Goal: Task Accomplishment & Management: Use online tool/utility

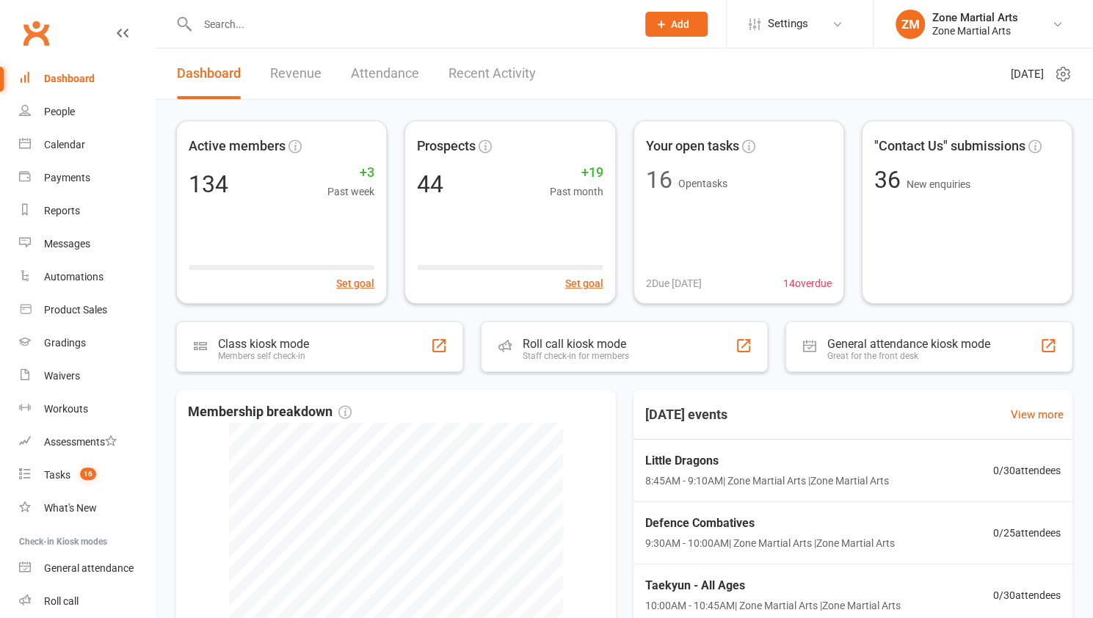
click at [287, 29] on input "text" at bounding box center [409, 24] width 433 height 21
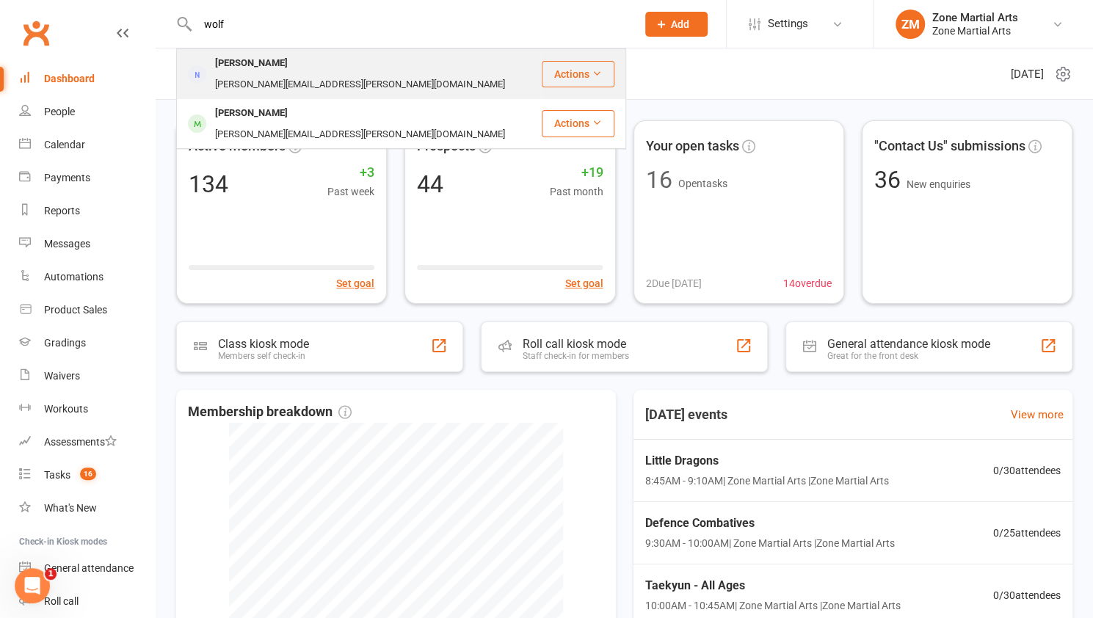
type input "wolf"
click at [260, 74] on div "[PERSON_NAME][EMAIL_ADDRESS][PERSON_NAME][DOMAIN_NAME]" at bounding box center [360, 84] width 299 height 21
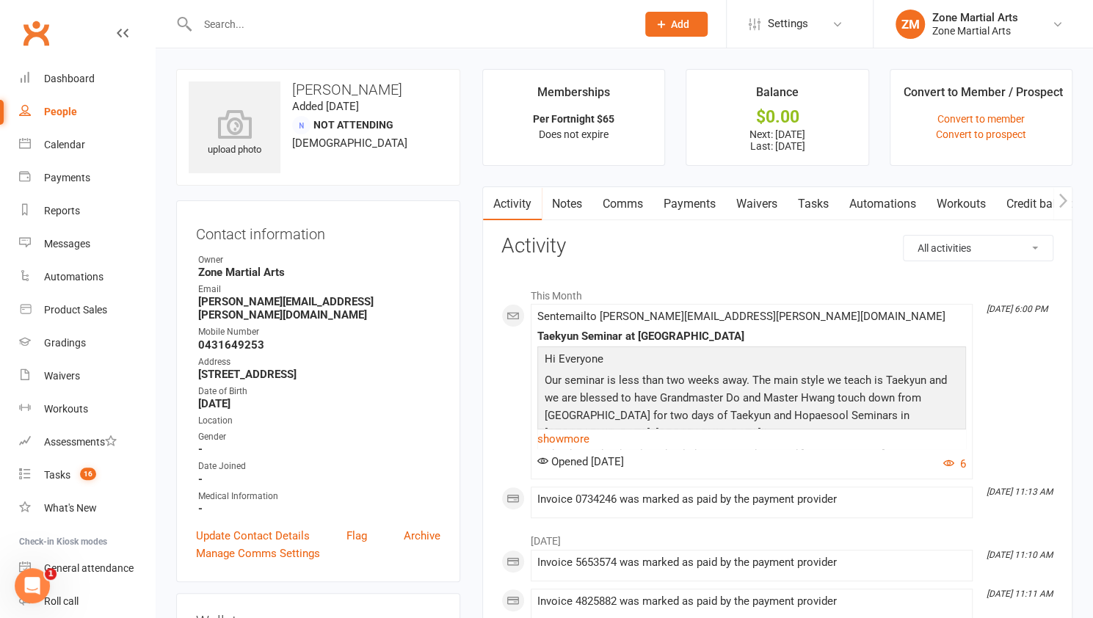
click at [693, 197] on link "Payments" at bounding box center [689, 204] width 73 height 34
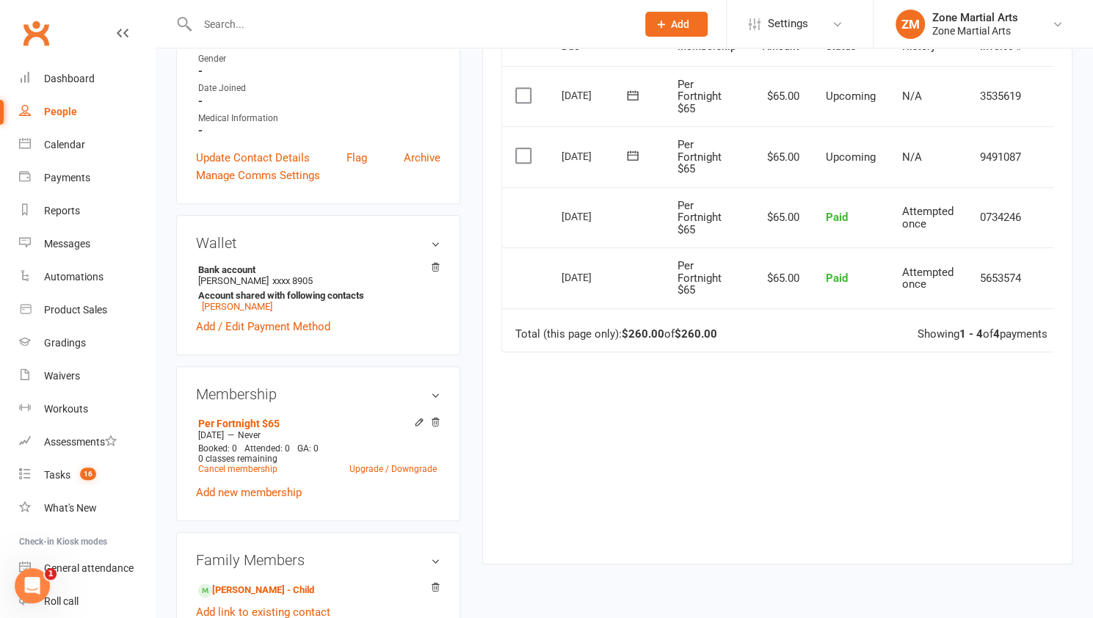
scroll to position [390, 0]
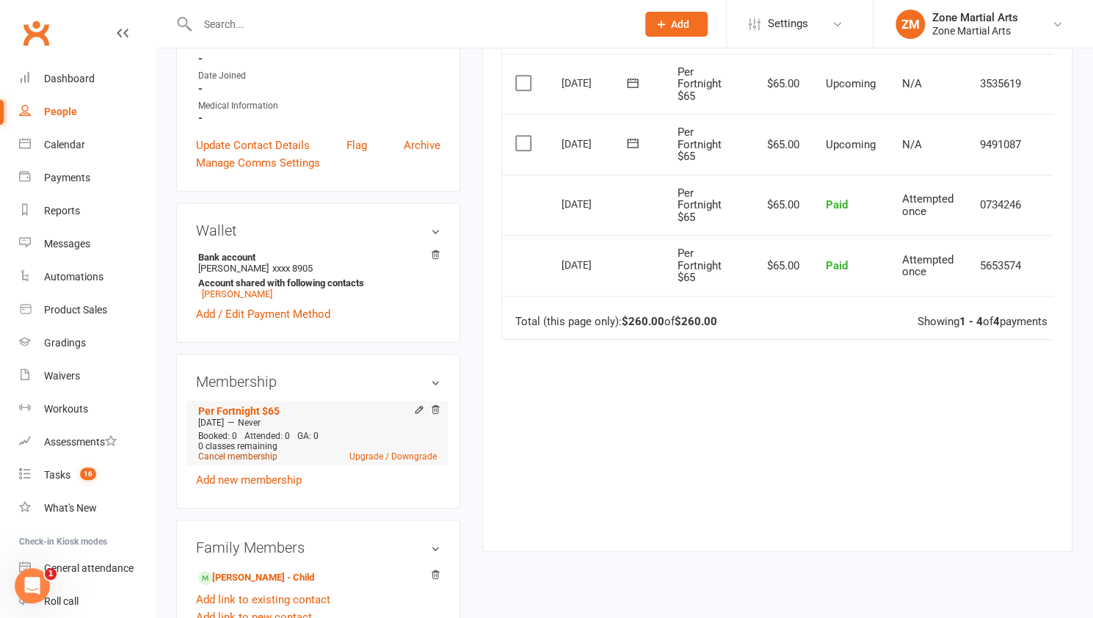
click at [249, 451] on link "Cancel membership" at bounding box center [237, 456] width 79 height 10
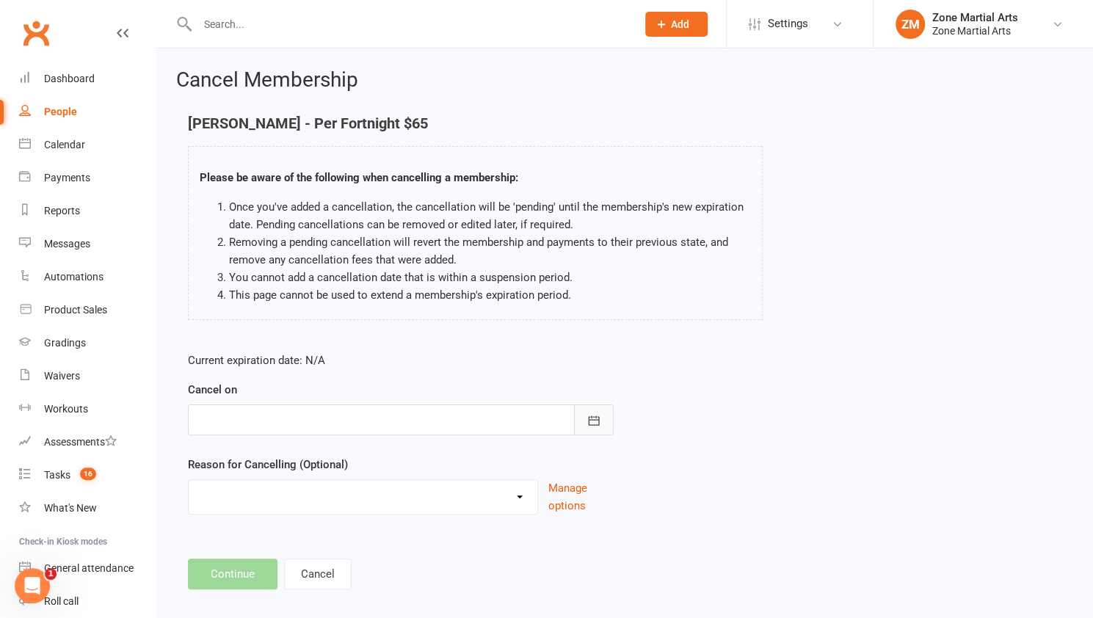
click at [589, 418] on icon "button" at bounding box center [593, 420] width 15 height 15
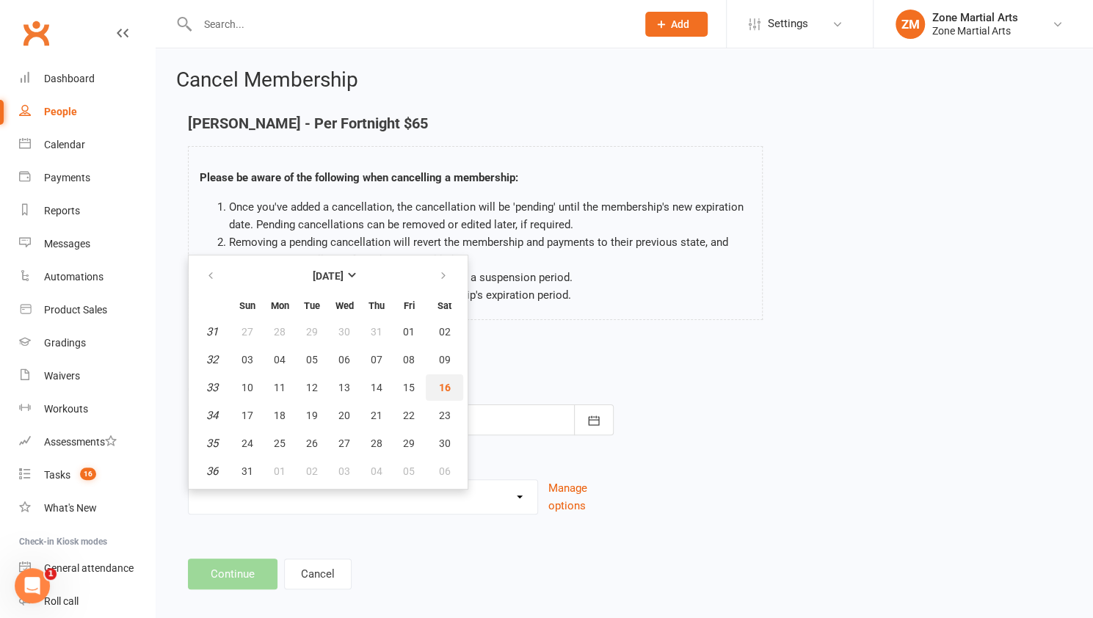
click at [442, 382] on span "16" at bounding box center [445, 388] width 12 height 12
type input "[DATE]"
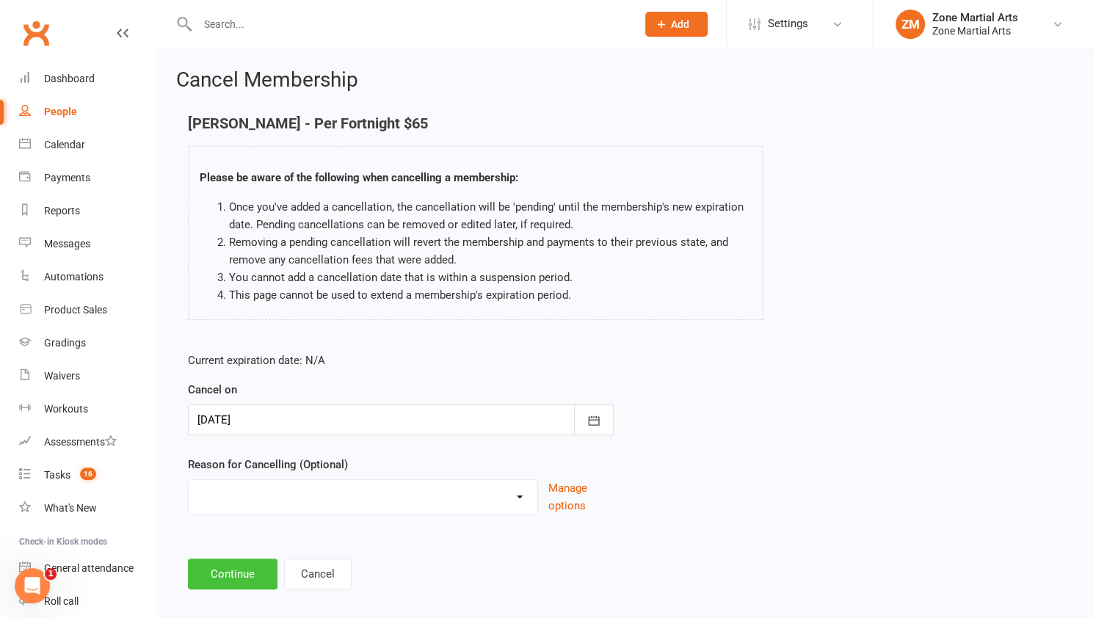
click at [241, 564] on button "Continue" at bounding box center [233, 573] width 90 height 31
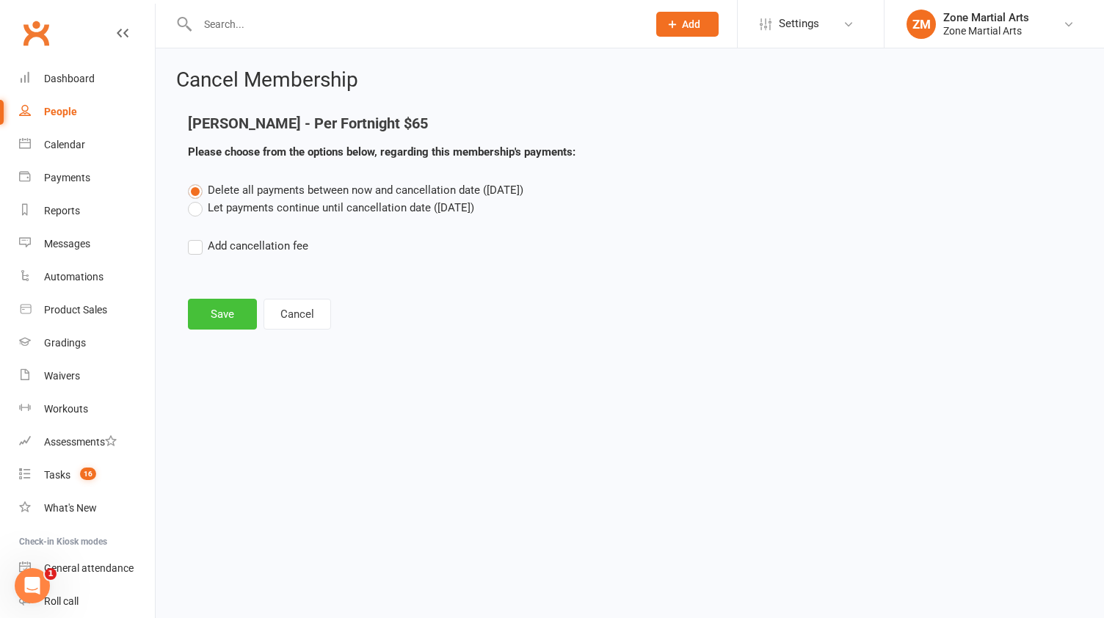
click at [214, 316] on button "Save" at bounding box center [222, 314] width 69 height 31
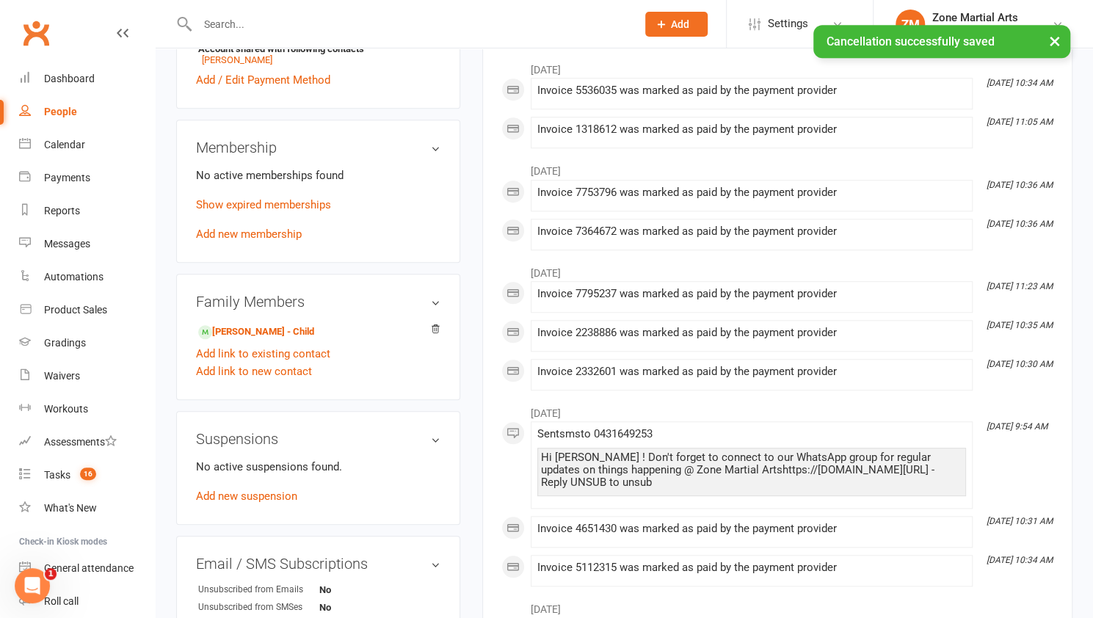
scroll to position [638, 0]
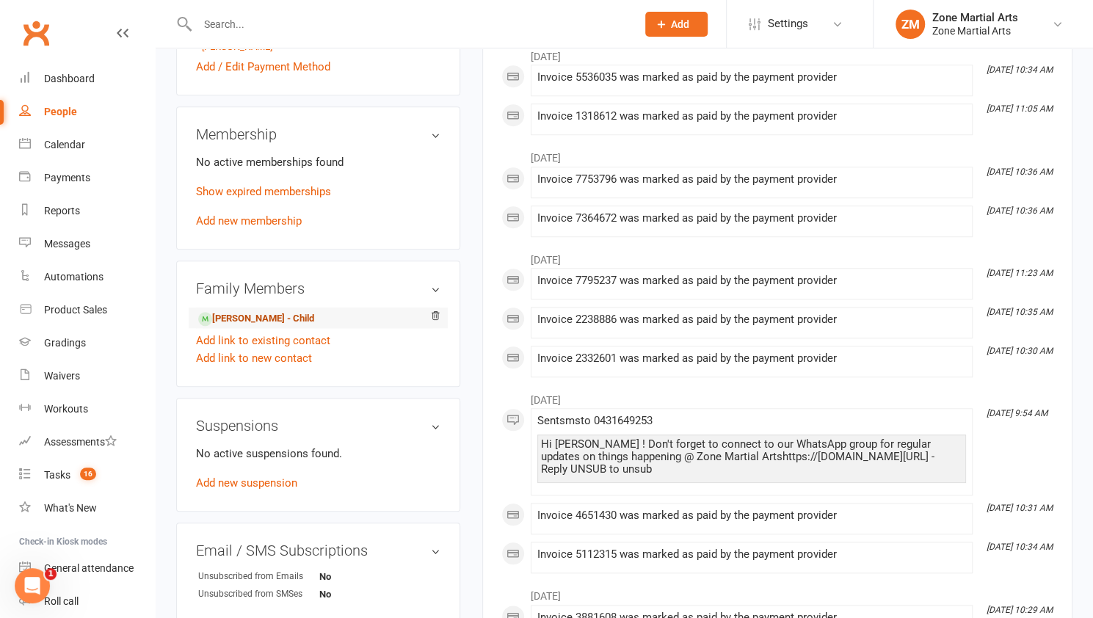
click at [226, 311] on link "[PERSON_NAME] - Child" at bounding box center [256, 318] width 116 height 15
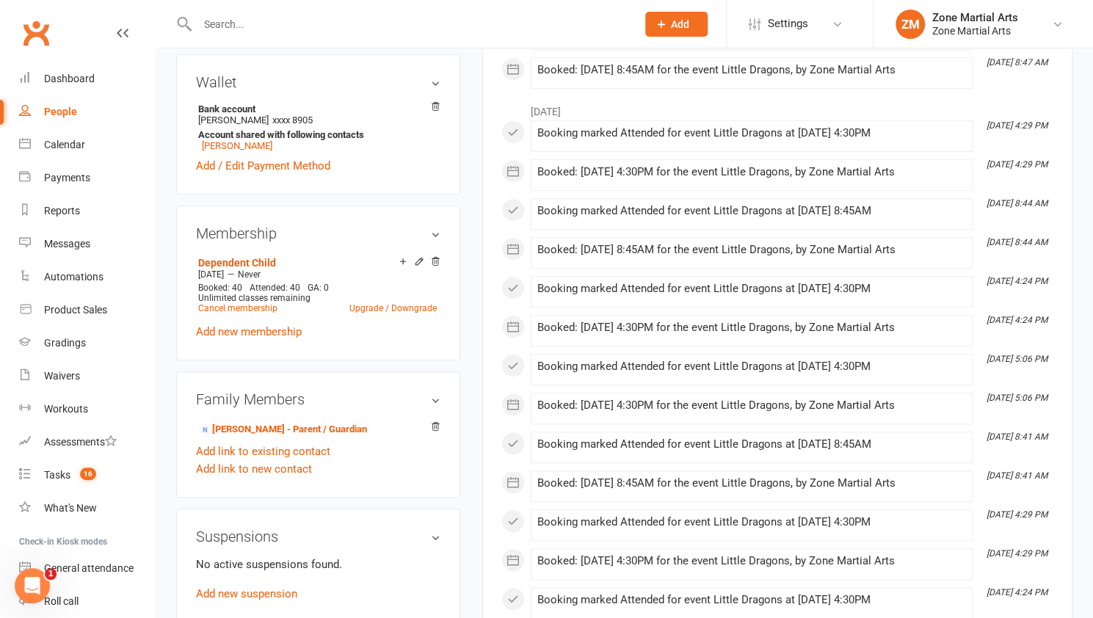
scroll to position [547, 0]
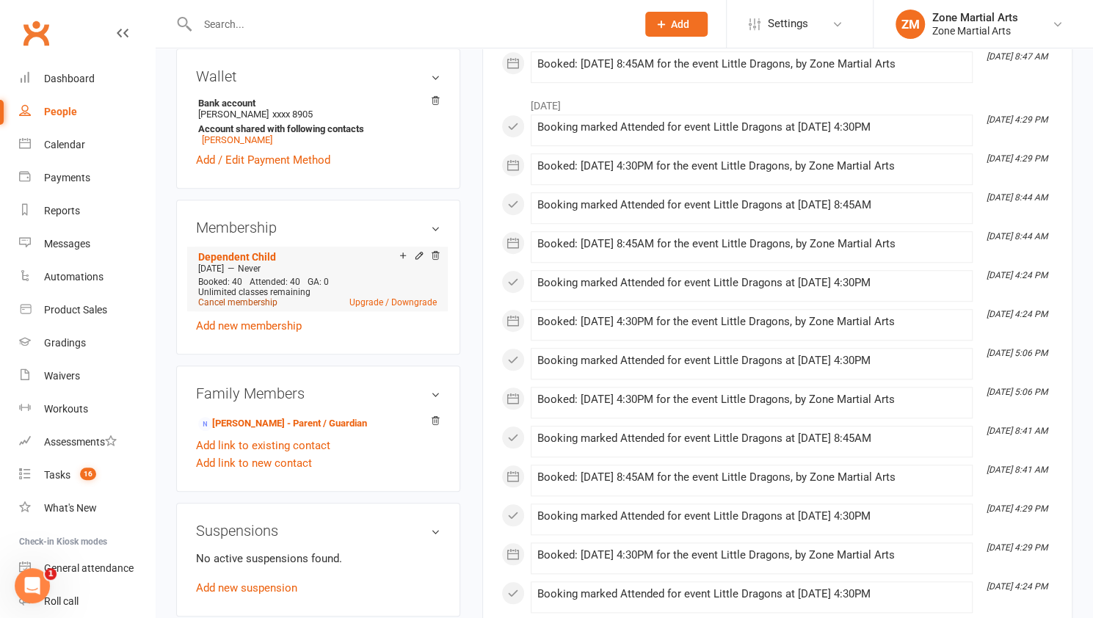
click at [252, 297] on link "Cancel membership" at bounding box center [237, 302] width 79 height 10
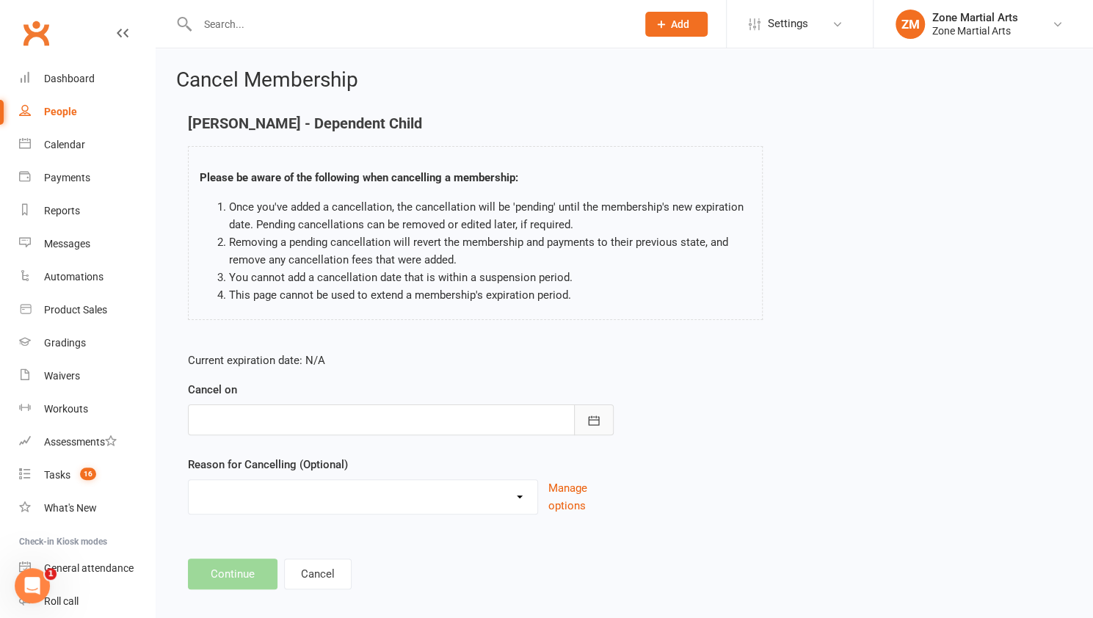
click at [586, 427] on button "button" at bounding box center [594, 419] width 40 height 31
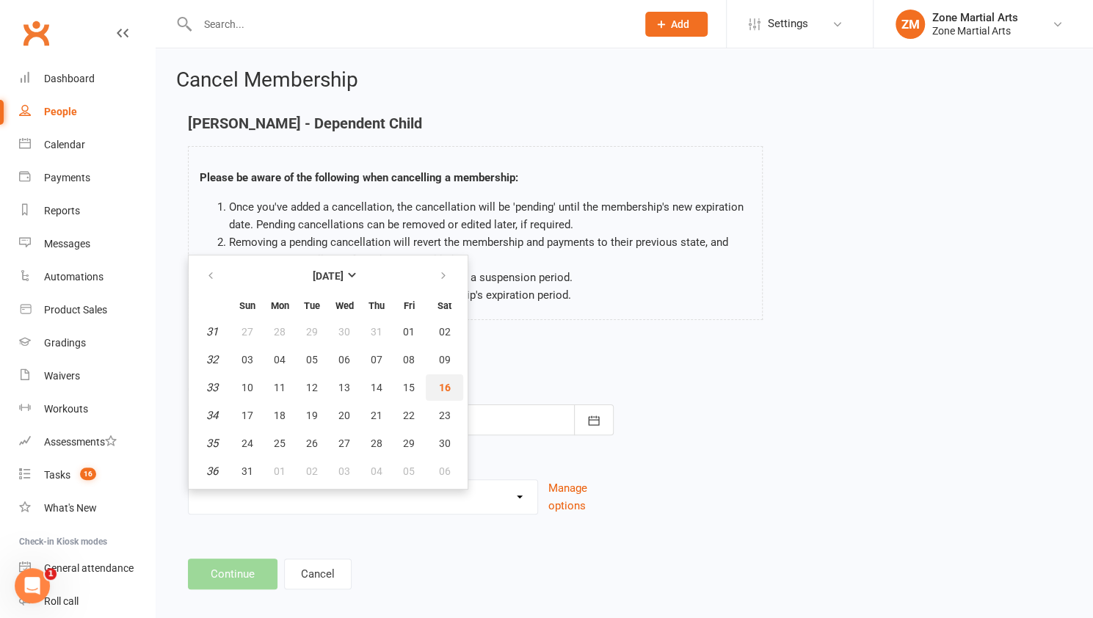
click at [452, 386] on button "16" at bounding box center [444, 387] width 37 height 26
type input "[DATE]"
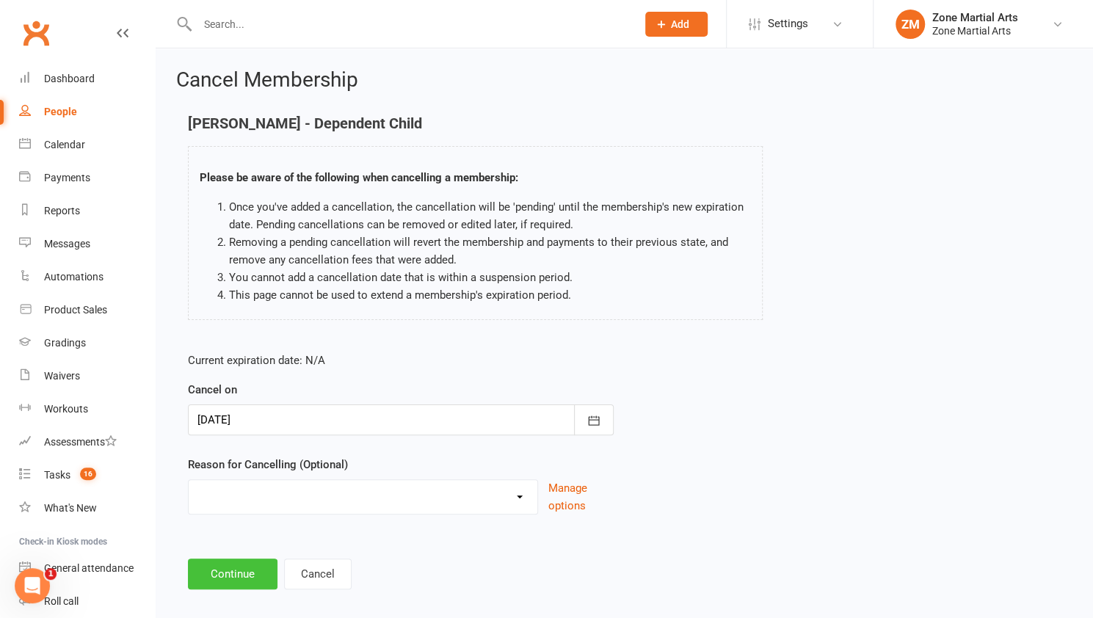
click at [220, 574] on button "Continue" at bounding box center [233, 573] width 90 height 31
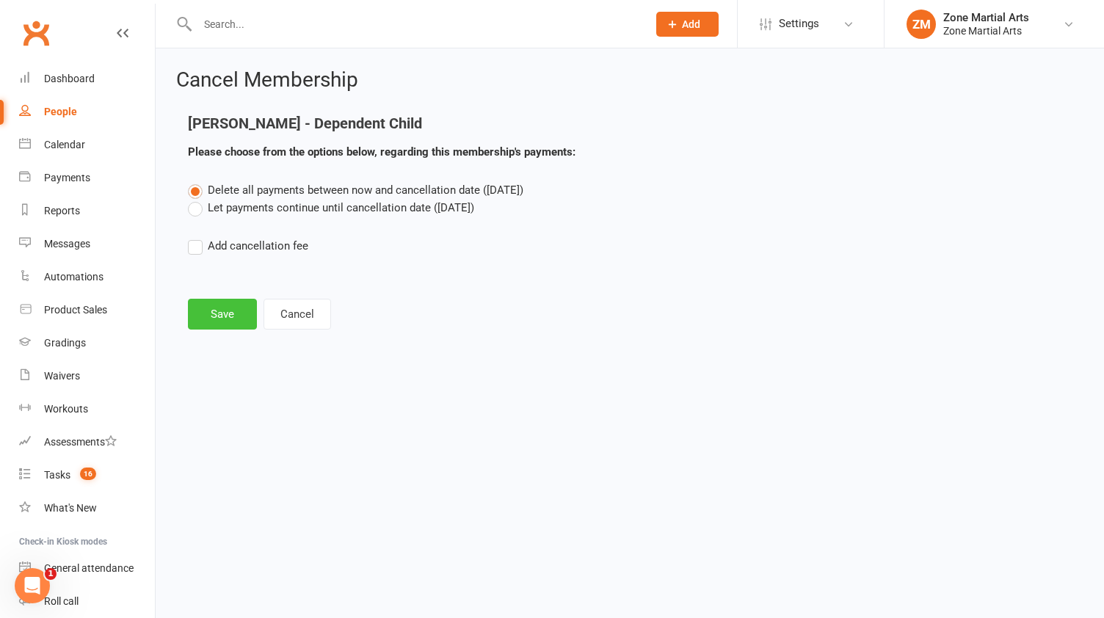
click at [233, 310] on button "Save" at bounding box center [222, 314] width 69 height 31
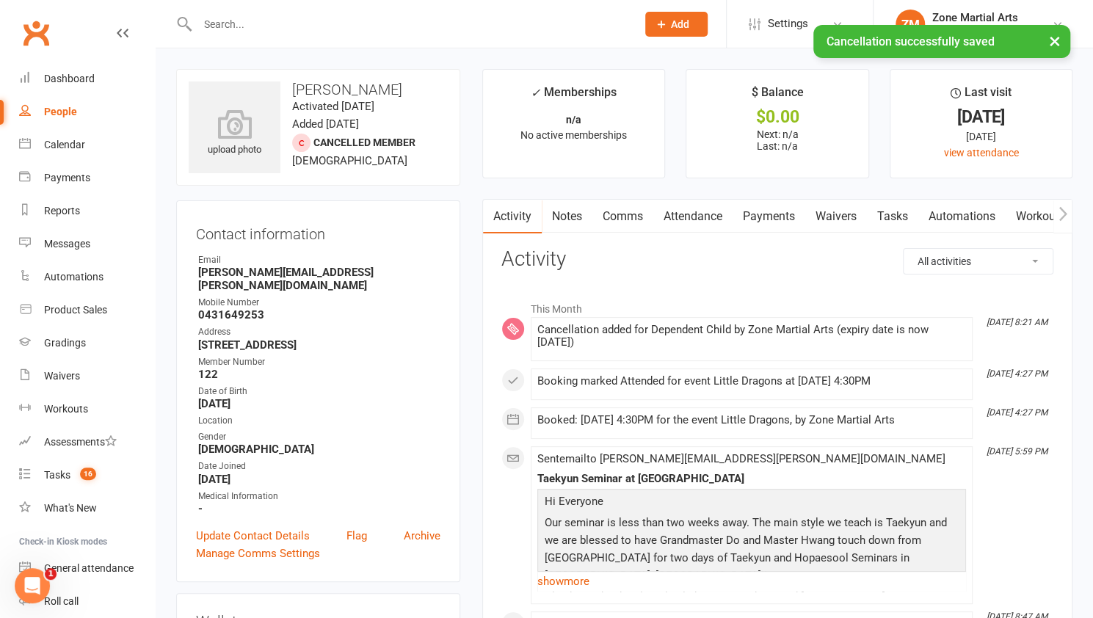
click at [296, 21] on input "text" at bounding box center [409, 24] width 433 height 21
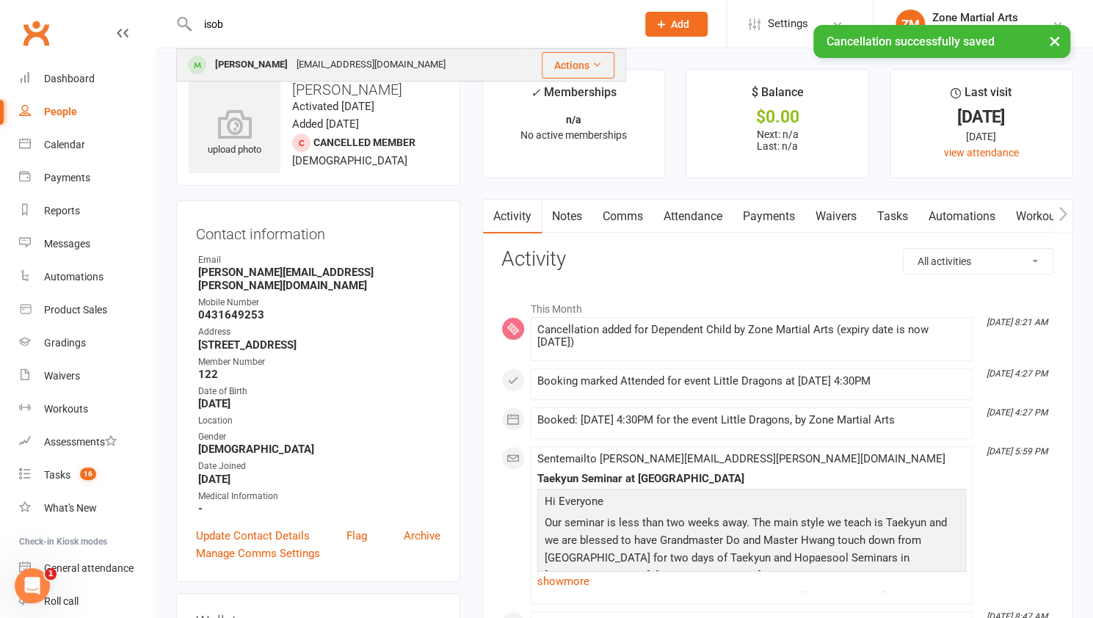
type input "isob"
click at [261, 67] on div "[PERSON_NAME]" at bounding box center [251, 64] width 81 height 21
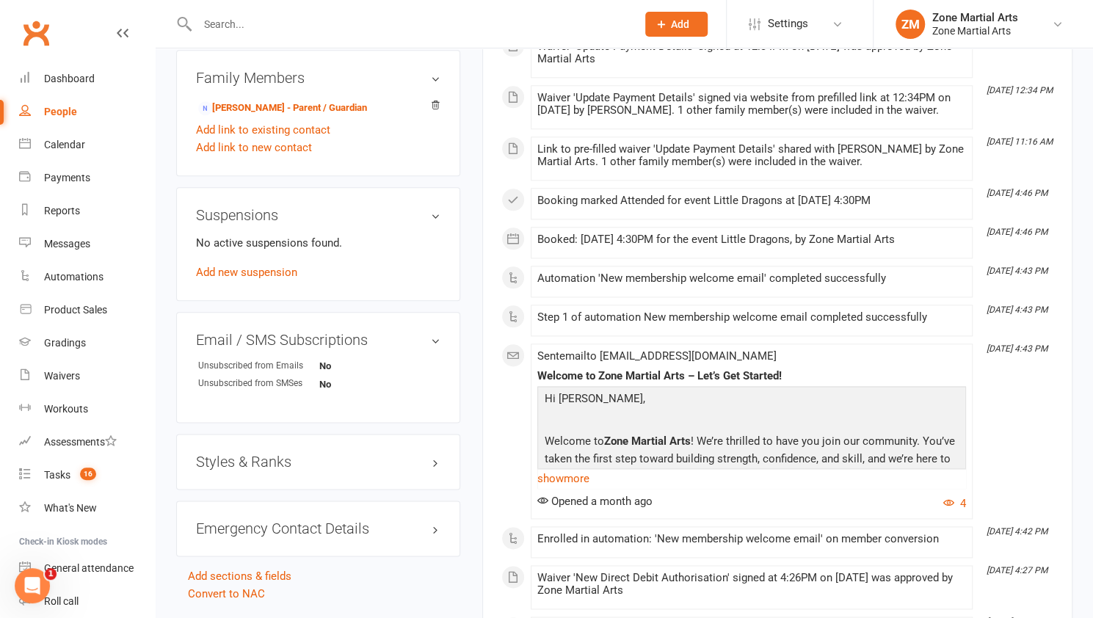
scroll to position [948, 0]
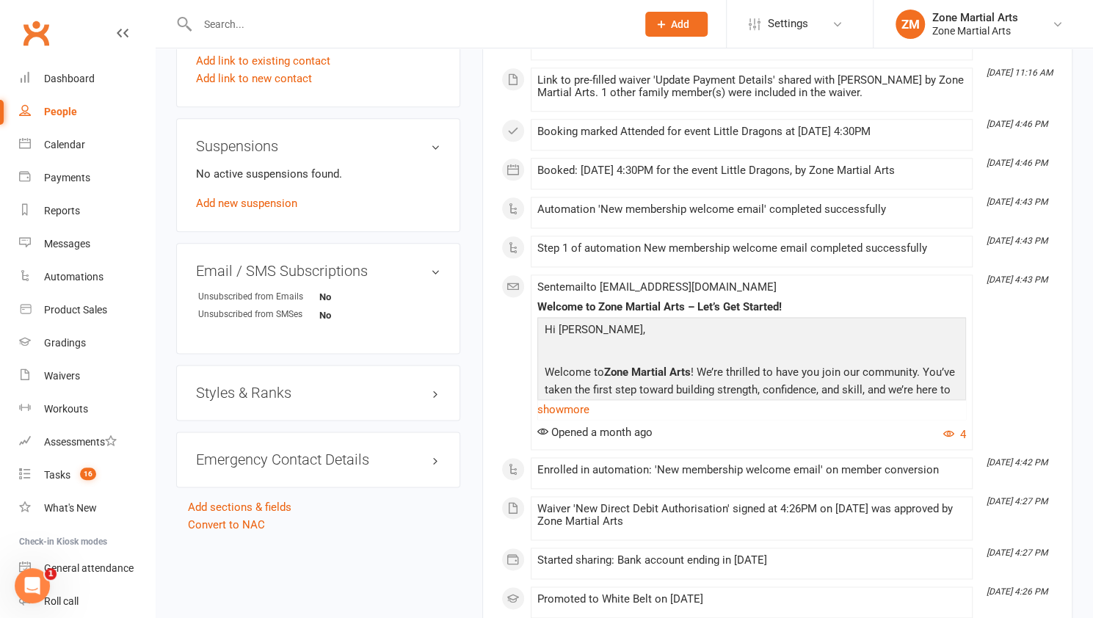
click at [435, 393] on h3 "Styles & Ranks" at bounding box center [318, 393] width 244 height 16
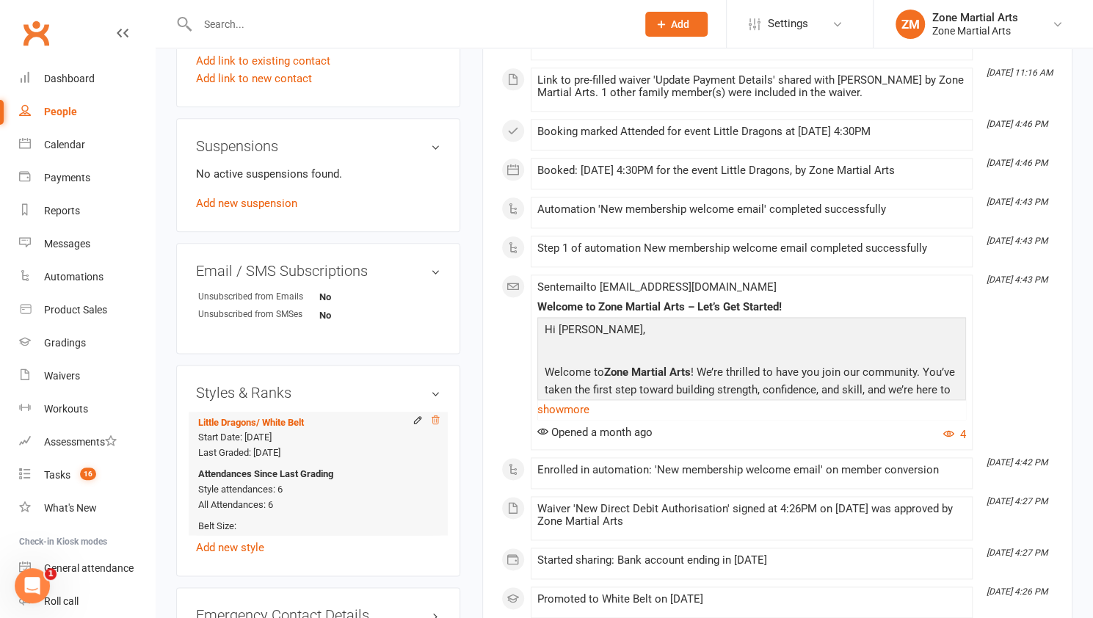
click at [436, 419] on icon at bounding box center [434, 419] width 7 height 8
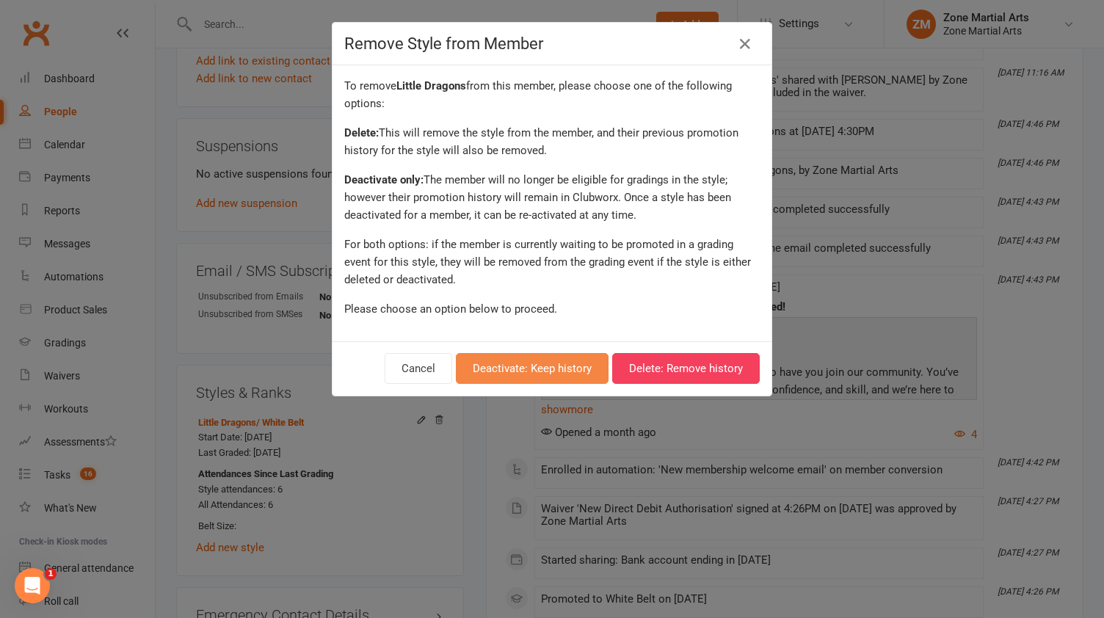
click at [544, 360] on button "Deactivate: Keep history" at bounding box center [532, 368] width 153 height 31
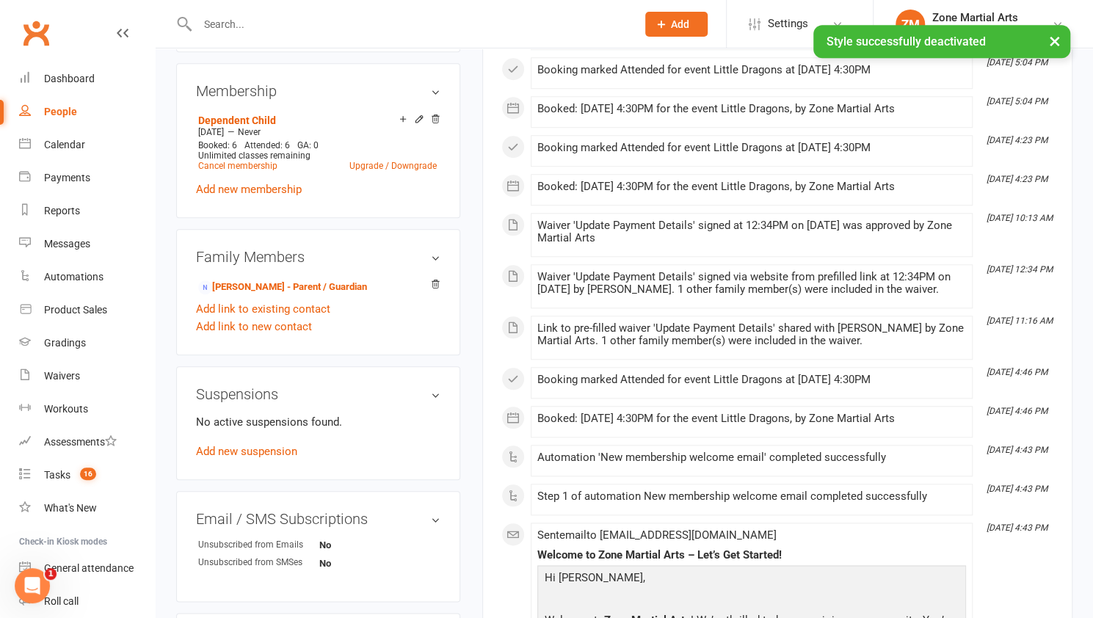
scroll to position [650, 0]
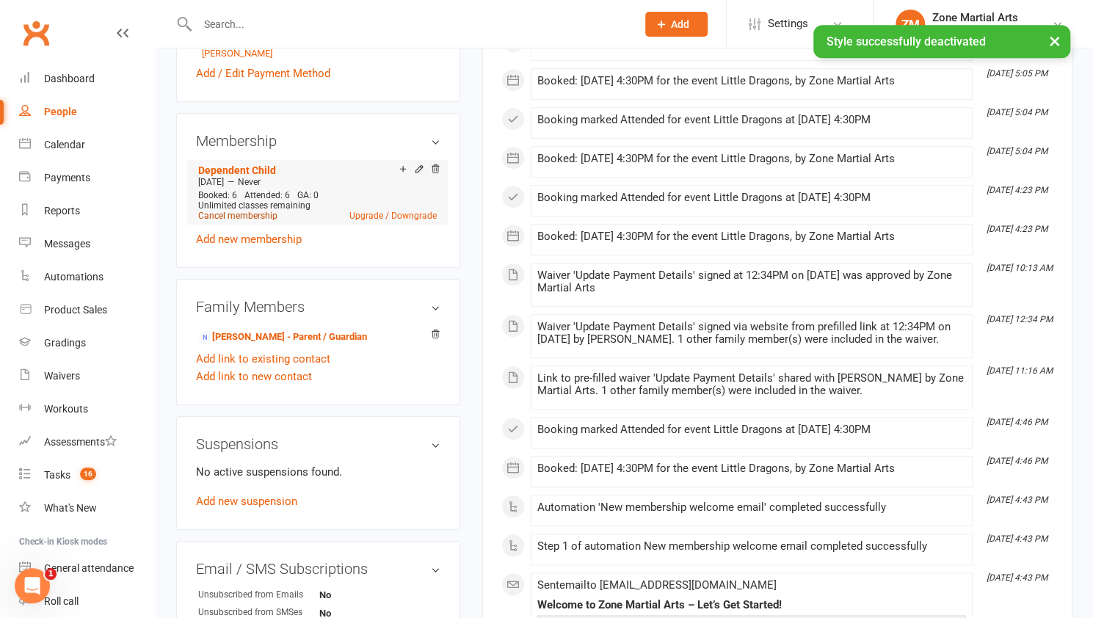
click at [252, 220] on link "Cancel membership" at bounding box center [237, 216] width 79 height 10
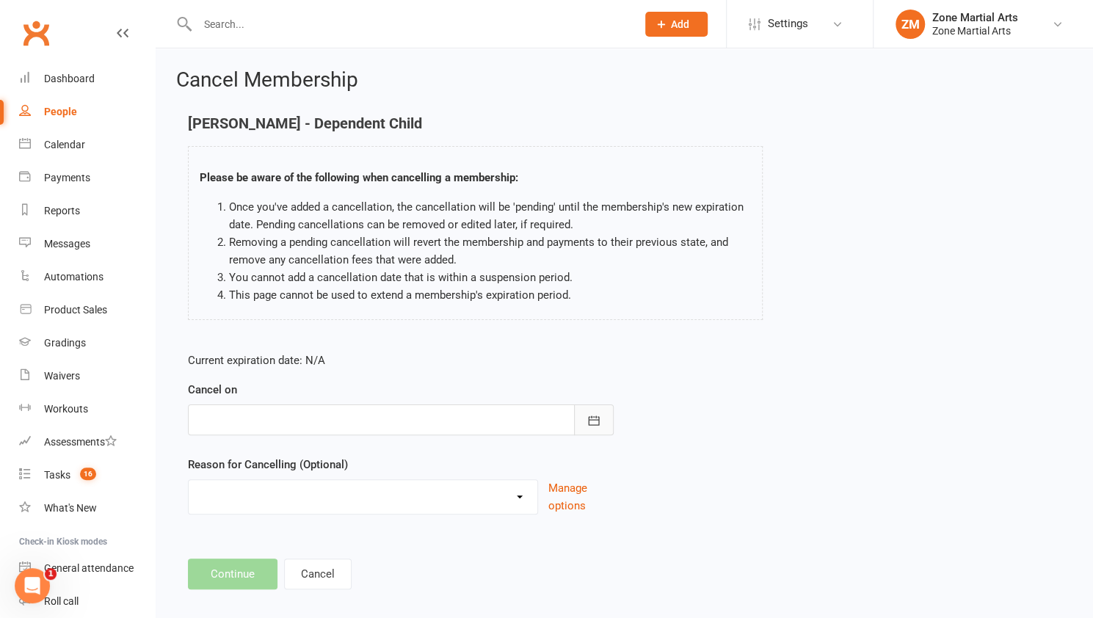
click at [587, 413] on icon "button" at bounding box center [593, 420] width 15 height 15
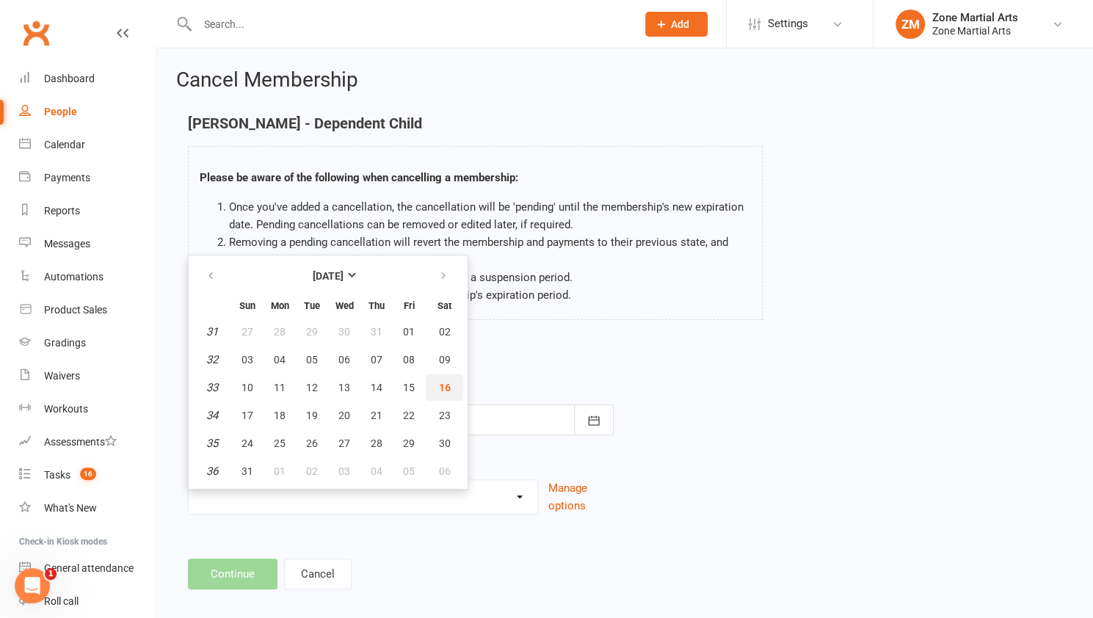
click at [440, 382] on span "16" at bounding box center [445, 388] width 12 height 12
type input "[DATE]"
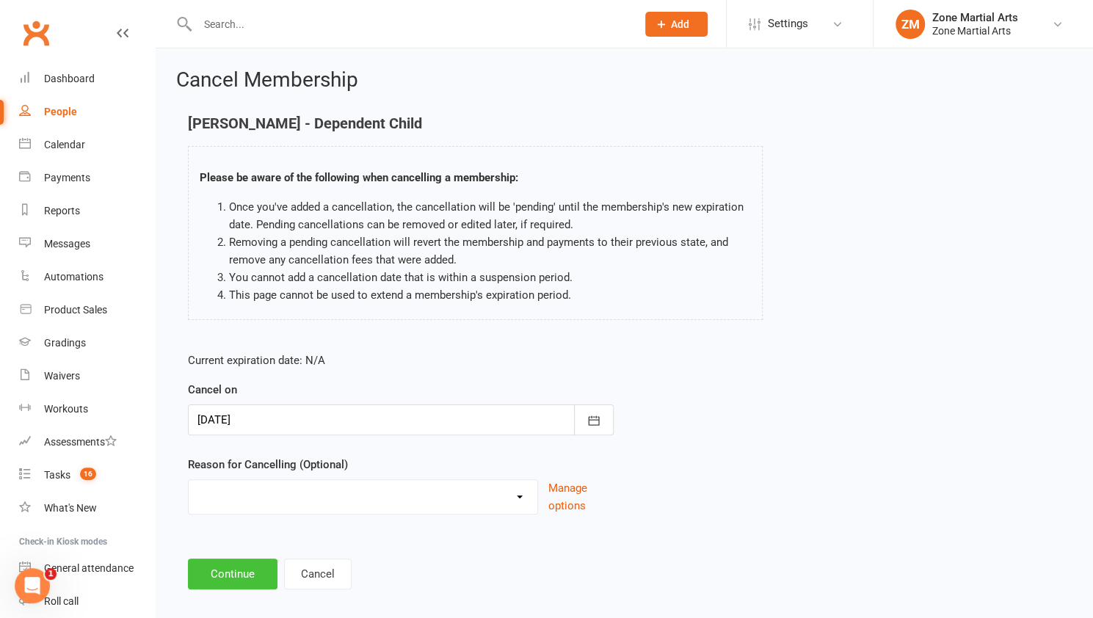
click at [241, 585] on button "Continue" at bounding box center [233, 573] width 90 height 31
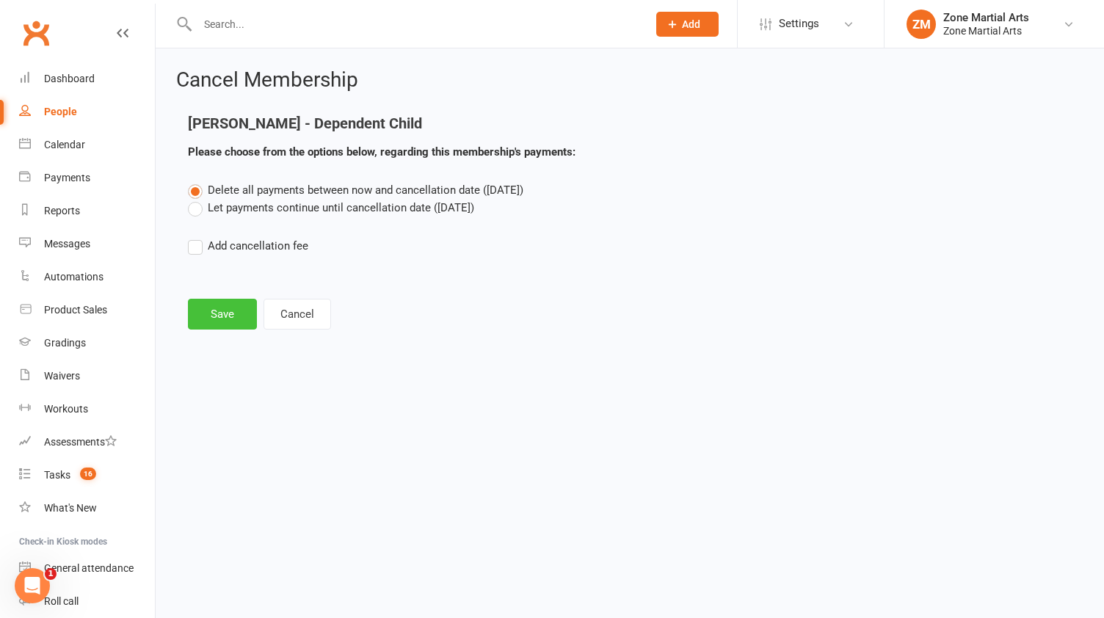
click at [233, 327] on button "Save" at bounding box center [222, 314] width 69 height 31
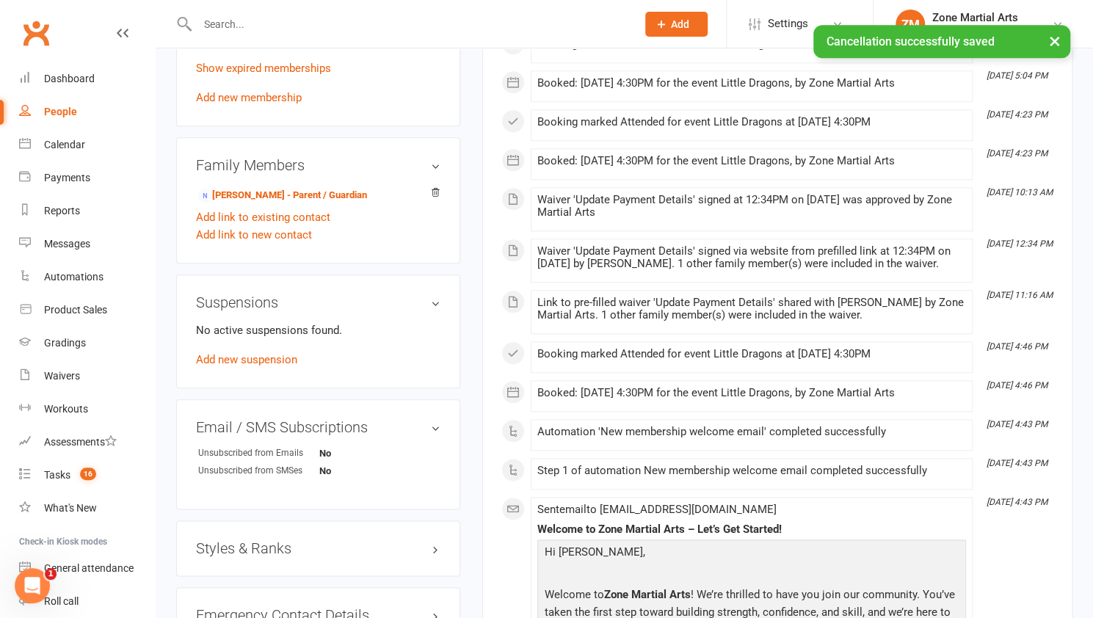
scroll to position [778, 0]
click at [294, 189] on link "[PERSON_NAME] - Parent / Guardian" at bounding box center [282, 194] width 169 height 15
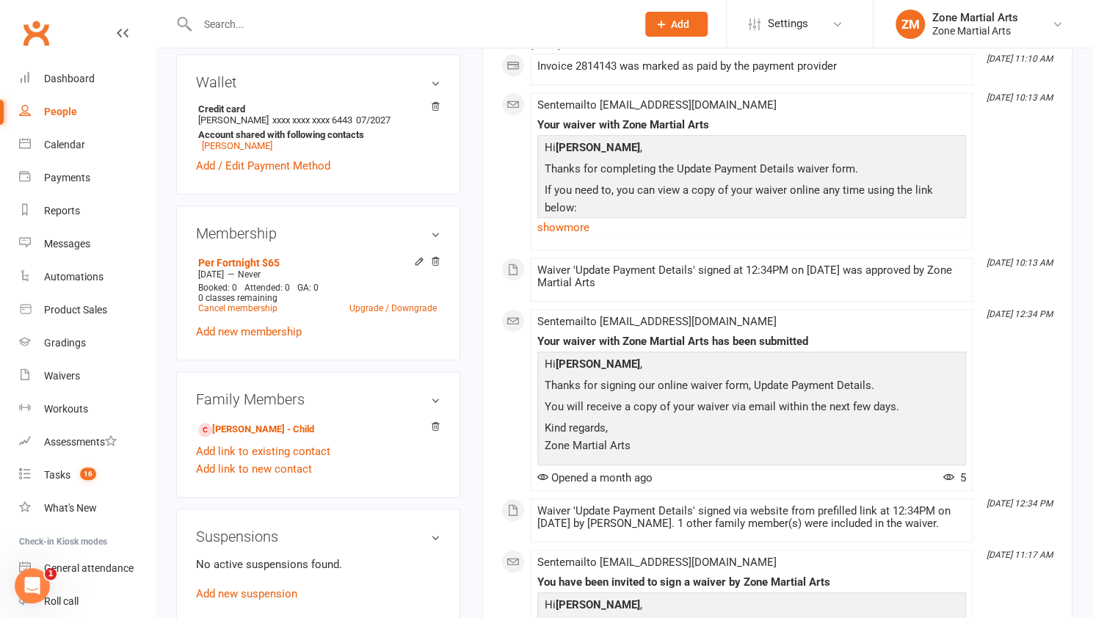
scroll to position [498, 0]
click at [248, 306] on link "Cancel membership" at bounding box center [237, 307] width 79 height 10
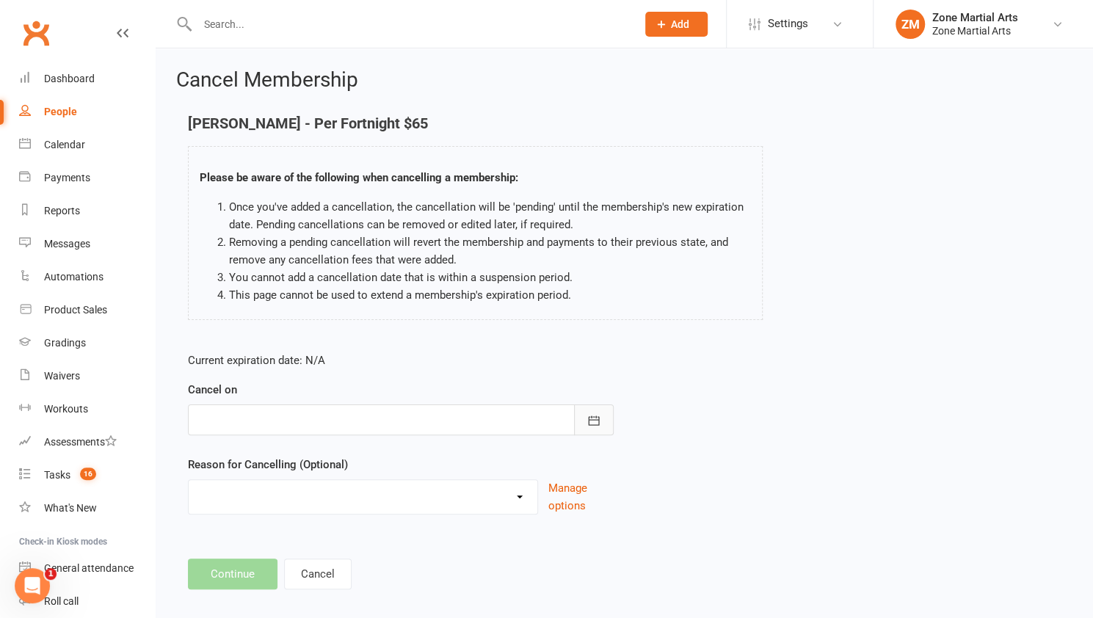
click at [596, 413] on icon "button" at bounding box center [593, 420] width 15 height 15
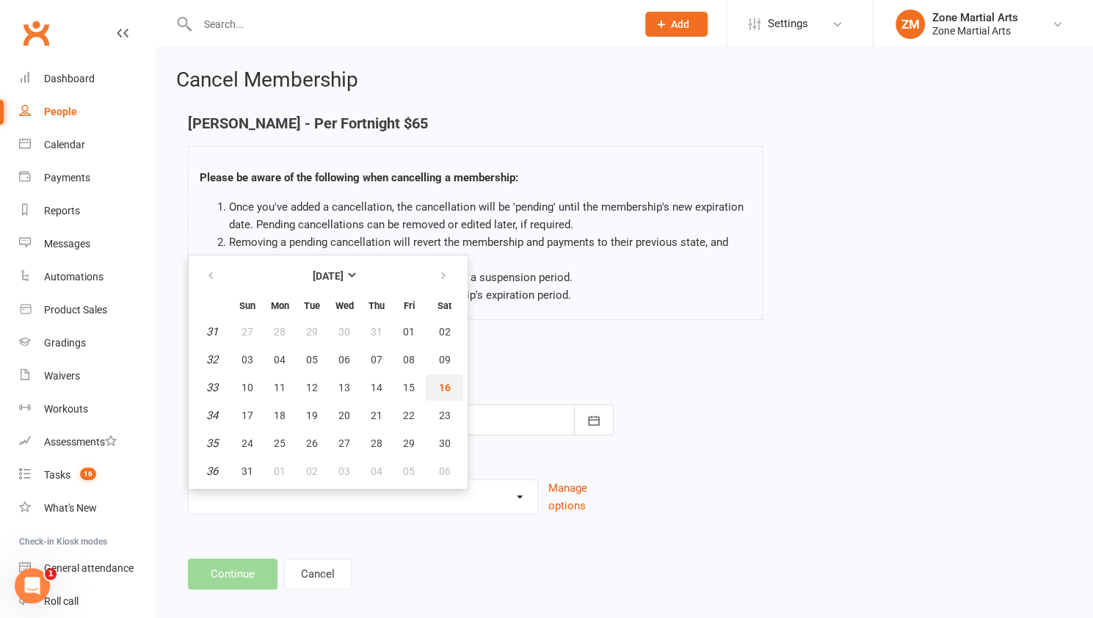
click at [444, 385] on span "16" at bounding box center [445, 388] width 12 height 12
type input "[DATE]"
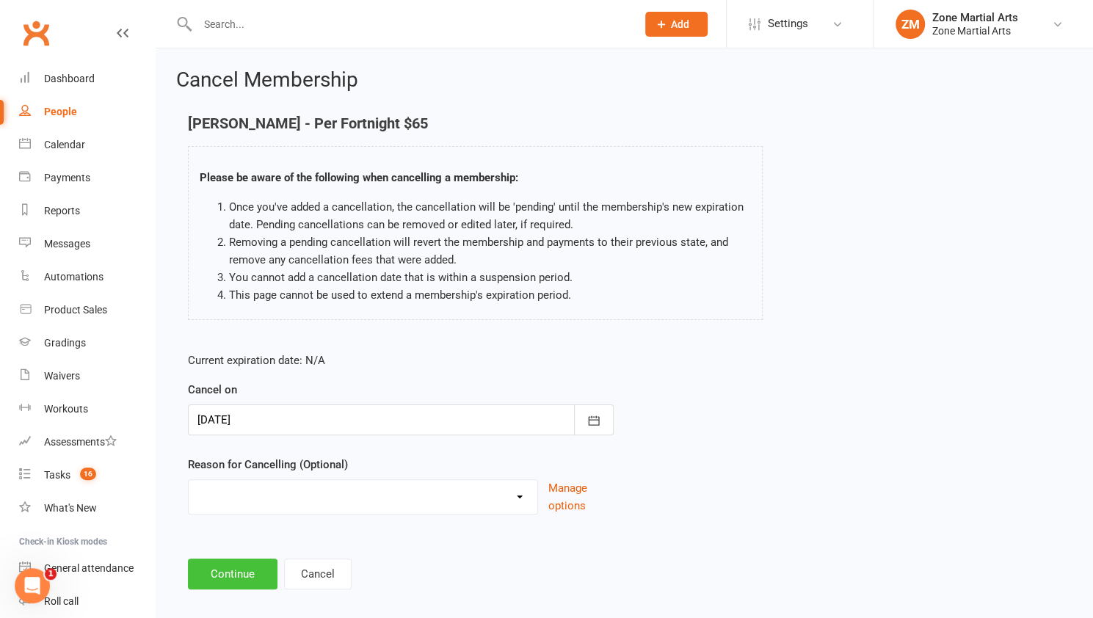
click at [221, 569] on button "Continue" at bounding box center [233, 573] width 90 height 31
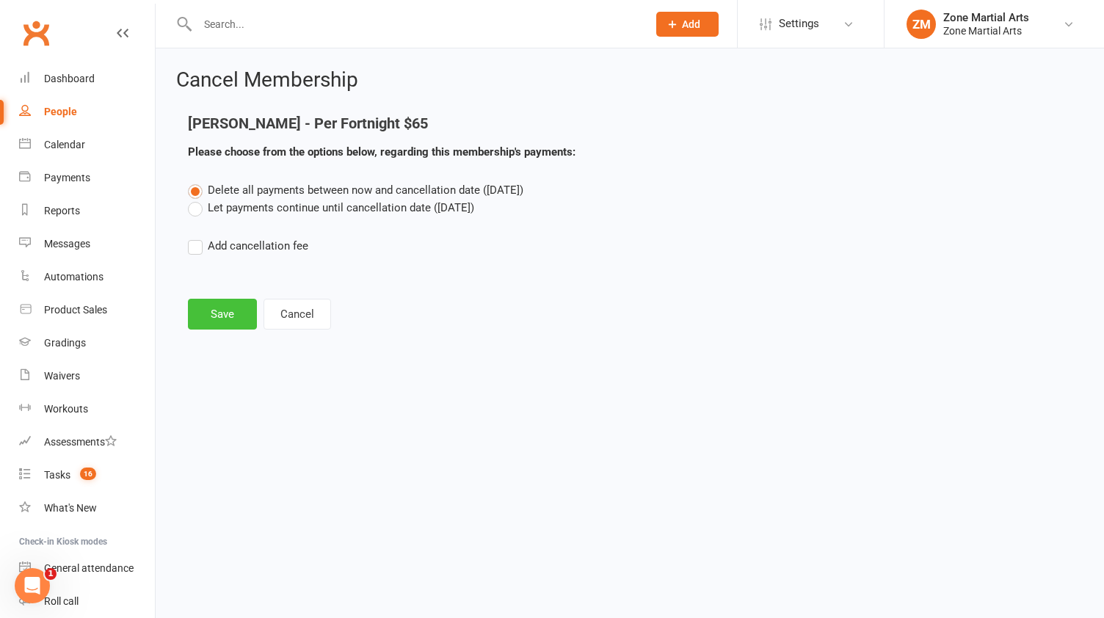
click at [235, 321] on button "Save" at bounding box center [222, 314] width 69 height 31
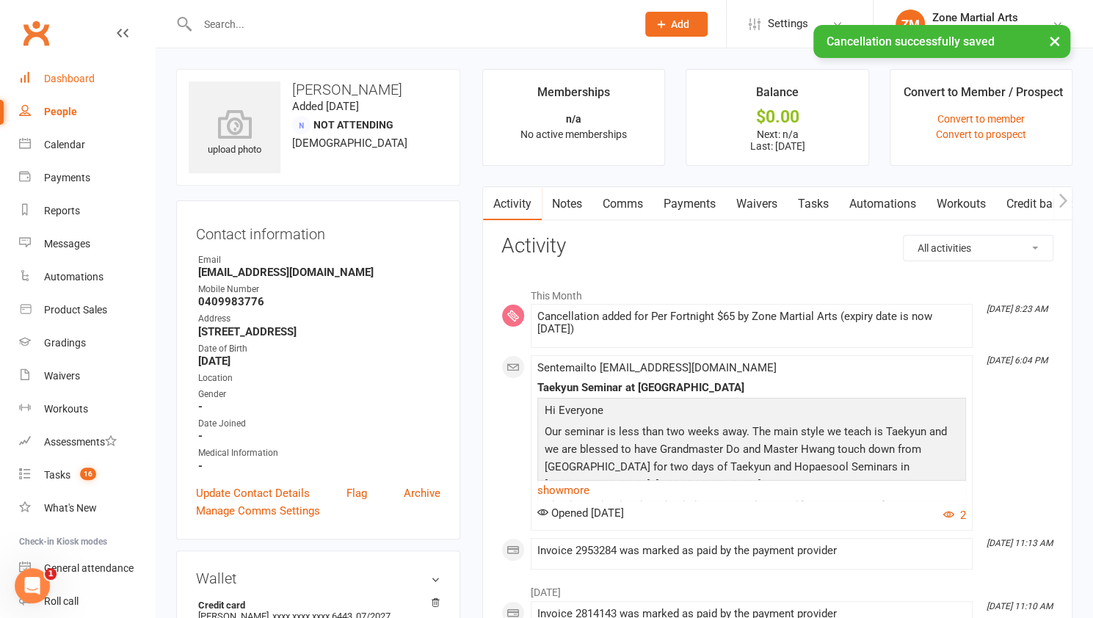
click at [66, 77] on div "Dashboard" at bounding box center [69, 79] width 51 height 12
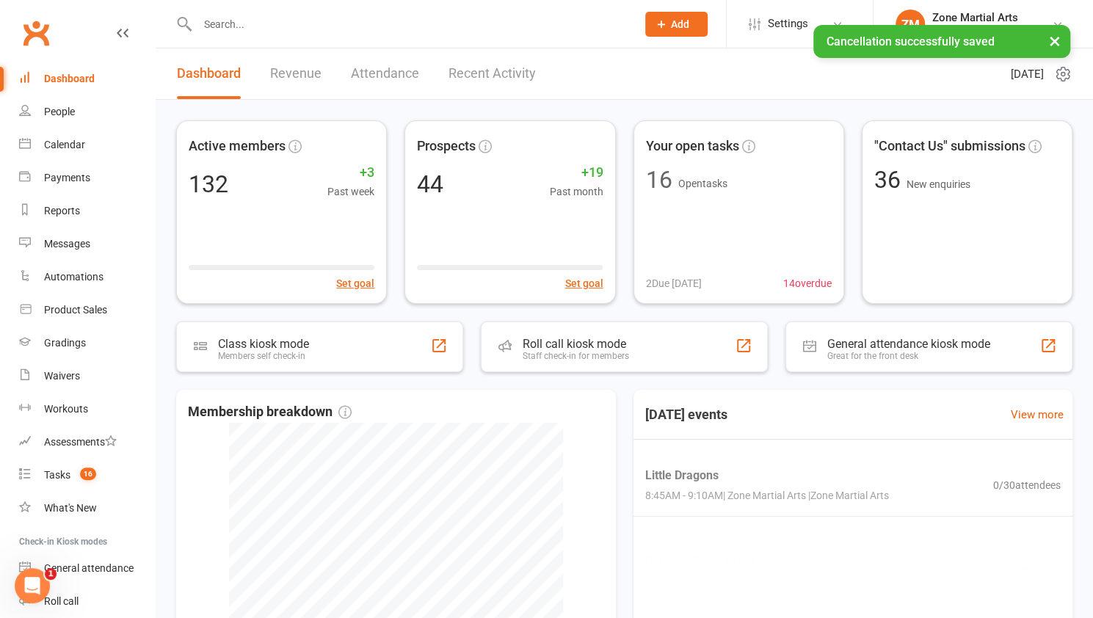
click at [40, 25] on div "× Cancellation successfully saved" at bounding box center [537, 25] width 1074 height 0
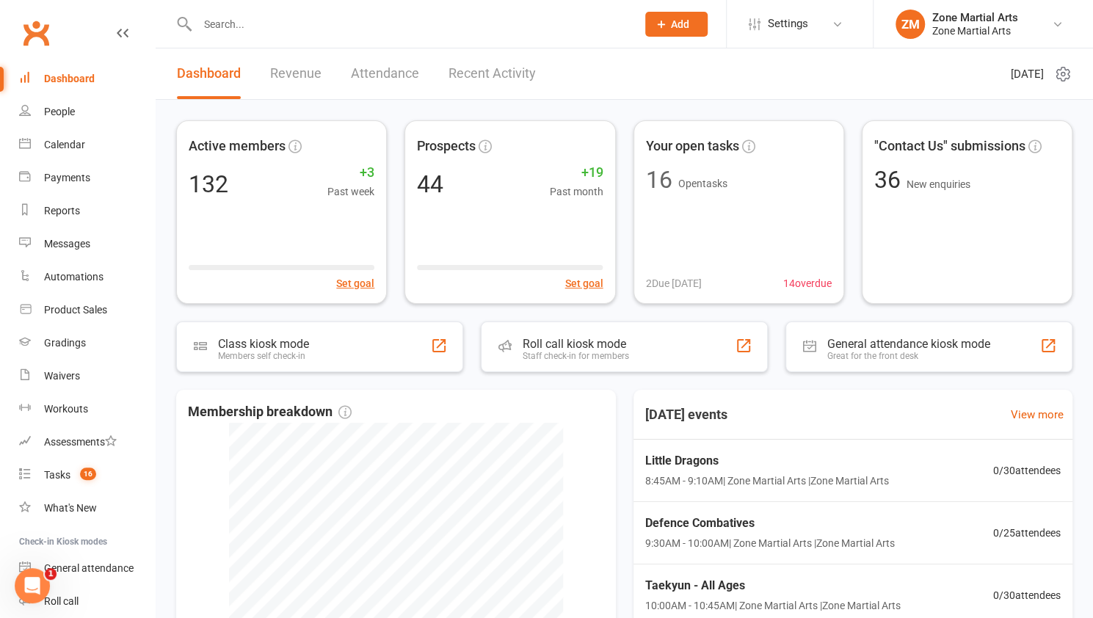
click at [305, 76] on link "Revenue" at bounding box center [295, 73] width 51 height 51
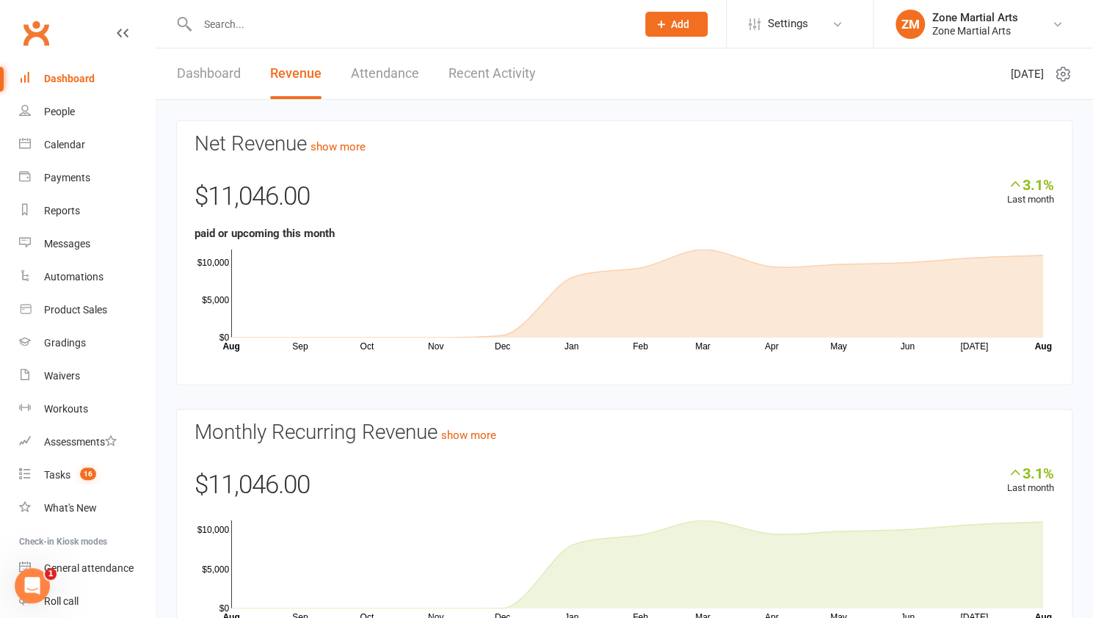
click at [238, 26] on input "text" at bounding box center [409, 24] width 433 height 21
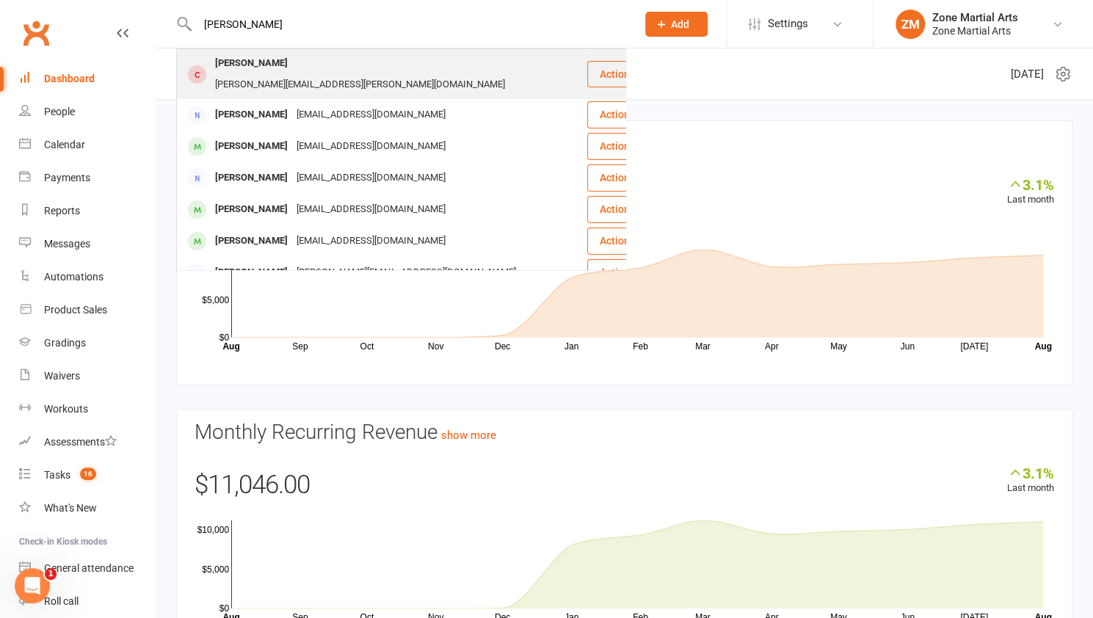
type input "[PERSON_NAME]"
click at [285, 74] on div "[PERSON_NAME][EMAIL_ADDRESS][PERSON_NAME][DOMAIN_NAME]" at bounding box center [360, 84] width 299 height 21
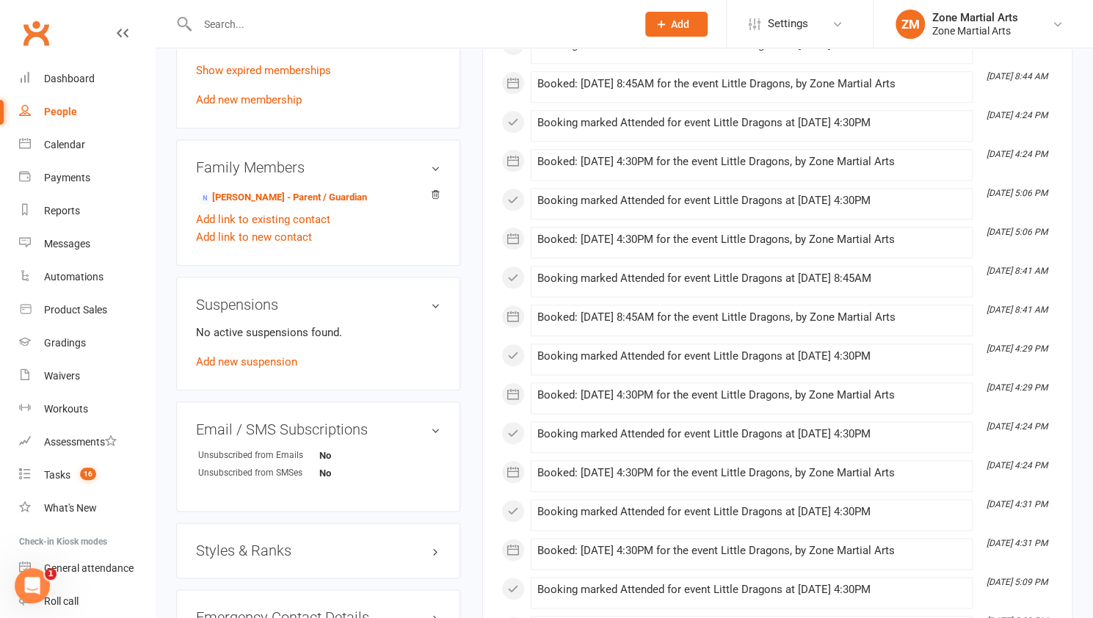
scroll to position [838, 0]
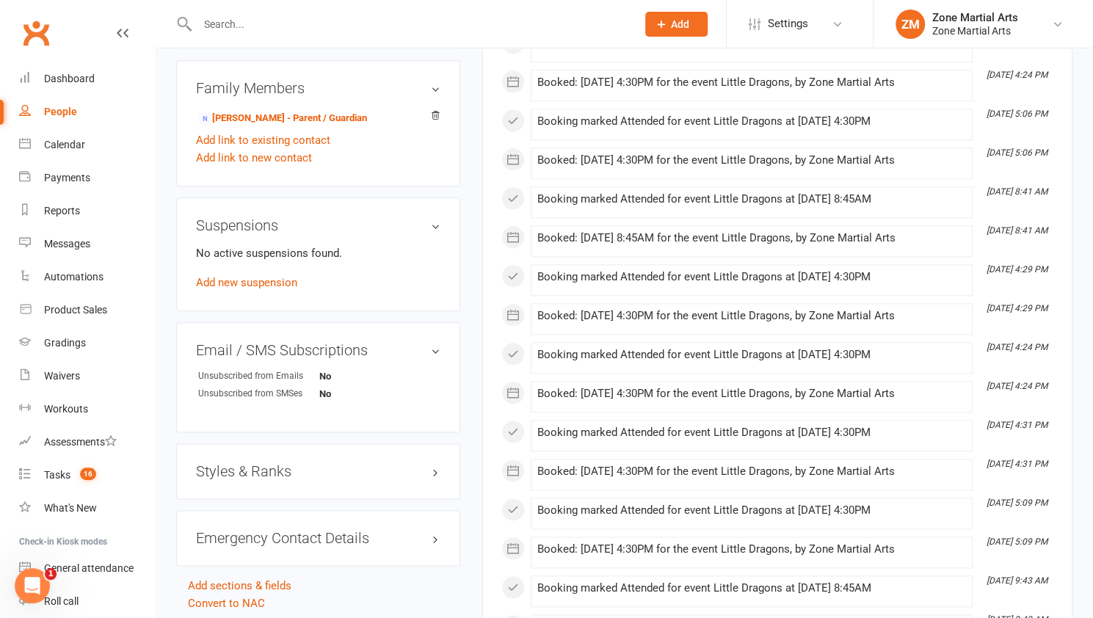
click at [437, 463] on h3 "Styles & Ranks" at bounding box center [318, 471] width 244 height 16
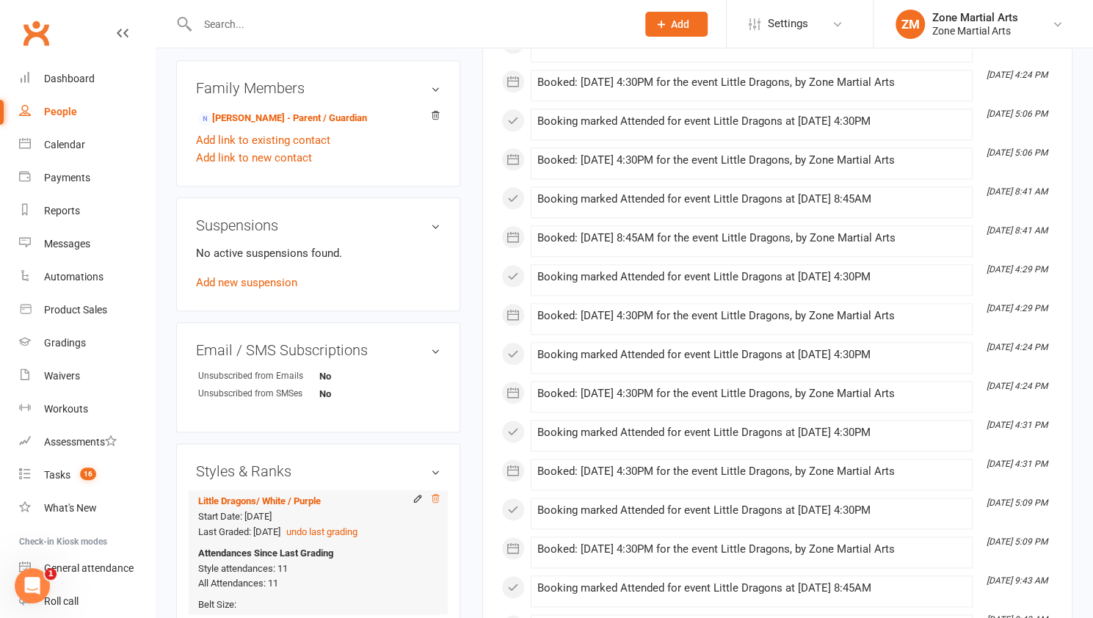
click at [439, 493] on icon at bounding box center [435, 498] width 10 height 10
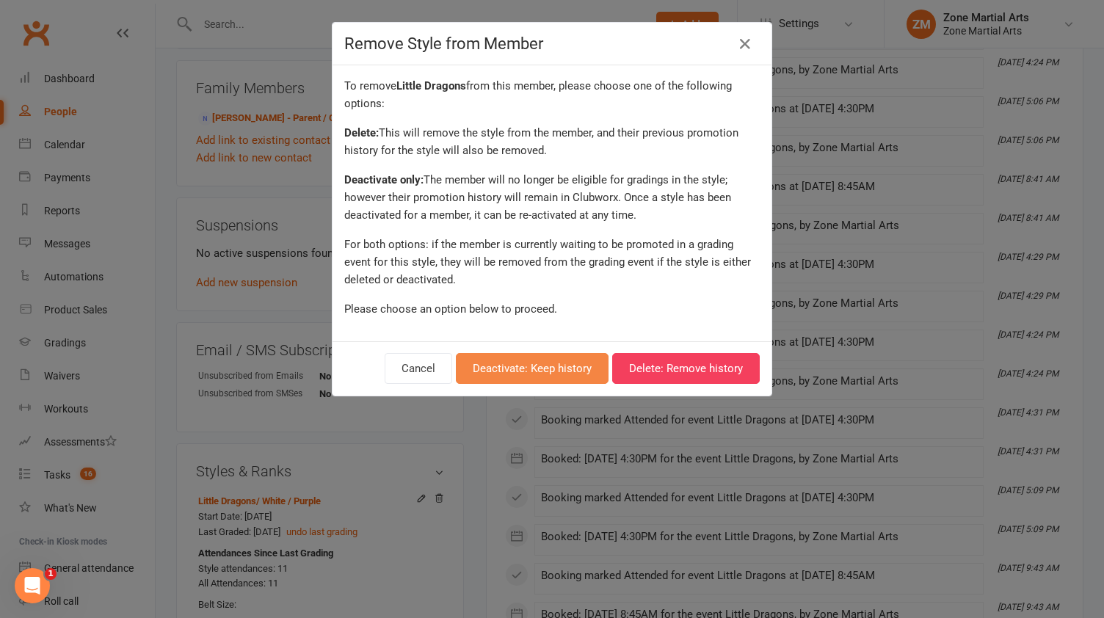
click at [541, 368] on button "Deactivate: Keep history" at bounding box center [532, 368] width 153 height 31
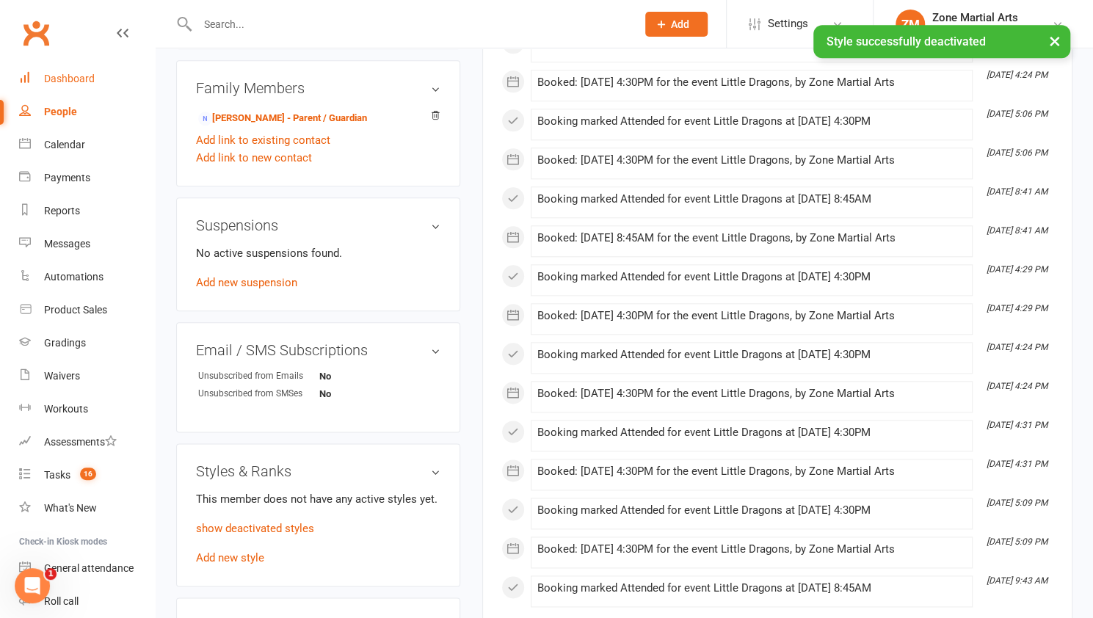
click at [76, 73] on div "Dashboard" at bounding box center [69, 79] width 51 height 12
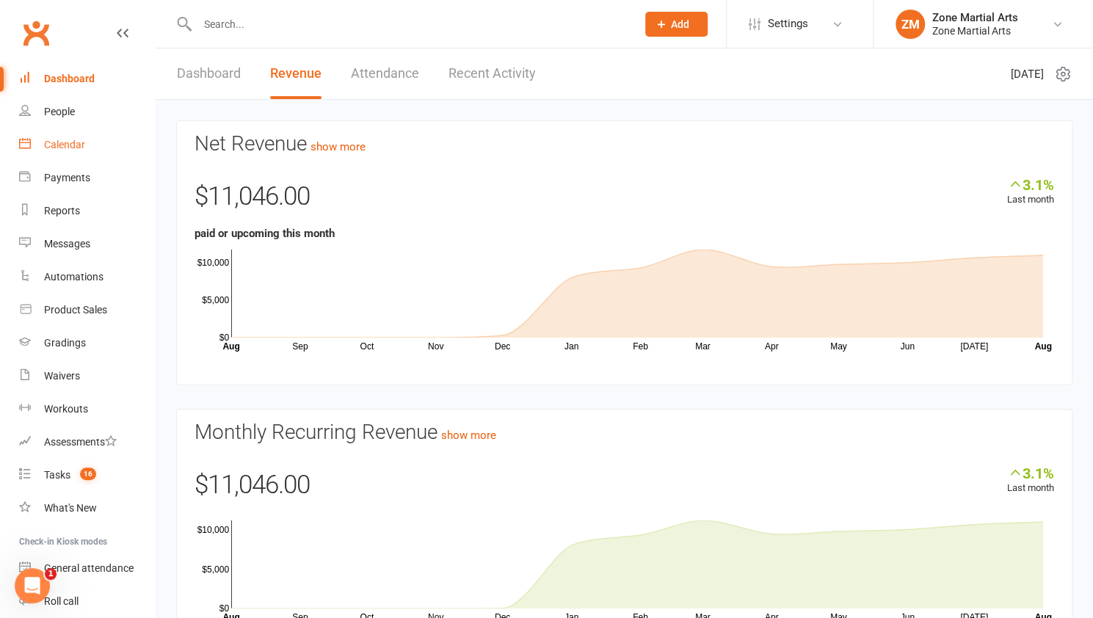
click at [65, 150] on div "Calendar" at bounding box center [64, 145] width 41 height 12
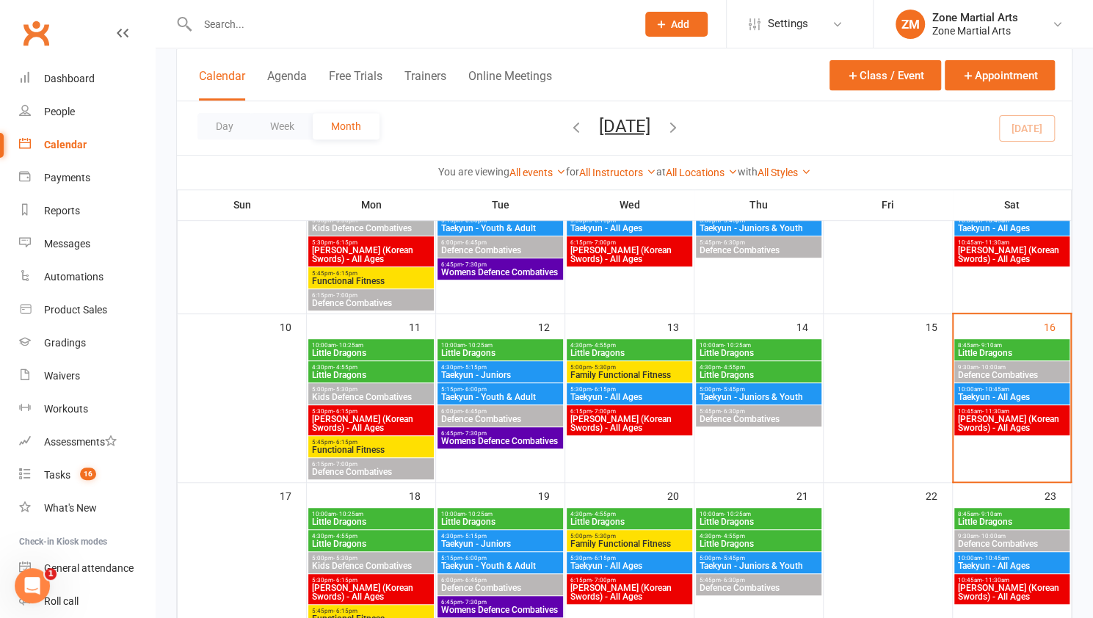
scroll to position [339, 0]
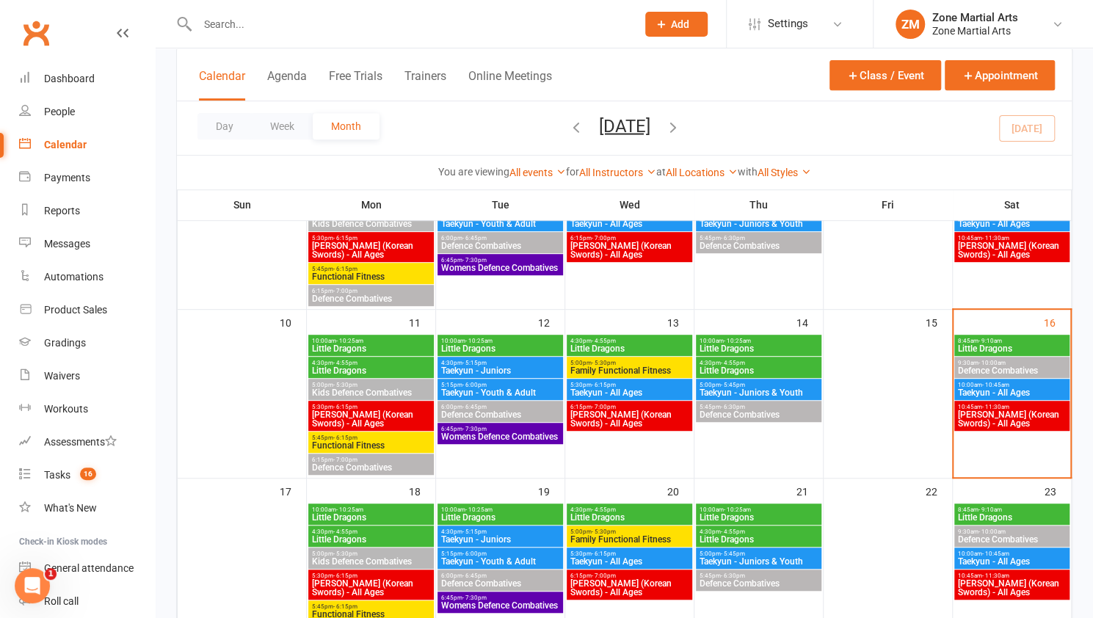
click at [1013, 384] on span "10:00am - 10:45am" at bounding box center [1011, 385] width 109 height 7
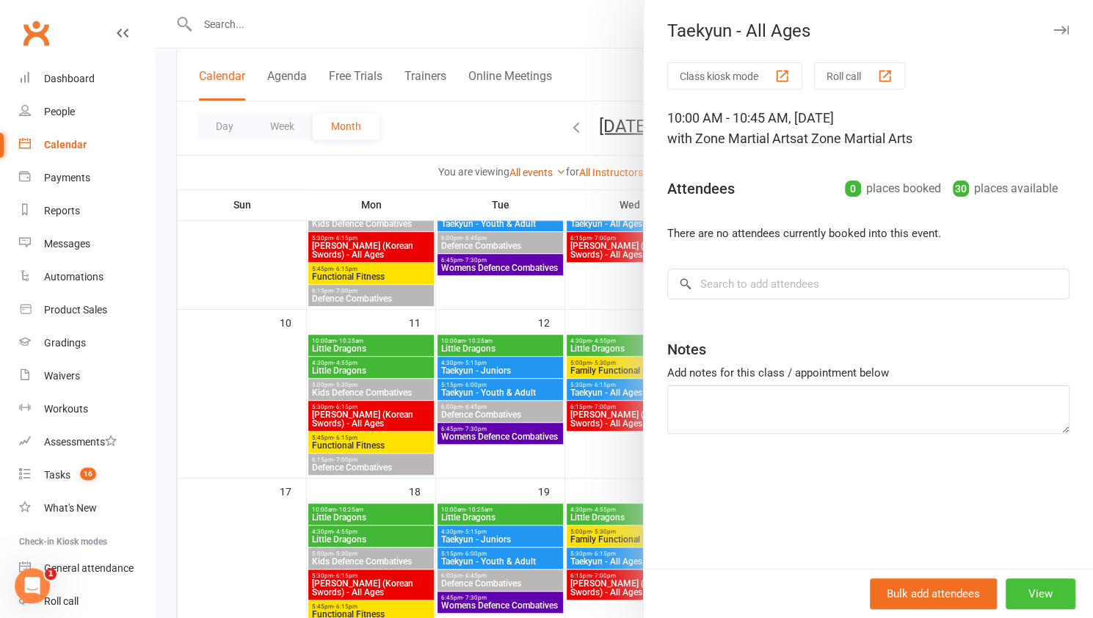
click at [1032, 589] on button "View" at bounding box center [1040, 593] width 70 height 31
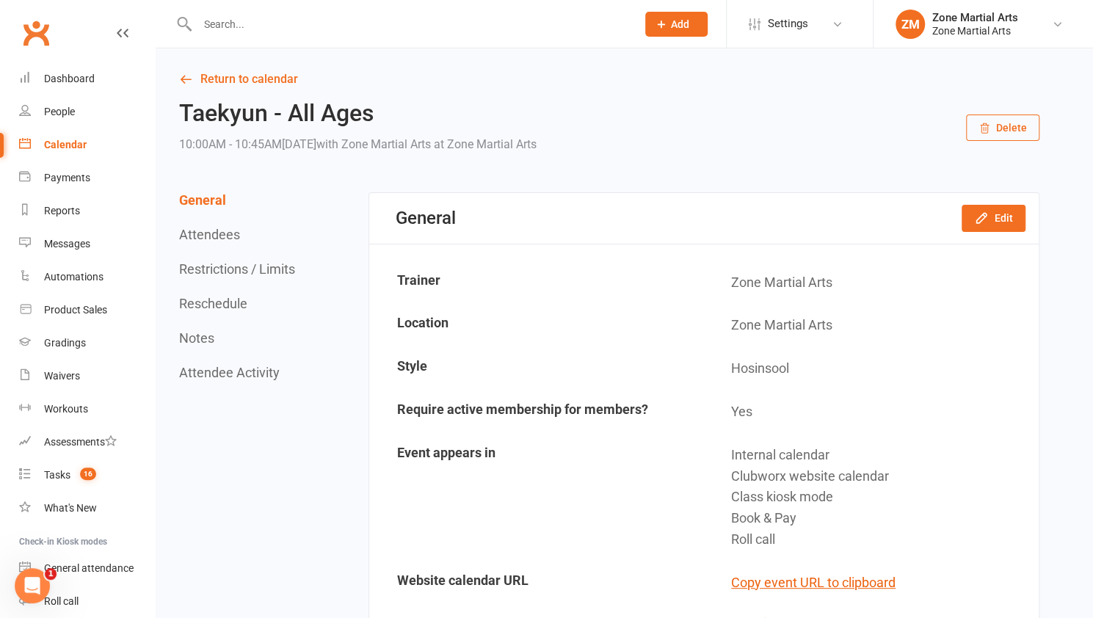
click at [1005, 123] on button "Delete" at bounding box center [1002, 127] width 73 height 26
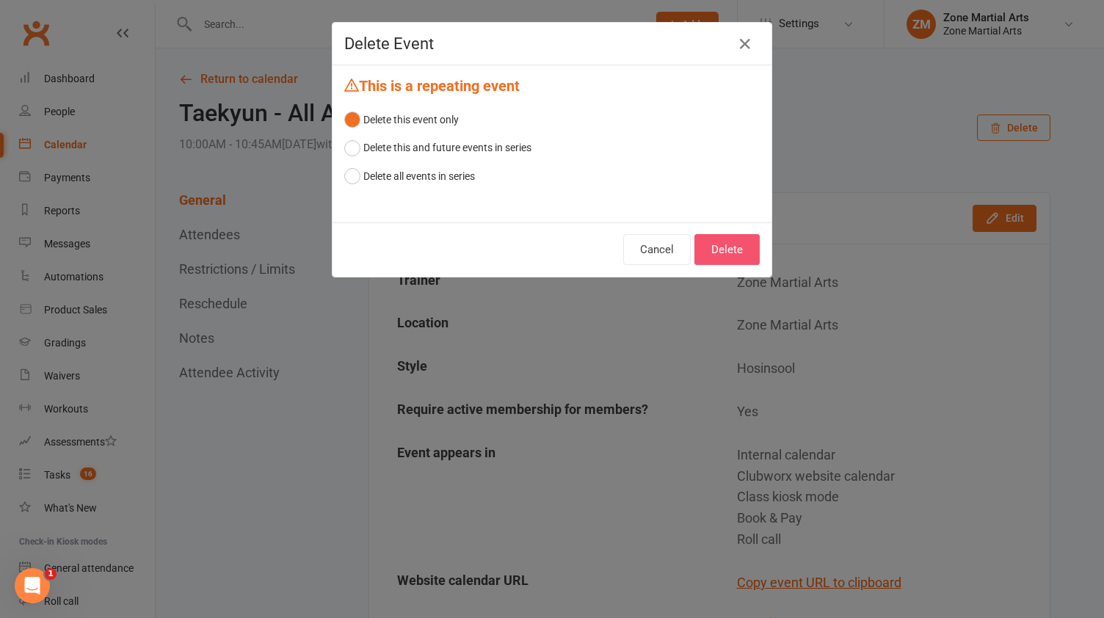
click at [702, 252] on button "Delete" at bounding box center [726, 249] width 65 height 31
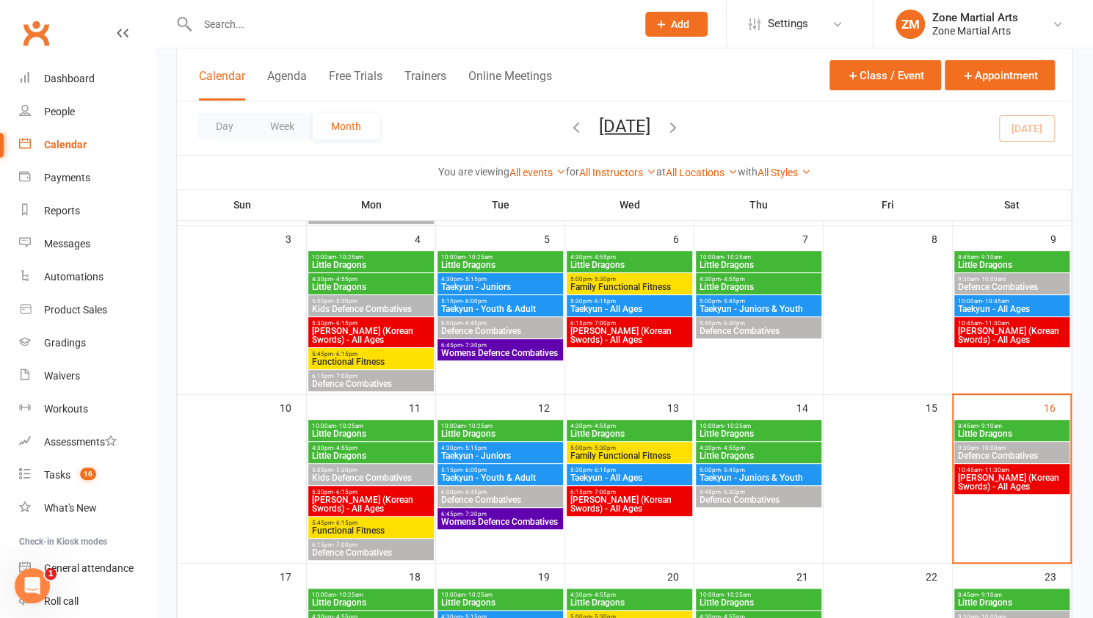
scroll to position [270, 0]
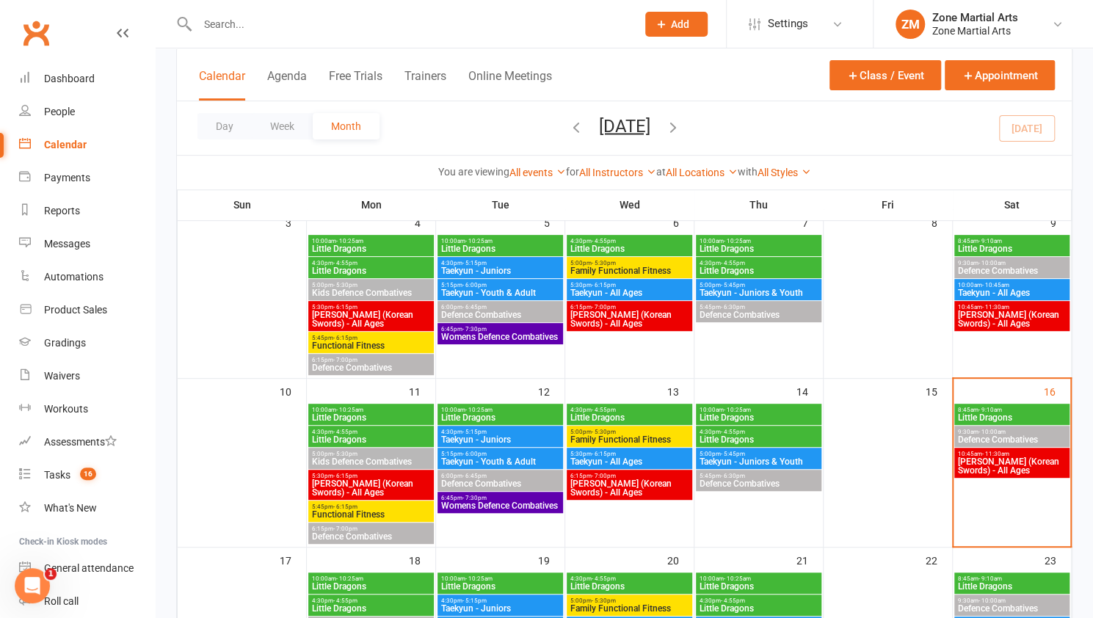
click at [1007, 463] on span "[PERSON_NAME] (Korean Swords) - All Ages" at bounding box center [1011, 466] width 109 height 18
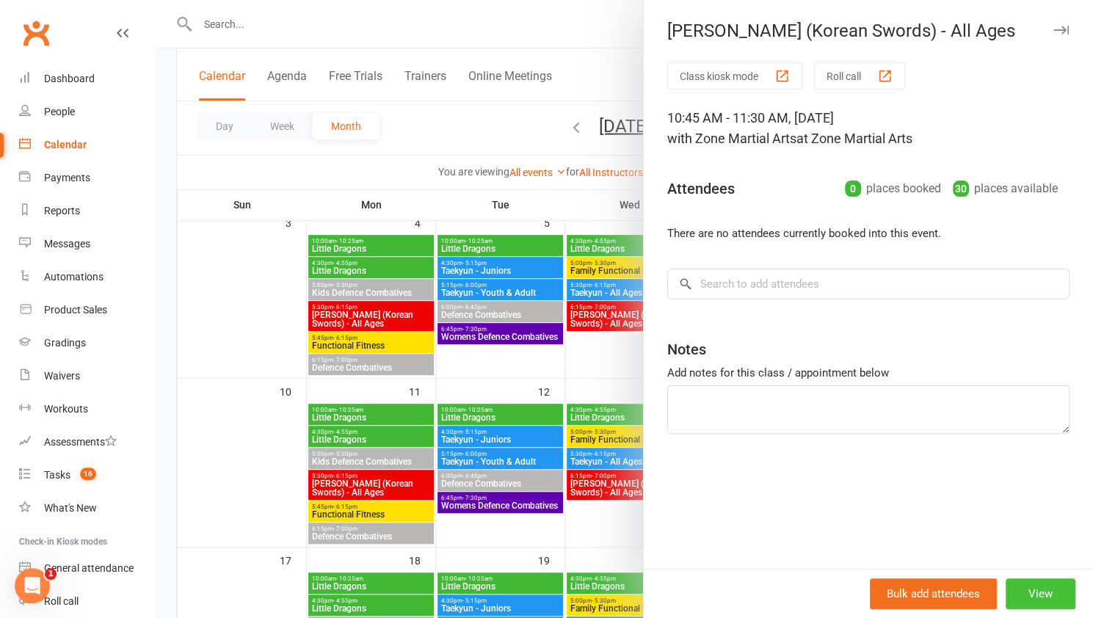
click at [1042, 584] on button "View" at bounding box center [1040, 593] width 70 height 31
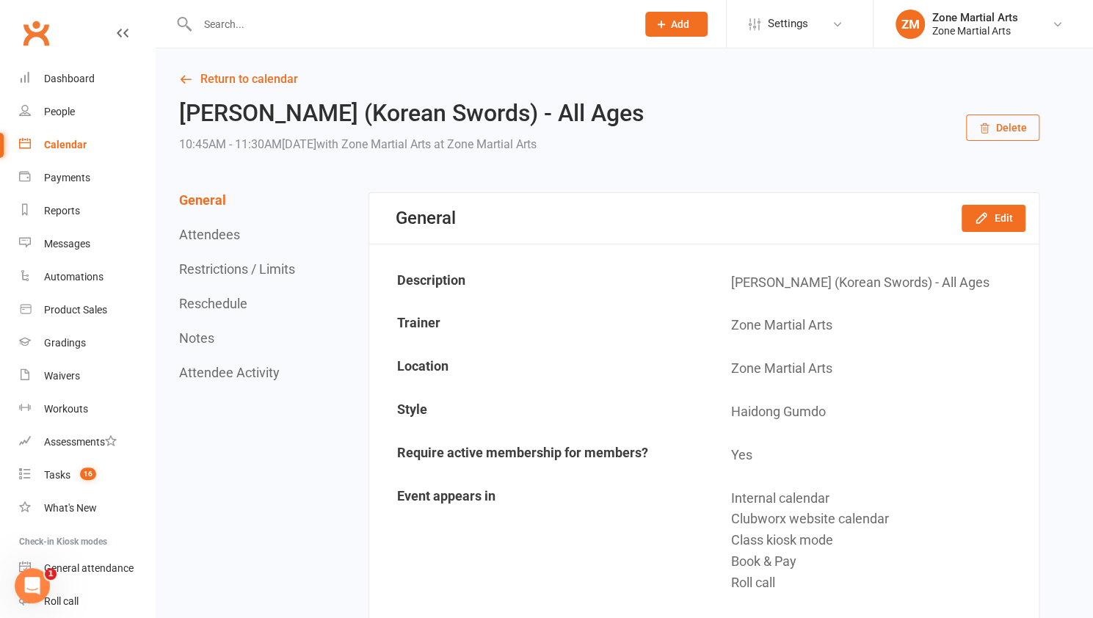
click at [1005, 139] on button "Delete" at bounding box center [1002, 127] width 73 height 26
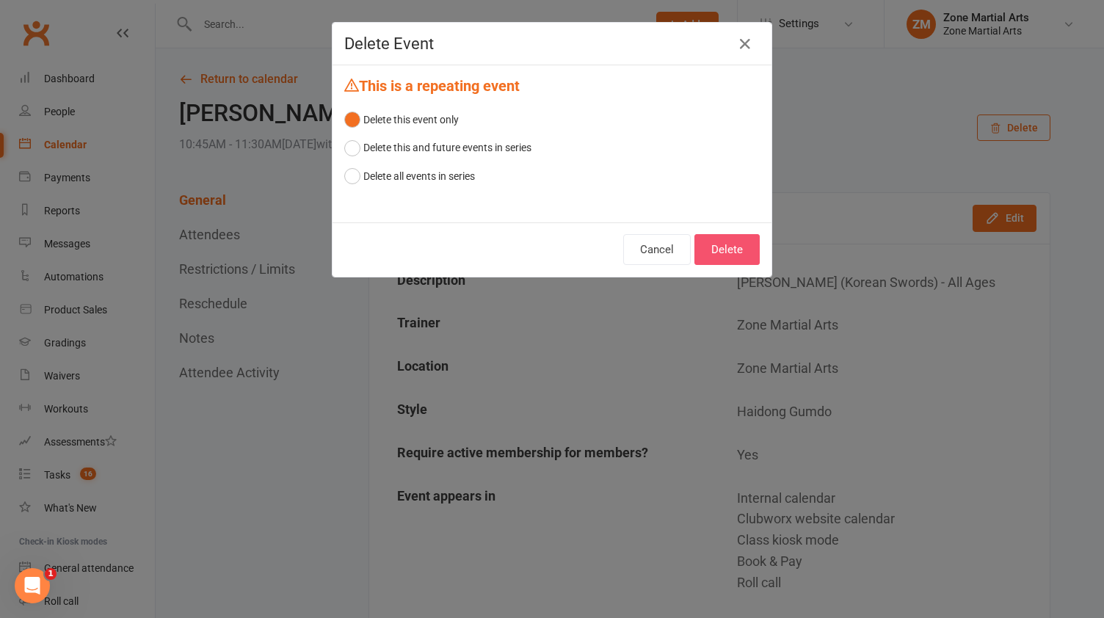
click at [726, 250] on button "Delete" at bounding box center [726, 249] width 65 height 31
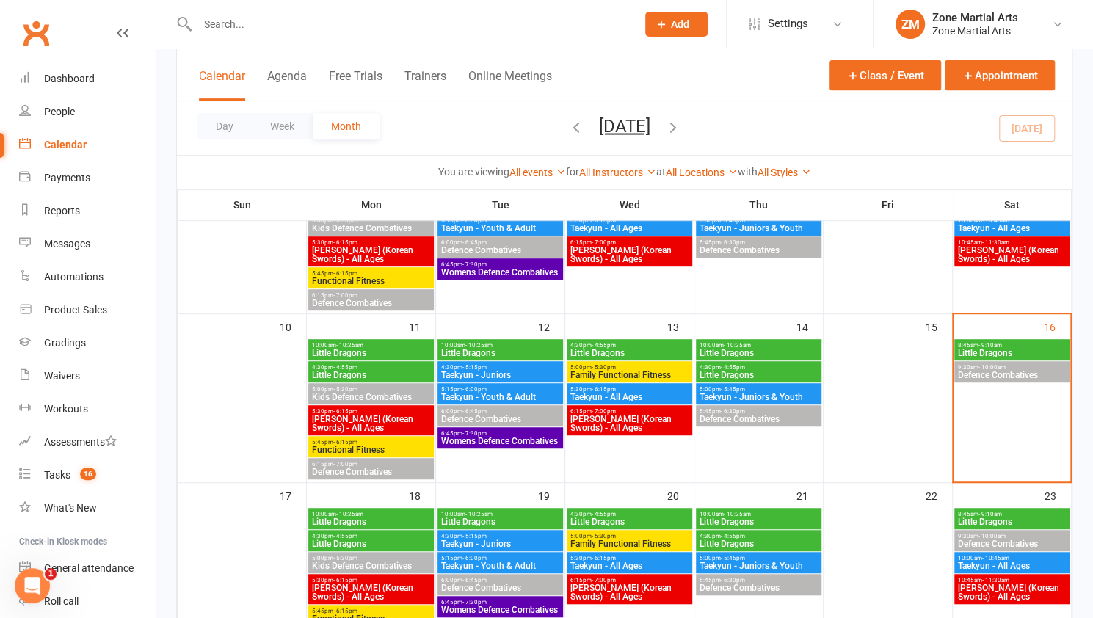
scroll to position [304, 0]
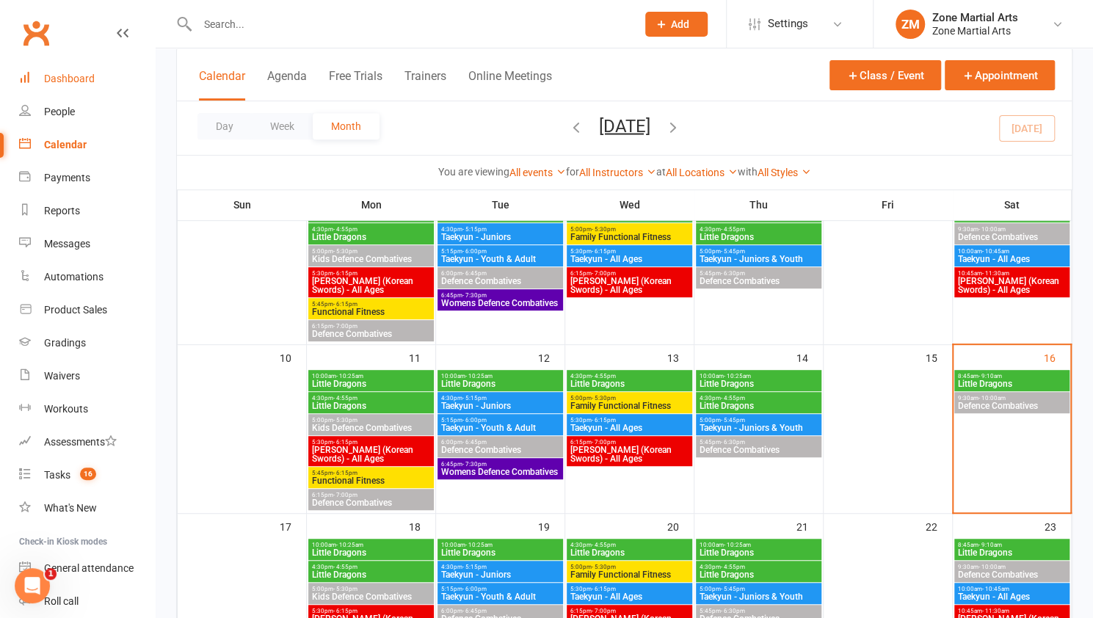
click at [70, 85] on link "Dashboard" at bounding box center [87, 78] width 136 height 33
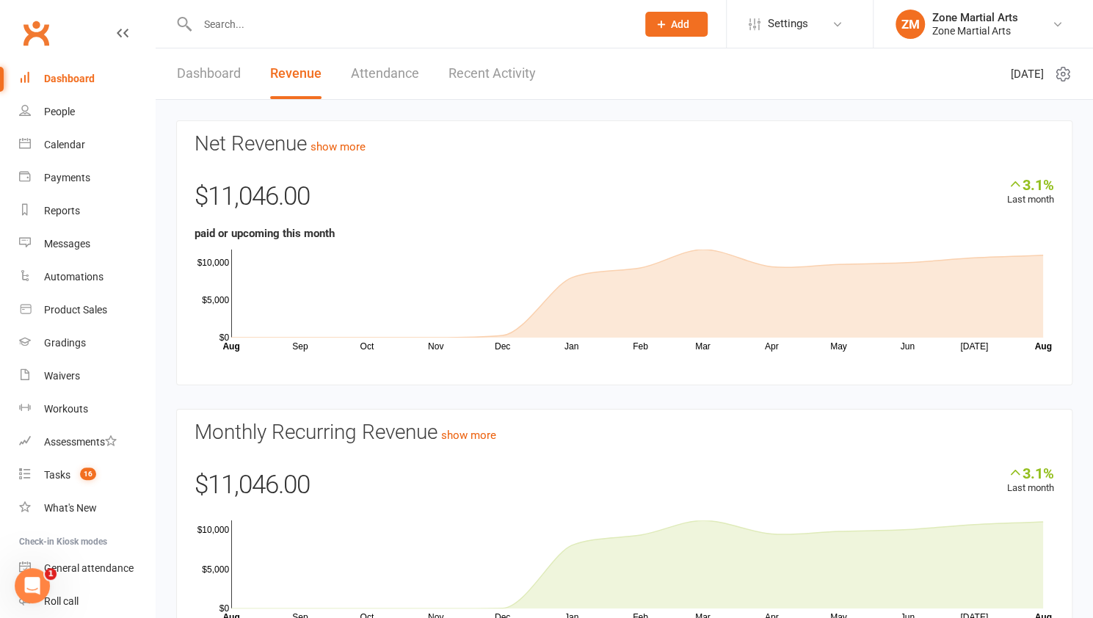
click at [258, 21] on input "text" at bounding box center [409, 24] width 433 height 21
type input "s"
drag, startPoint x: 277, startPoint y: 26, endPoint x: 129, endPoint y: 7, distance: 149.5
click at [129, 4] on header "[PERSON_NAME] [EMAIL_ADDRESS][DOMAIN_NAME] Actions Prospect Member Non-attendin…" at bounding box center [546, 4] width 1093 height 0
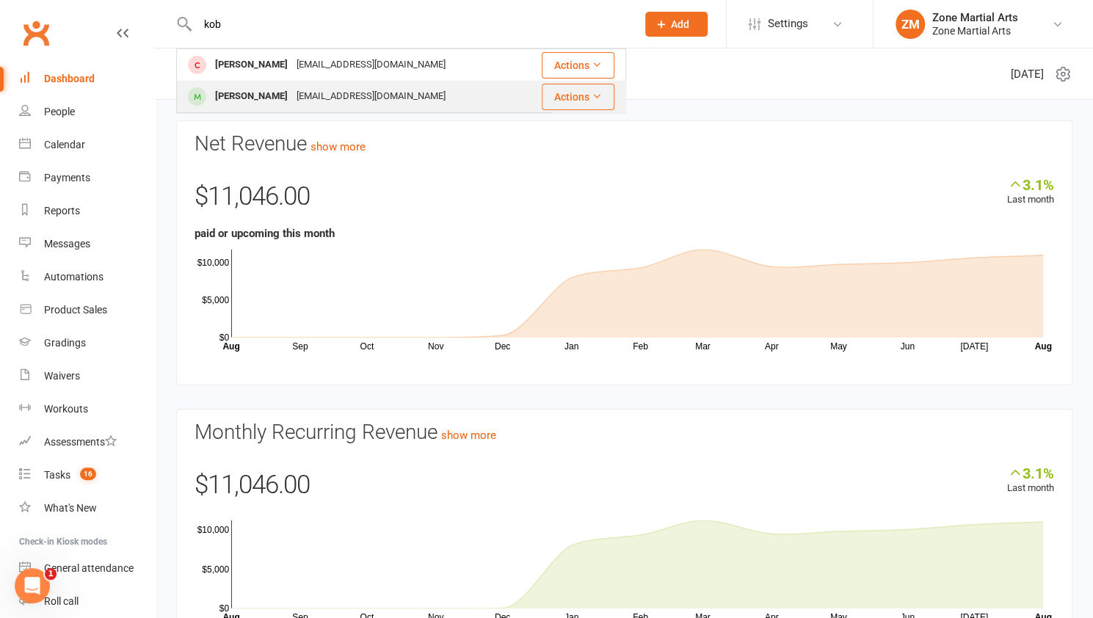
type input "kob"
click at [249, 95] on div "[PERSON_NAME]" at bounding box center [251, 96] width 81 height 21
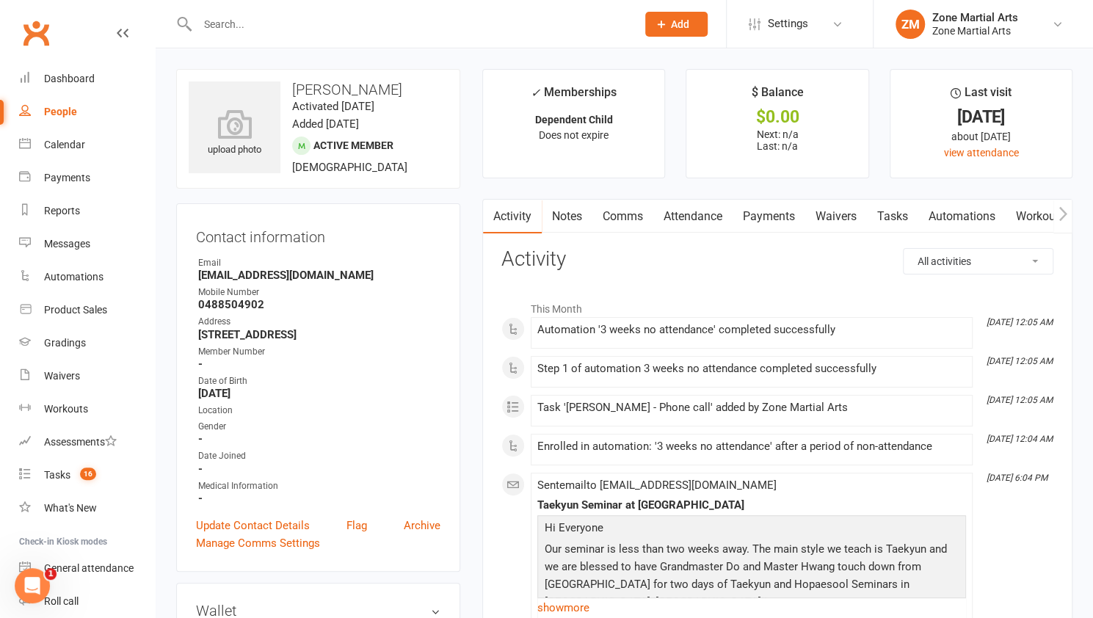
click at [333, 12] on div at bounding box center [401, 24] width 450 height 48
click at [310, 40] on div at bounding box center [401, 24] width 450 height 48
click at [301, 31] on input "text" at bounding box center [409, 24] width 433 height 21
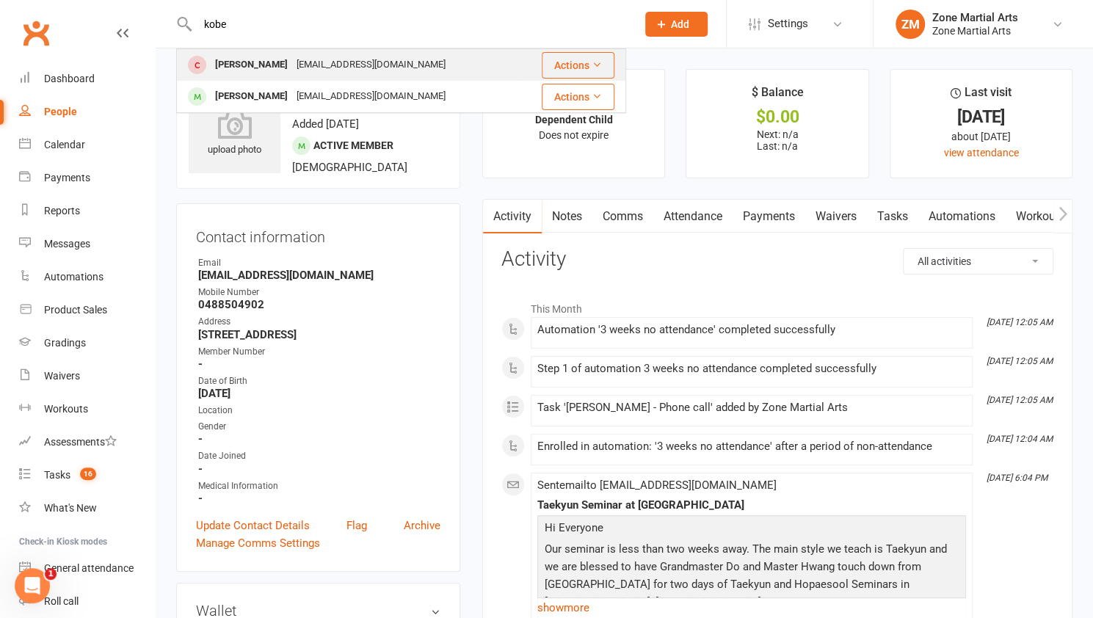
type input "kobe"
click at [292, 68] on div "[EMAIL_ADDRESS][DOMAIN_NAME]" at bounding box center [371, 64] width 158 height 21
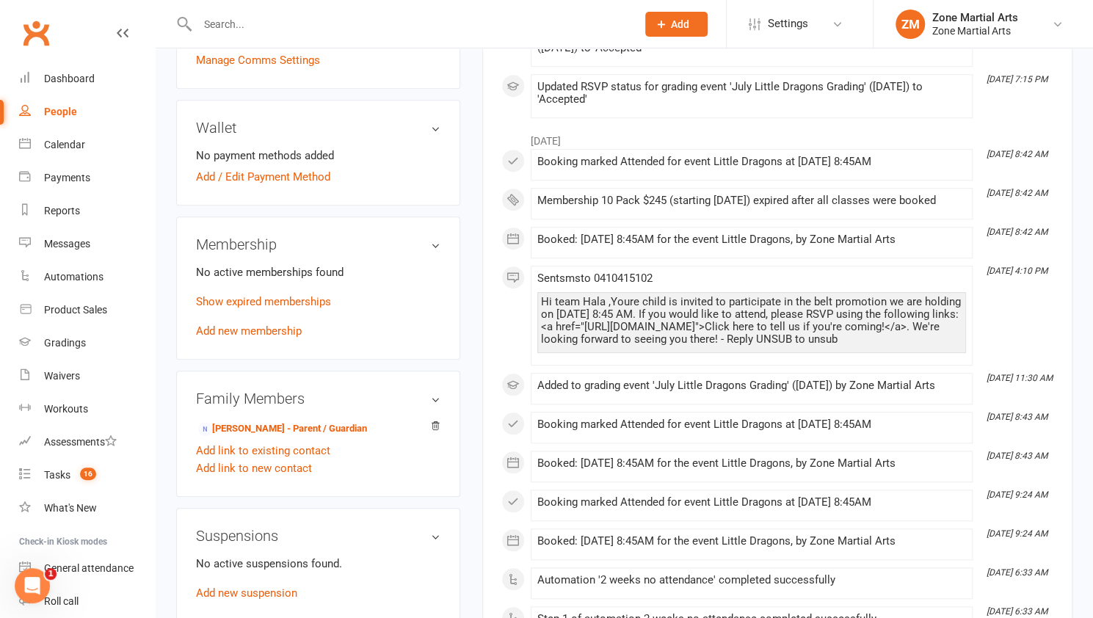
scroll to position [524, 0]
click at [258, 420] on link "[PERSON_NAME] - Parent / Guardian" at bounding box center [282, 427] width 169 height 15
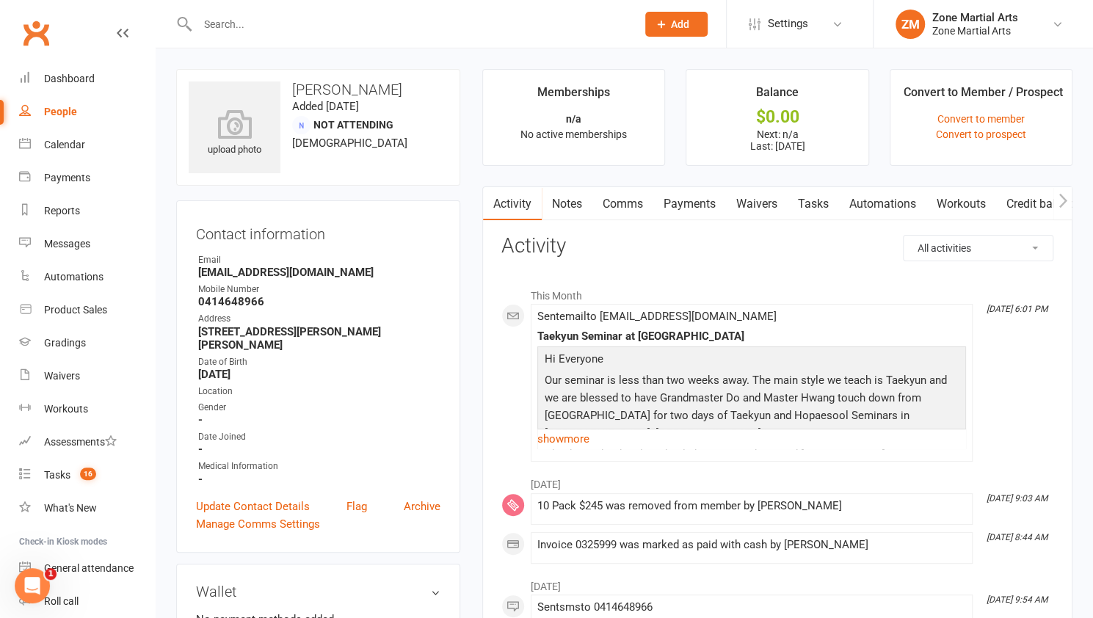
click at [694, 200] on link "Payments" at bounding box center [689, 204] width 73 height 34
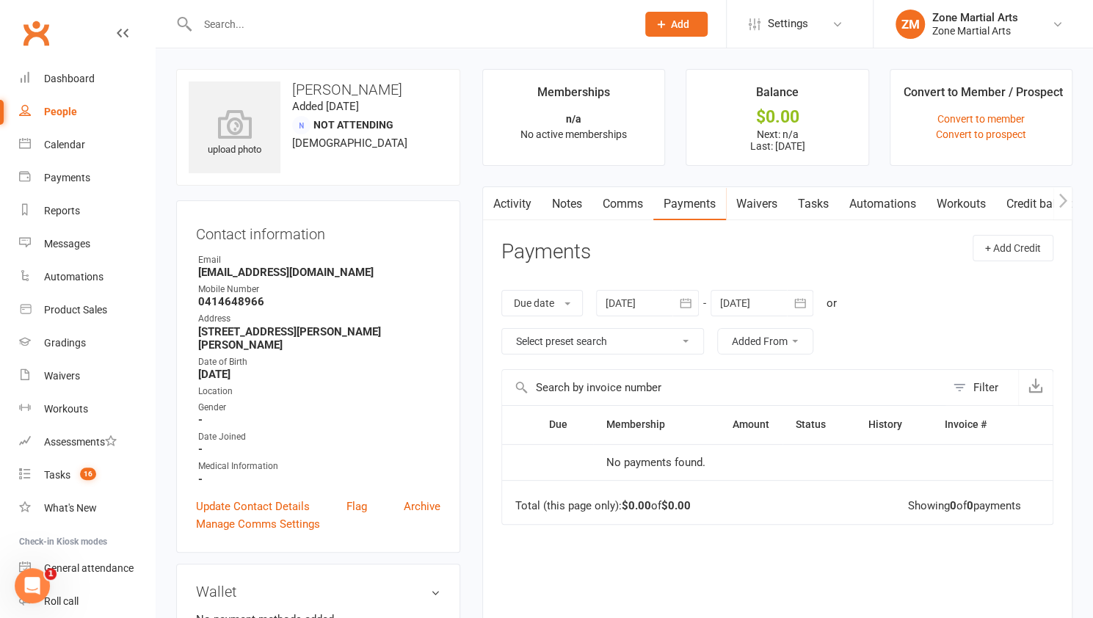
scroll to position [20, 0]
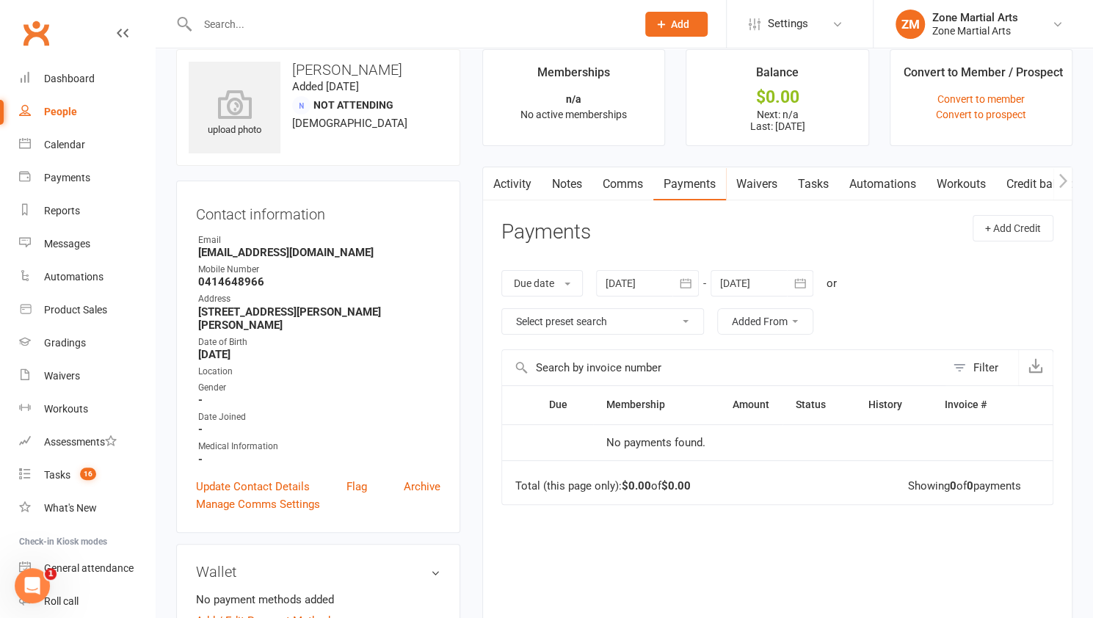
click at [682, 284] on icon "button" at bounding box center [685, 283] width 15 height 15
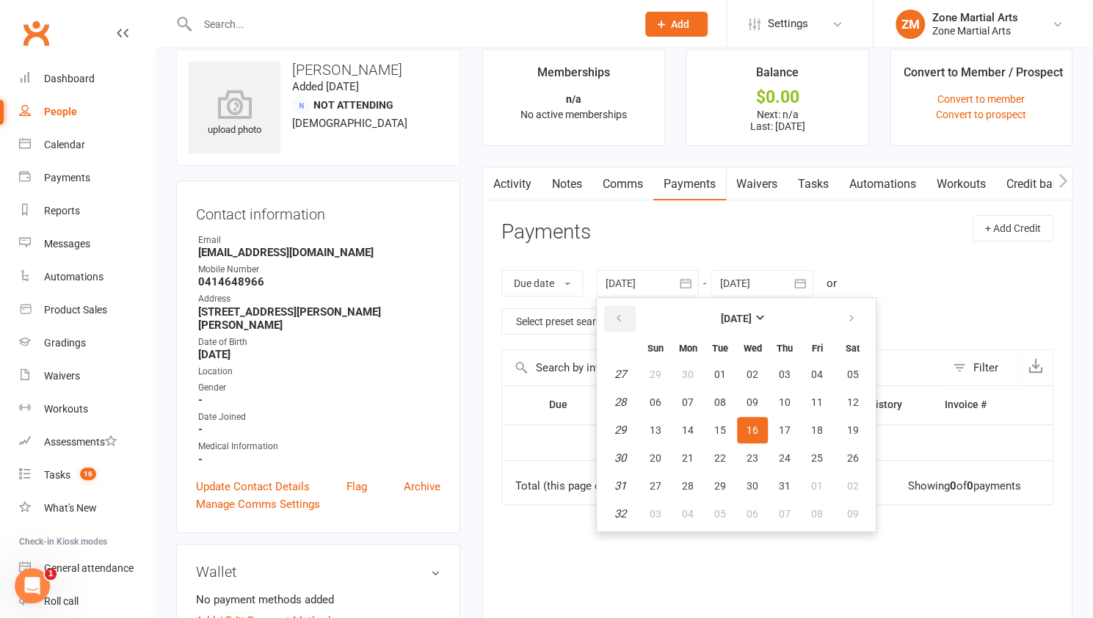
click at [621, 321] on icon "button" at bounding box center [618, 319] width 10 height 12
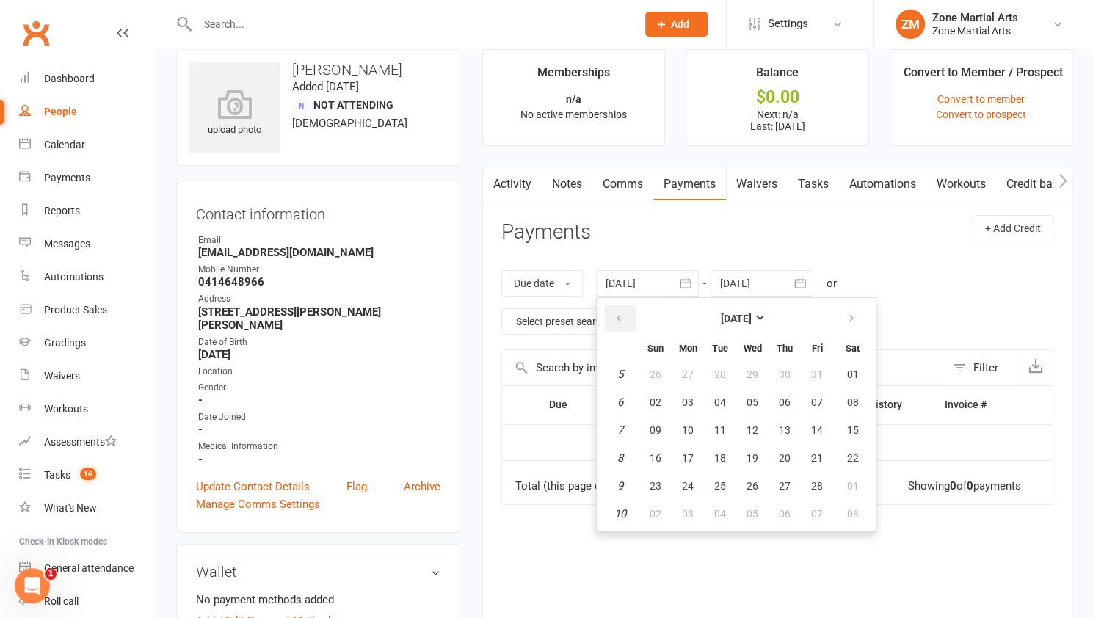
click at [621, 321] on icon "button" at bounding box center [618, 319] width 10 height 12
click at [756, 376] on span "01" at bounding box center [752, 374] width 12 height 12
type input "[DATE]"
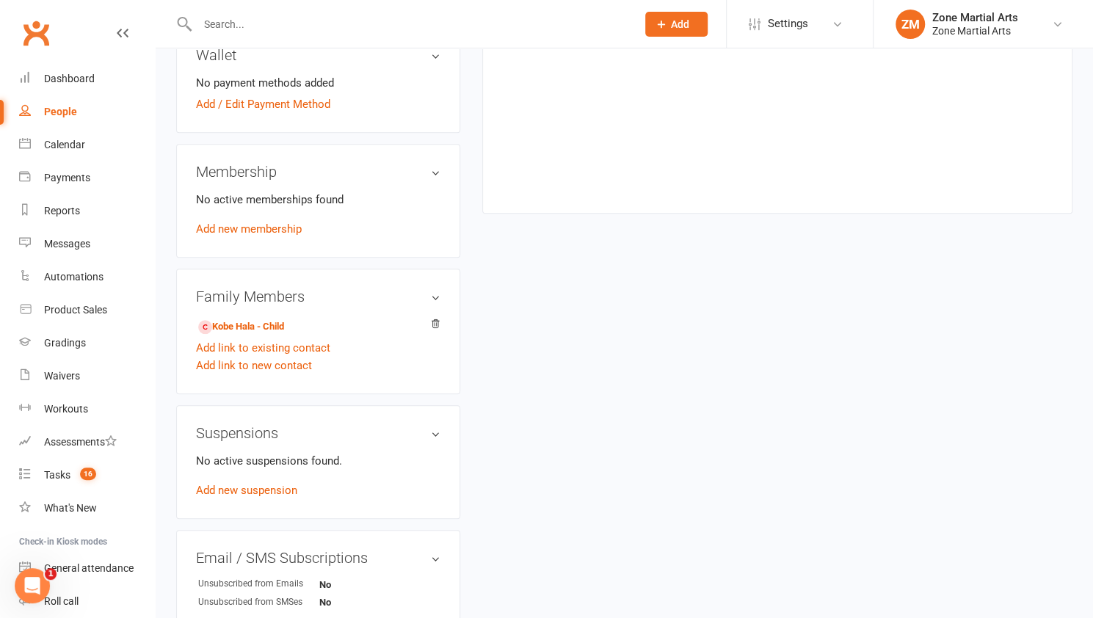
scroll to position [539, 0]
click at [252, 317] on link "Kobe Hala - Child" at bounding box center [241, 324] width 86 height 15
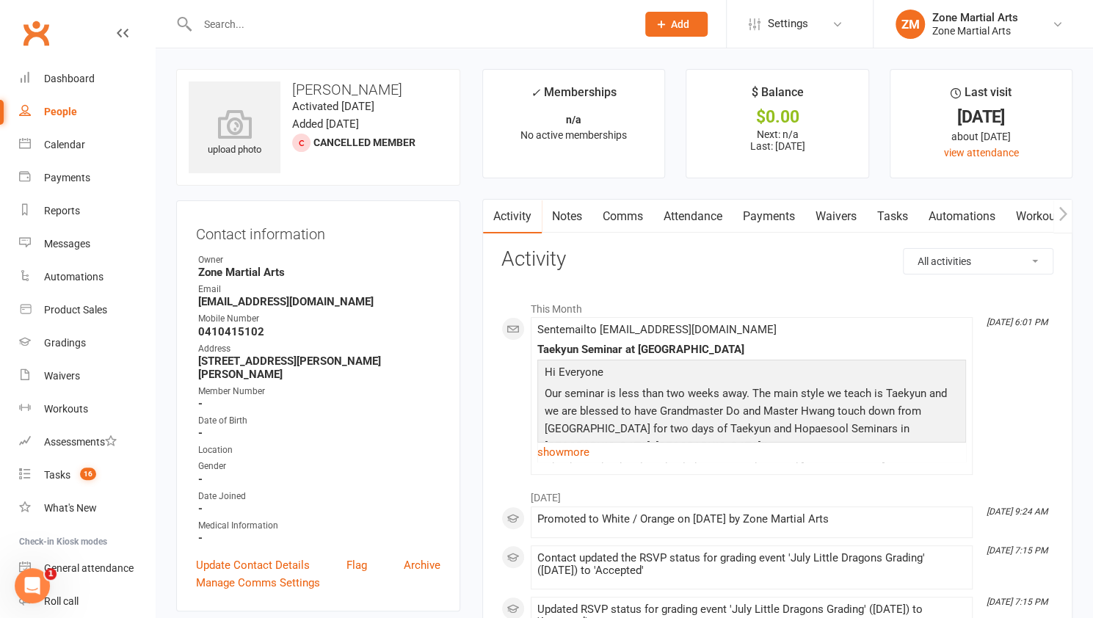
click at [691, 218] on link "Attendance" at bounding box center [692, 217] width 79 height 34
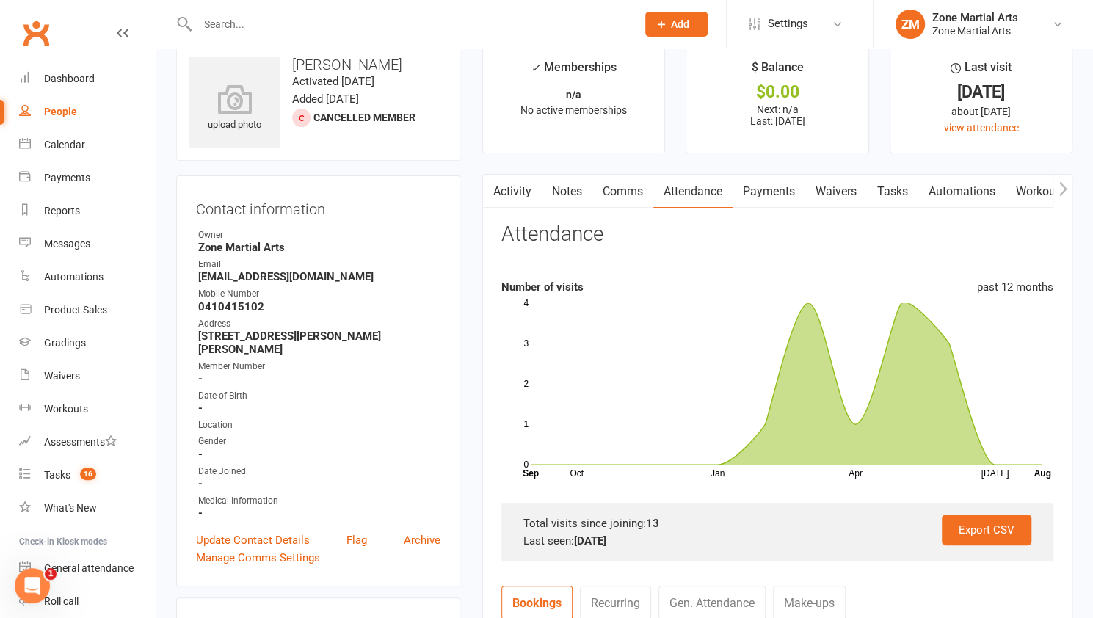
scroll to position [40, 0]
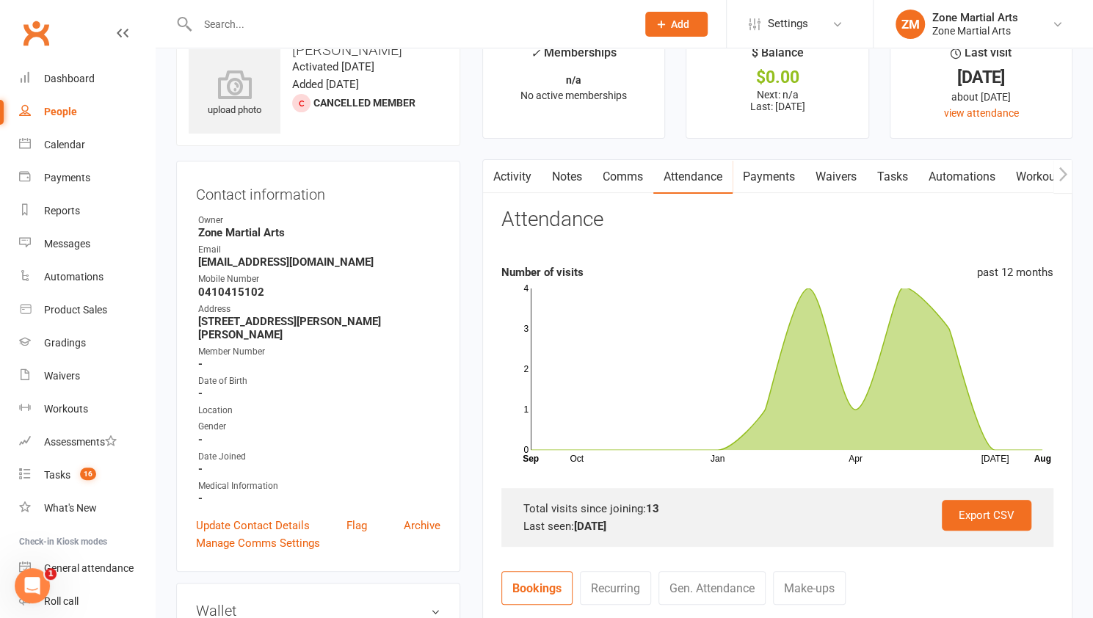
click at [273, 24] on input "text" at bounding box center [409, 24] width 433 height 21
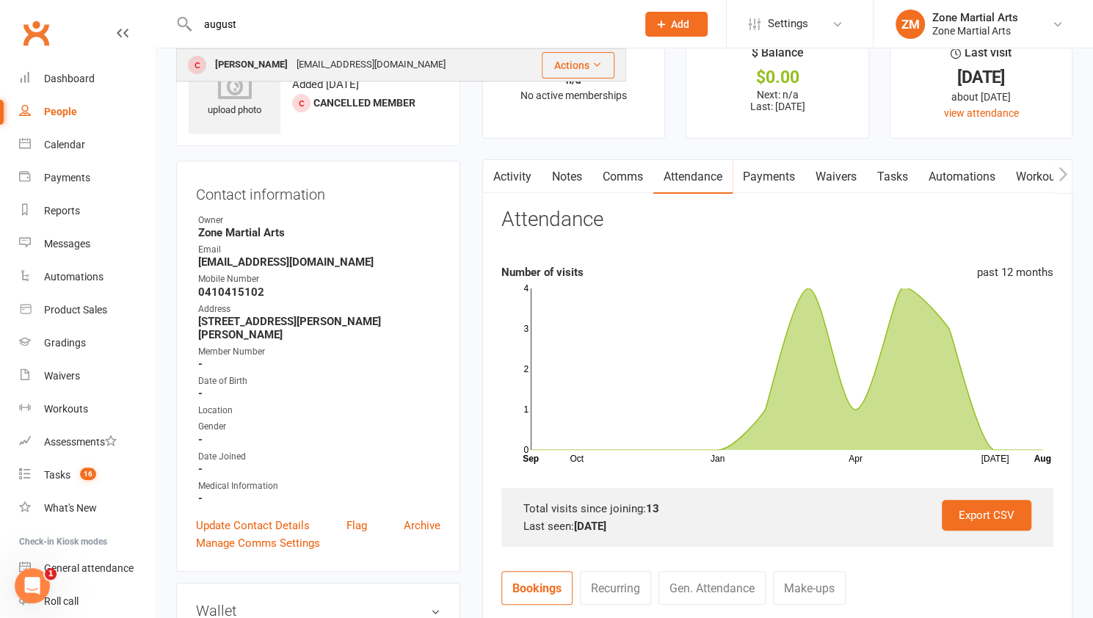
type input "august"
click at [260, 64] on div "[PERSON_NAME]" at bounding box center [251, 64] width 81 height 21
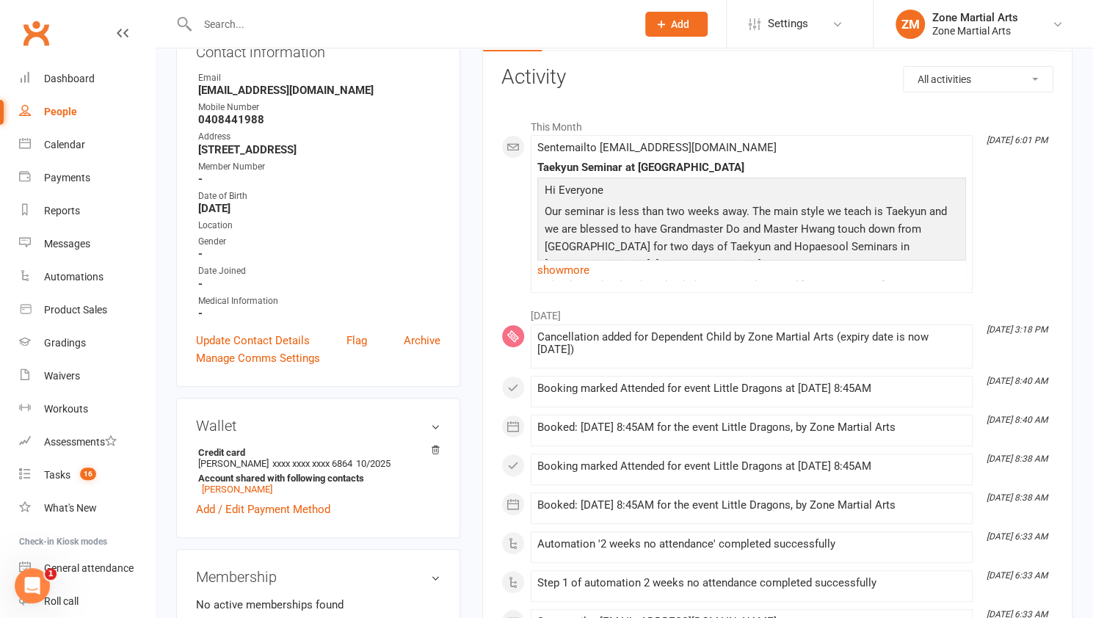
scroll to position [123, 0]
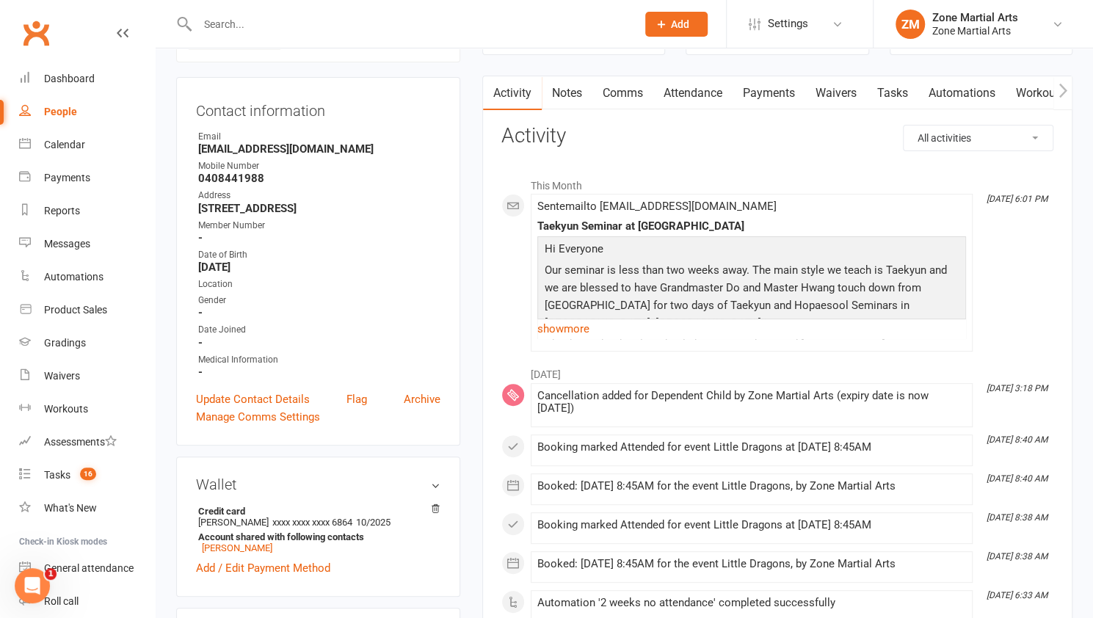
click at [279, 29] on input "text" at bounding box center [409, 24] width 433 height 21
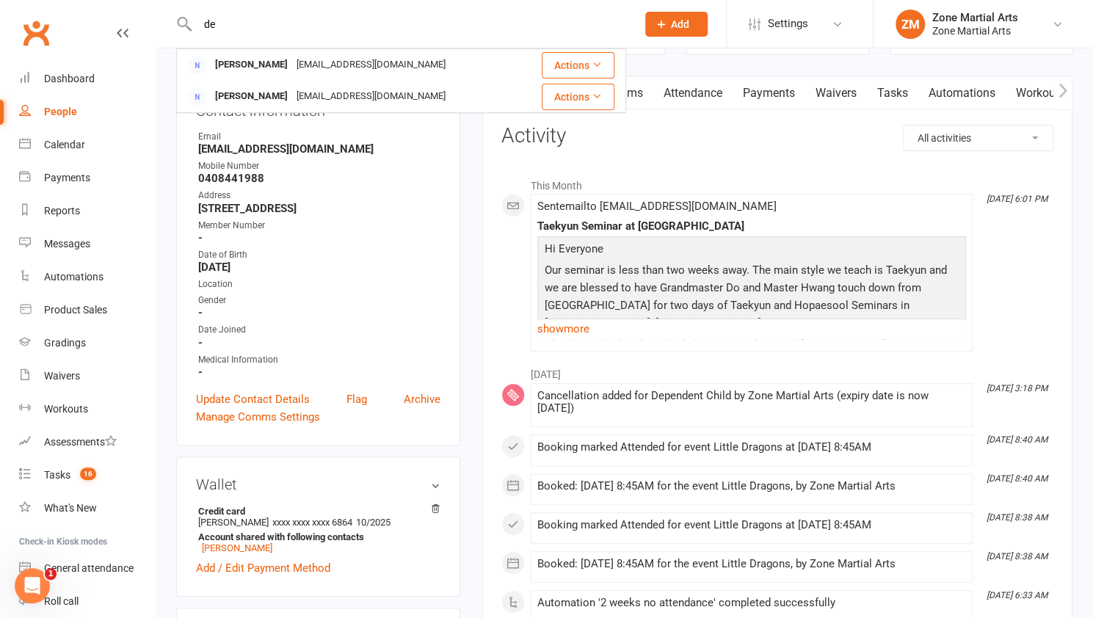
type input "d"
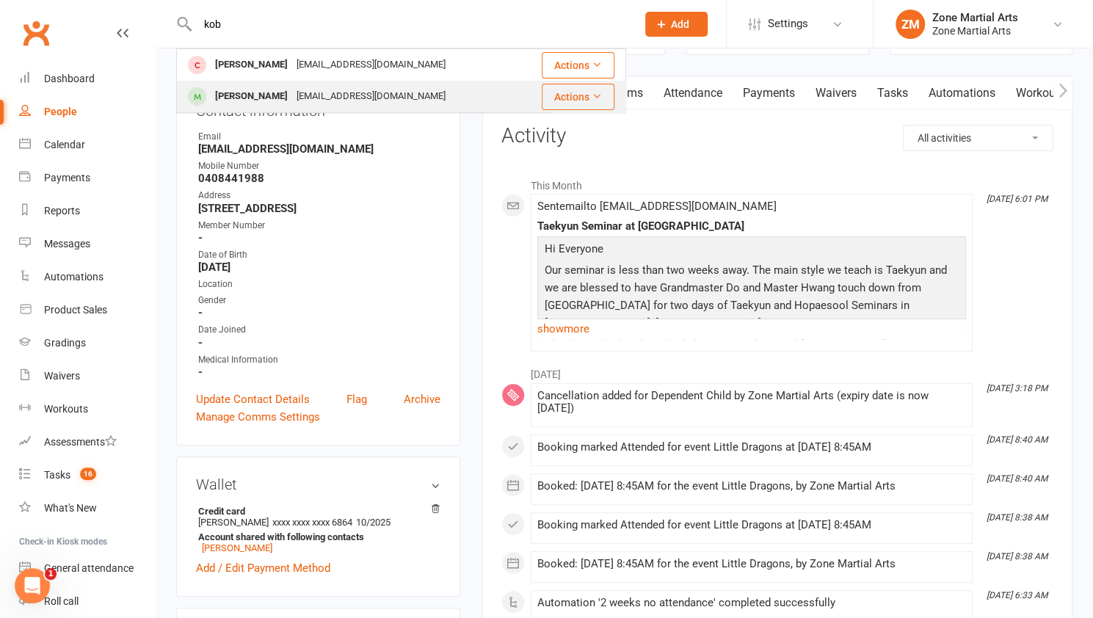
type input "kob"
click at [414, 102] on div "[PERSON_NAME] [EMAIL_ADDRESS][DOMAIN_NAME]" at bounding box center [349, 96] width 343 height 30
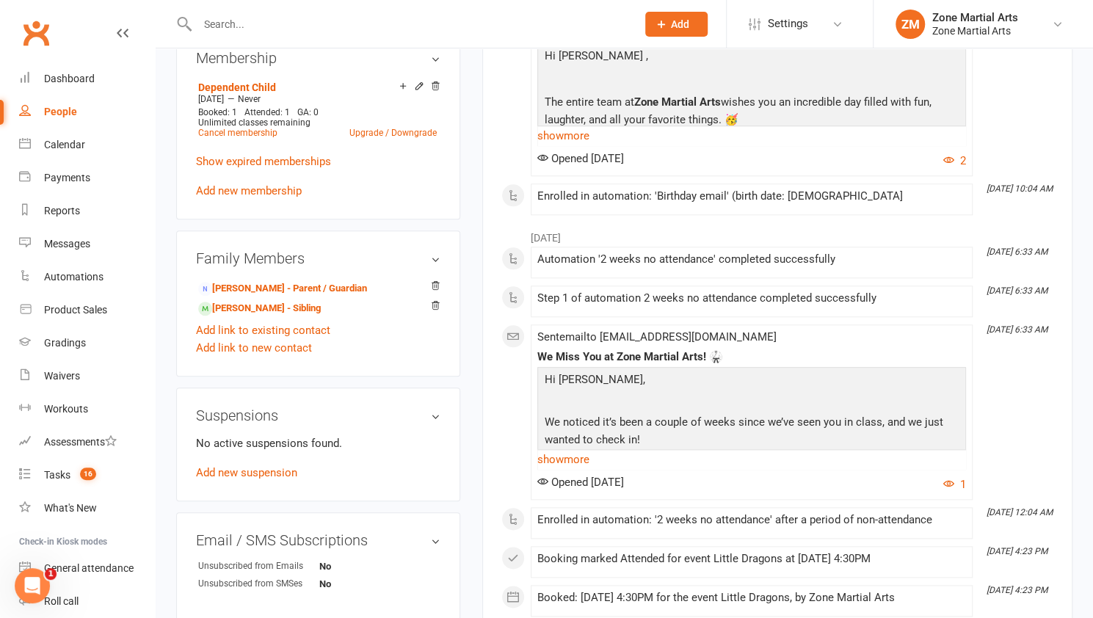
scroll to position [714, 0]
click at [223, 312] on link "[PERSON_NAME] - Sibling" at bounding box center [259, 309] width 123 height 15
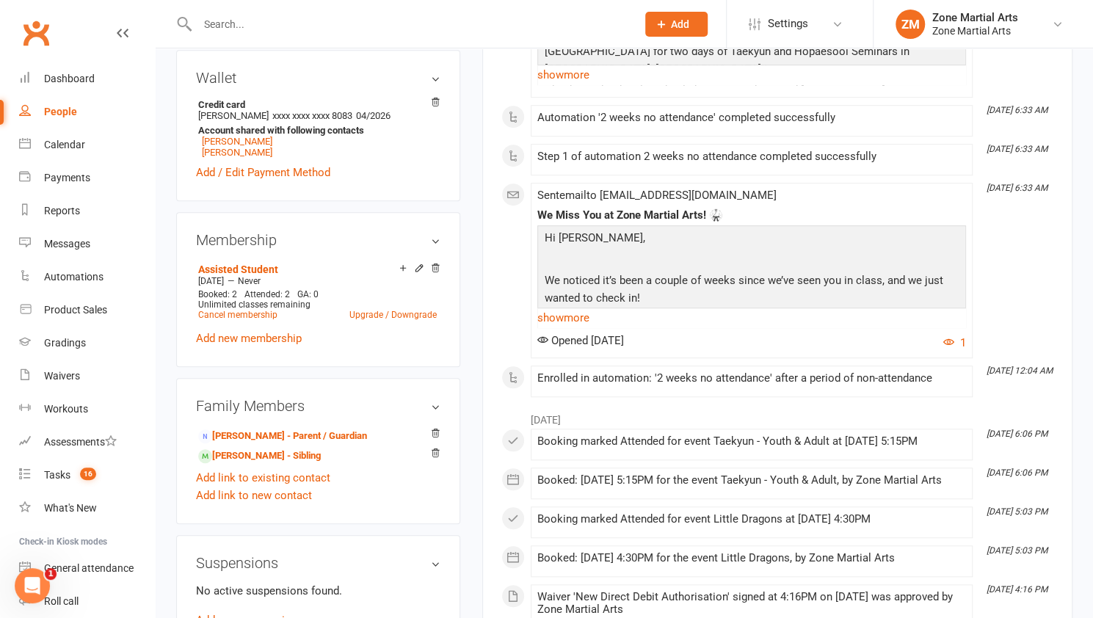
scroll to position [531, 0]
click at [327, 431] on link "[PERSON_NAME] - Parent / Guardian" at bounding box center [282, 437] width 169 height 15
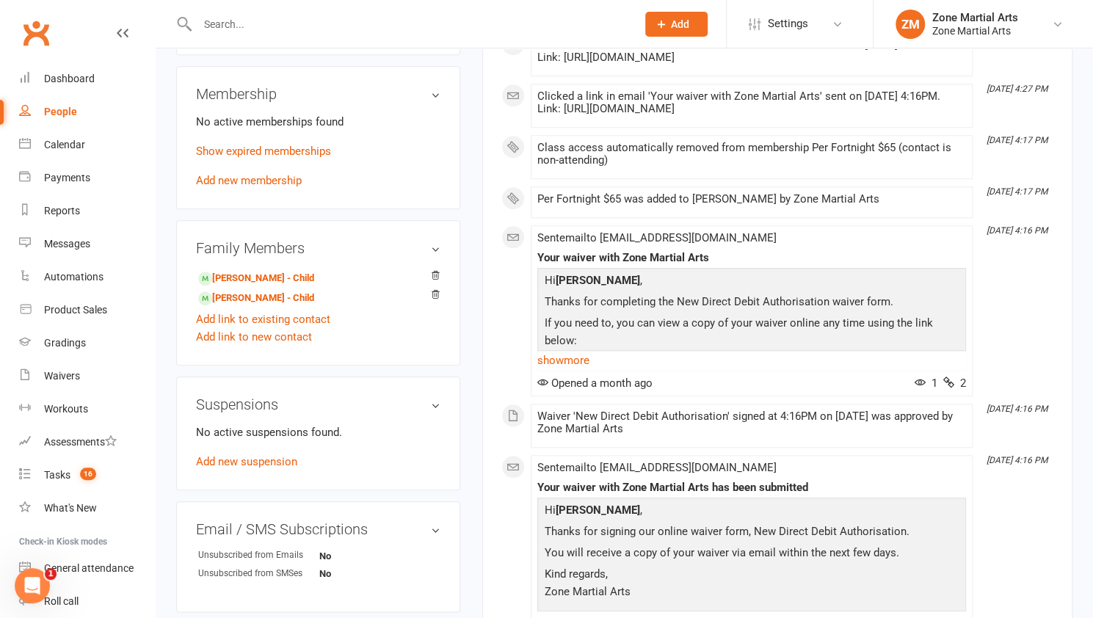
scroll to position [642, 0]
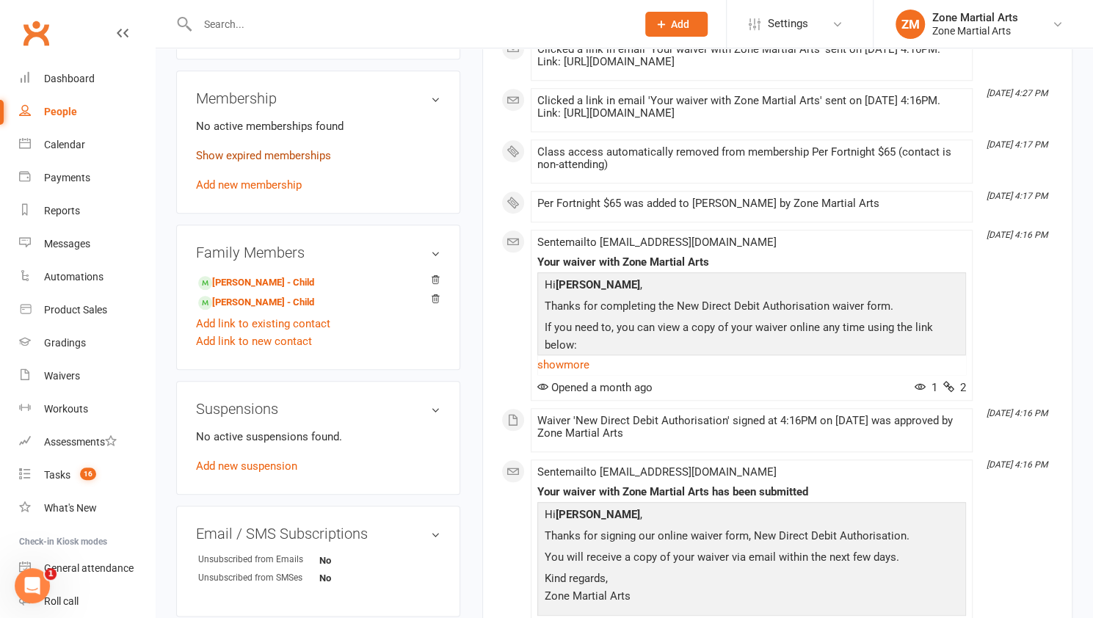
click at [316, 153] on link "Show expired memberships" at bounding box center [263, 155] width 135 height 13
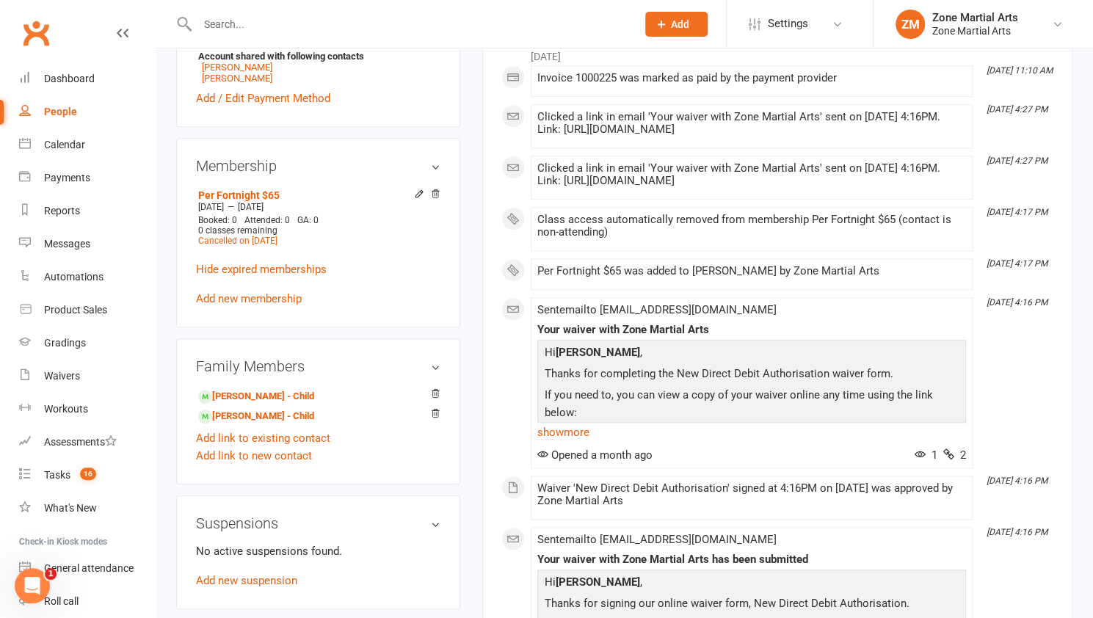
scroll to position [575, 0]
click at [255, 418] on link "[PERSON_NAME] - Child" at bounding box center [256, 415] width 116 height 15
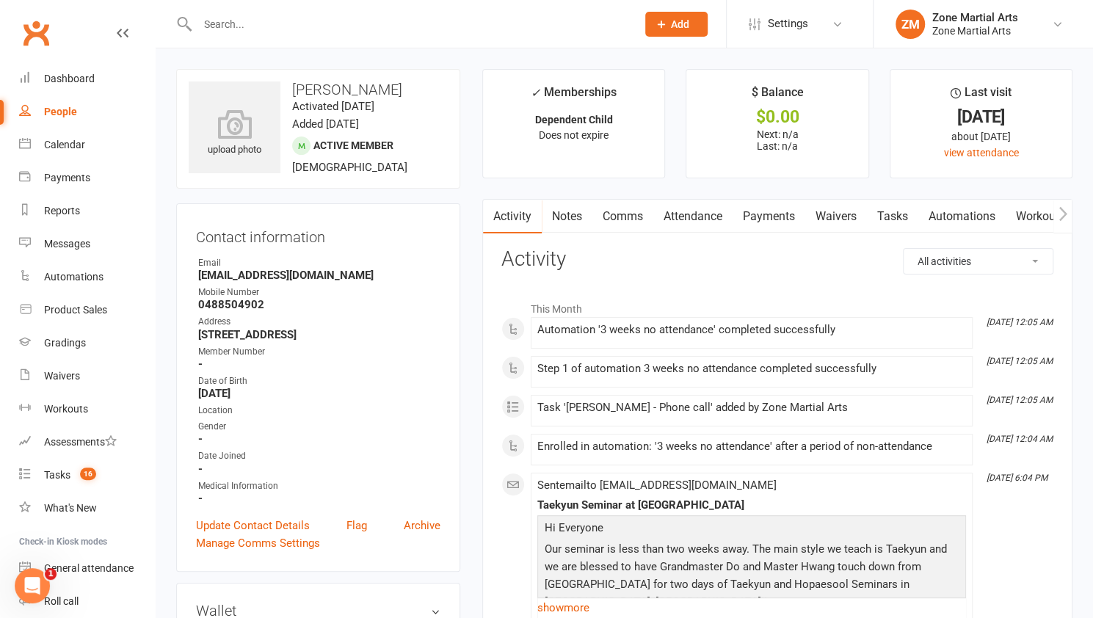
click at [236, 19] on input "text" at bounding box center [409, 24] width 433 height 21
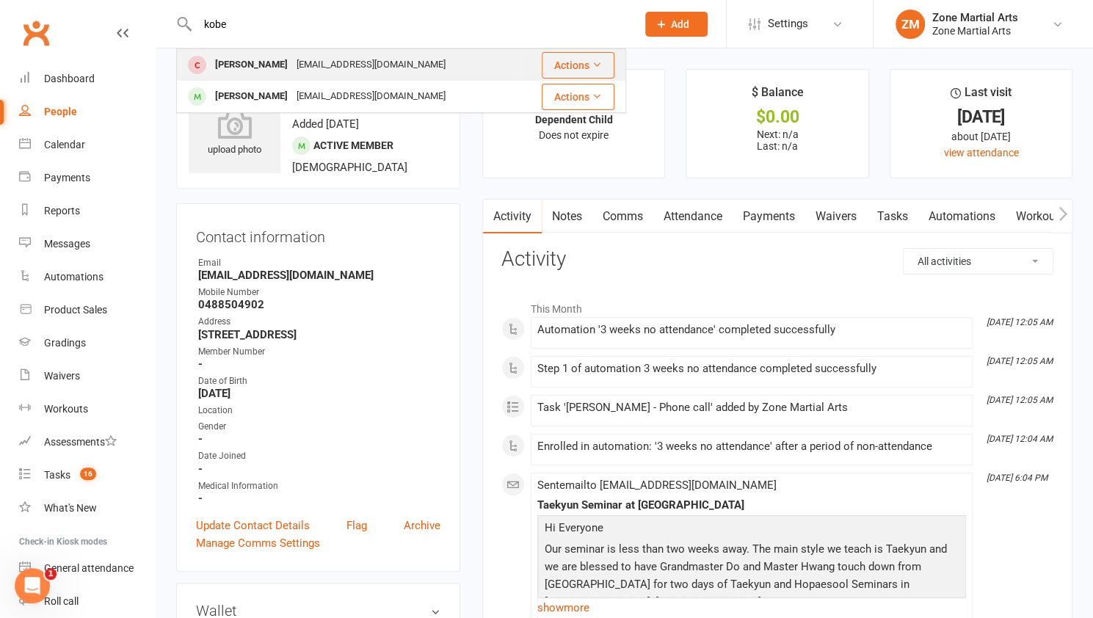
type input "kobe"
click at [351, 64] on div "[EMAIL_ADDRESS][DOMAIN_NAME]" at bounding box center [371, 64] width 158 height 21
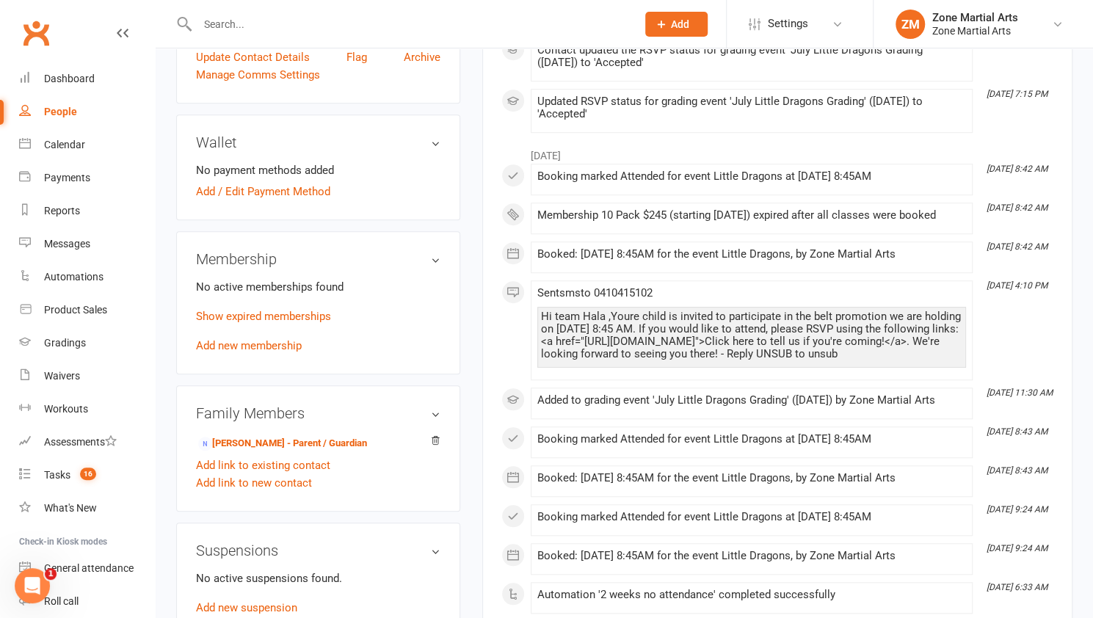
scroll to position [516, 0]
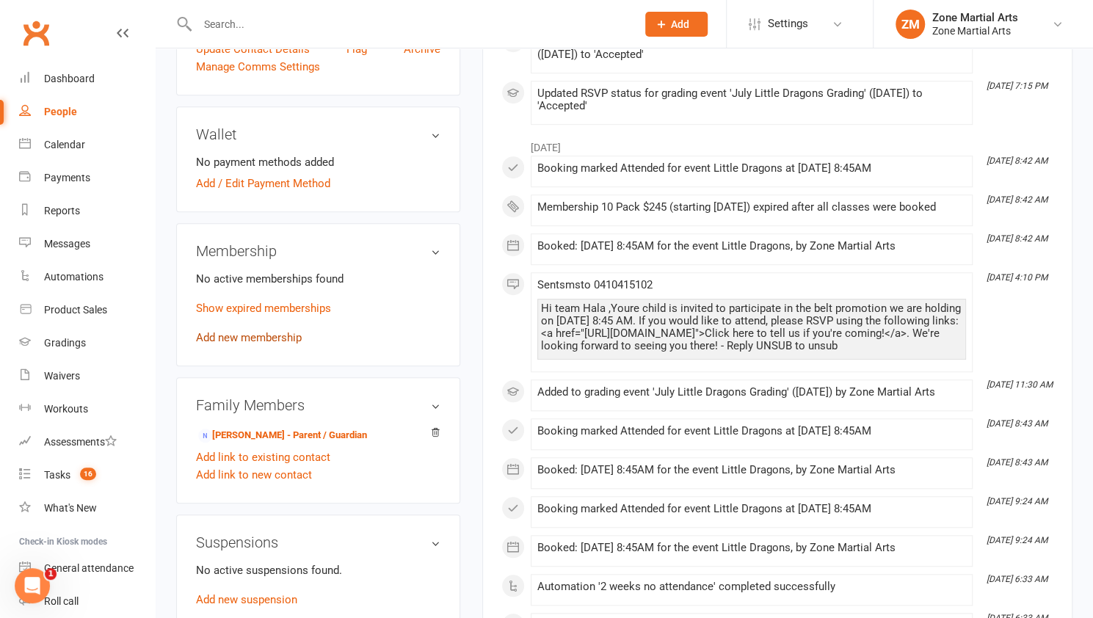
click at [230, 331] on link "Add new membership" at bounding box center [249, 337] width 106 height 13
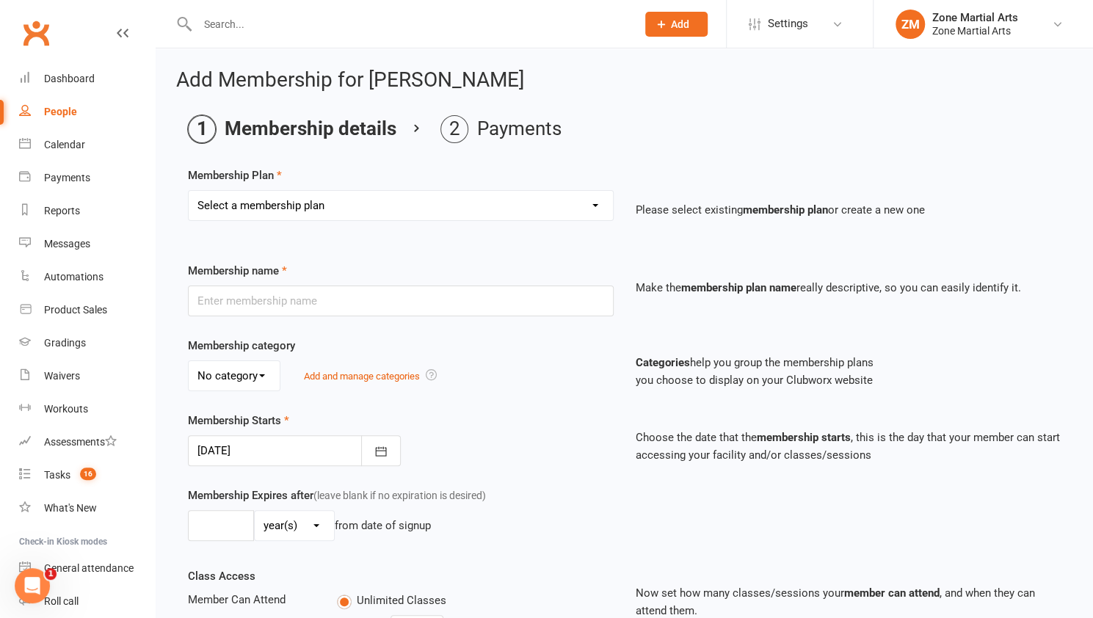
click at [597, 206] on select "Select a membership plan Create new Membership Plan Per Term $270 Per Fortnight…" at bounding box center [401, 205] width 424 height 29
select select "15"
click at [189, 191] on select "Select a membership plan Create new Membership Plan Per Term $270 Per Fortnight…" at bounding box center [401, 205] width 424 height 29
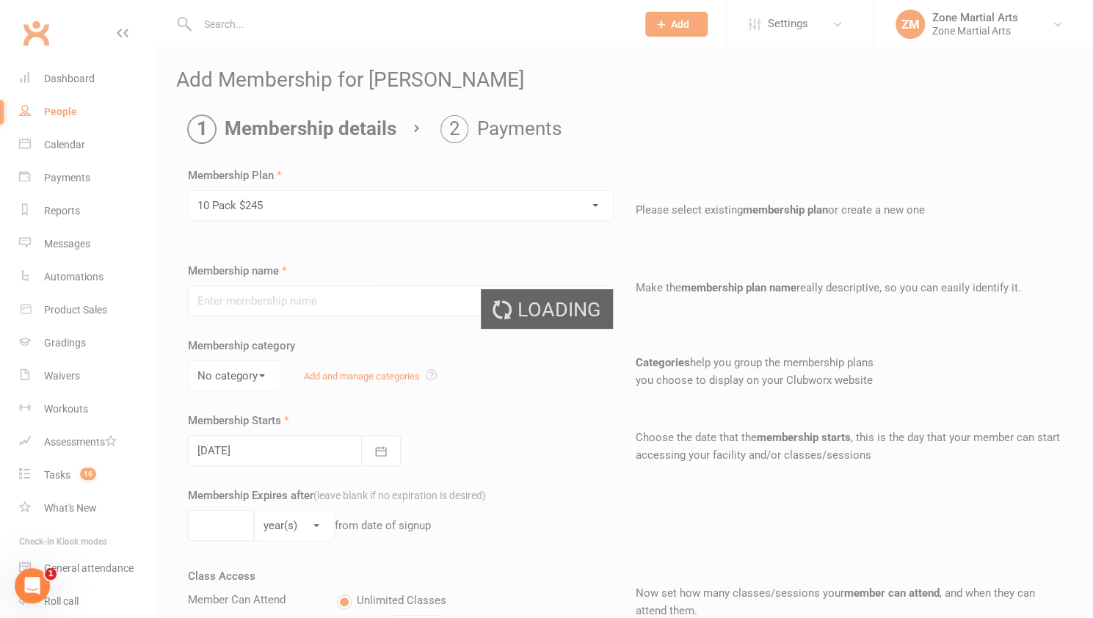
type input "10 Pack $245"
select select "0"
type input "0"
type input "10"
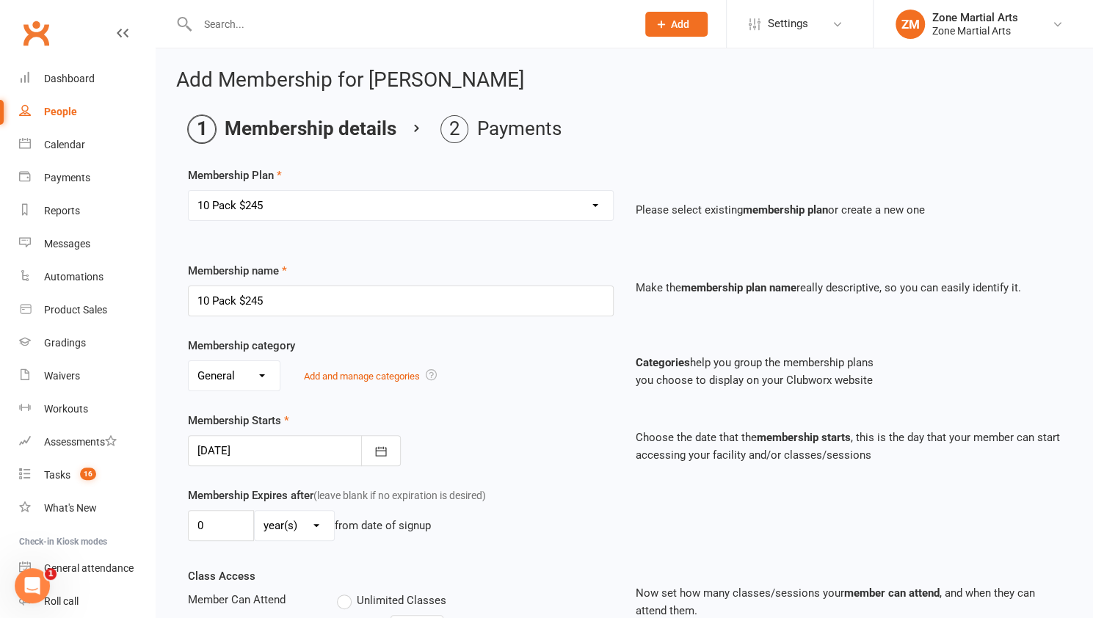
scroll to position [379, 0]
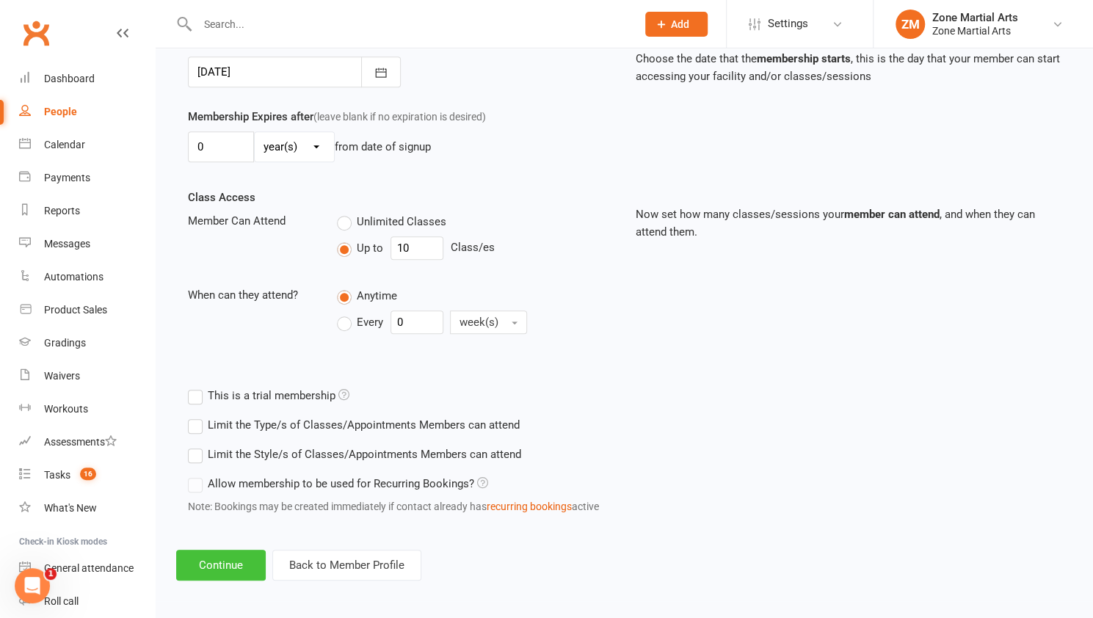
click at [207, 560] on button "Continue" at bounding box center [221, 565] width 90 height 31
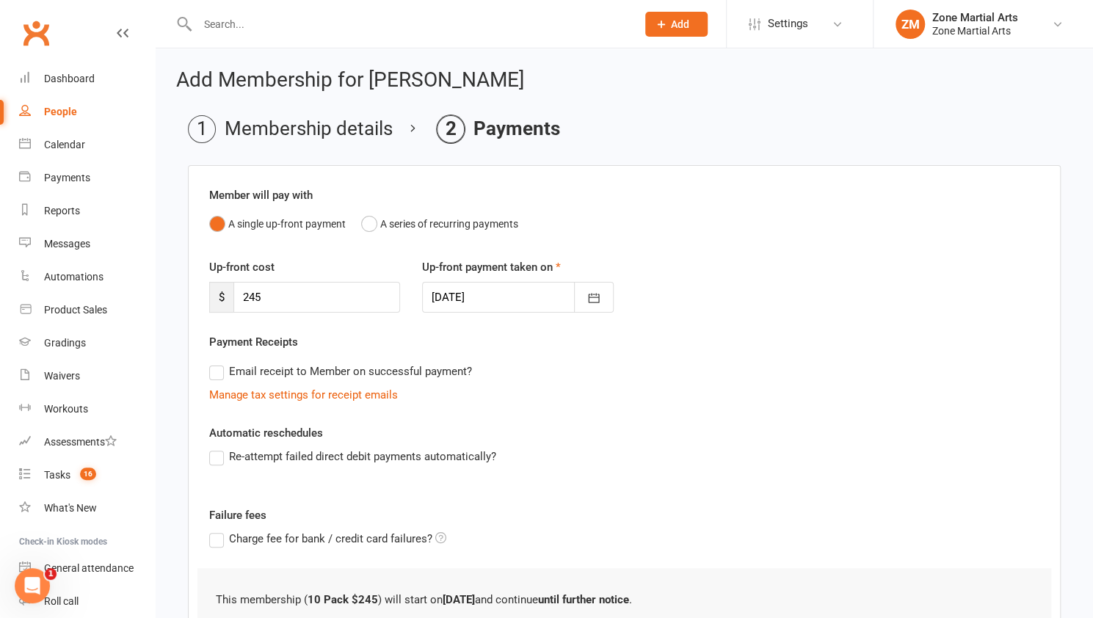
scroll to position [179, 0]
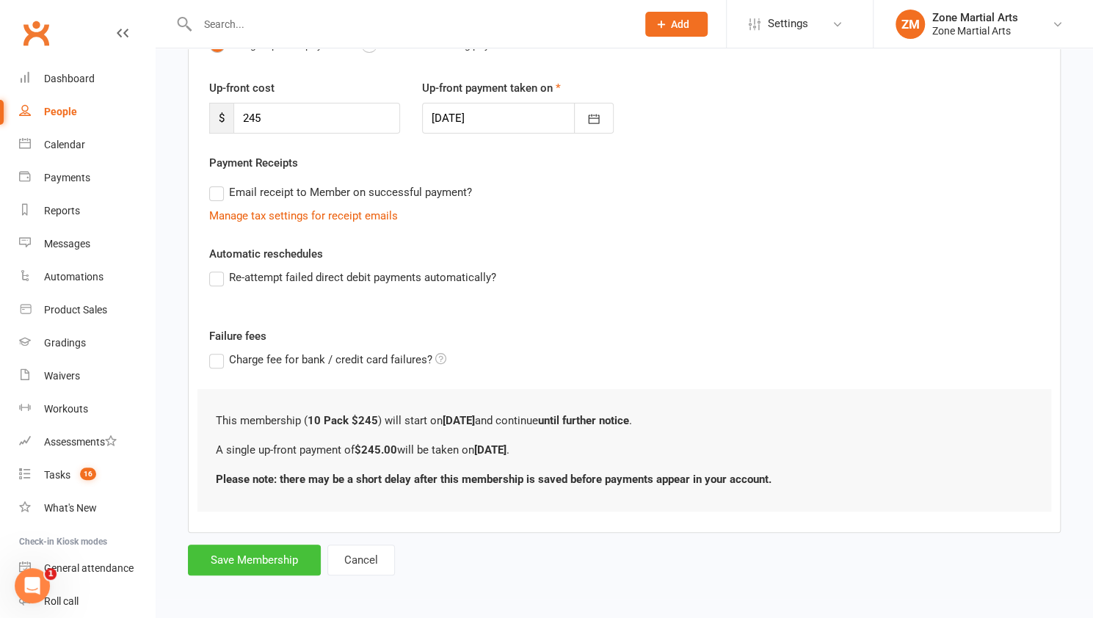
click at [258, 563] on button "Save Membership" at bounding box center [254, 559] width 133 height 31
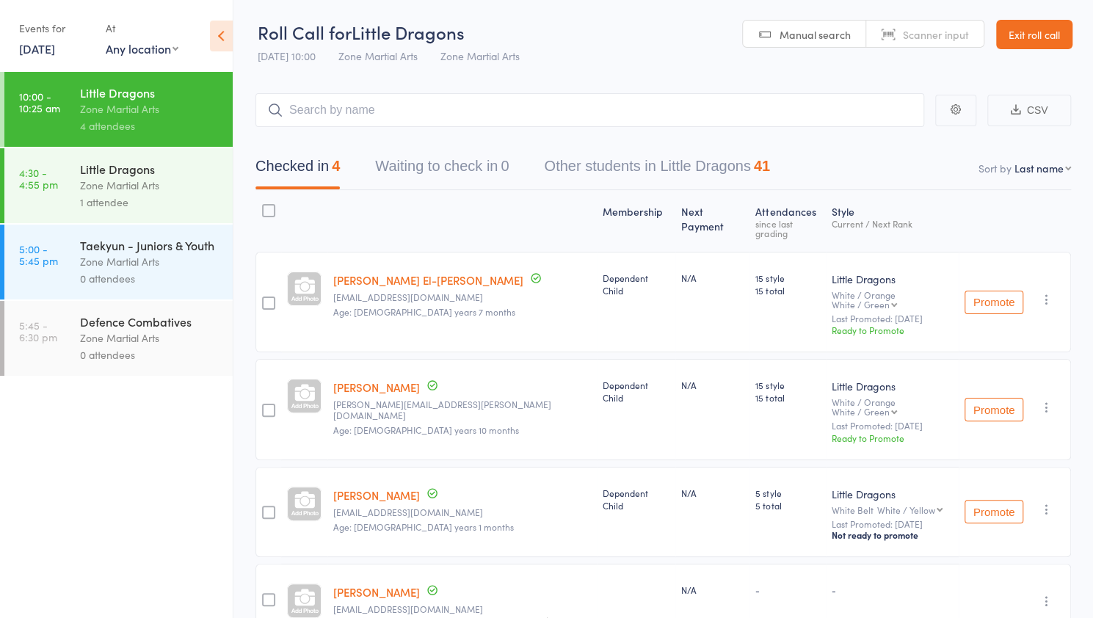
click at [39, 42] on link "14 Aug, 2025" at bounding box center [37, 48] width 36 height 16
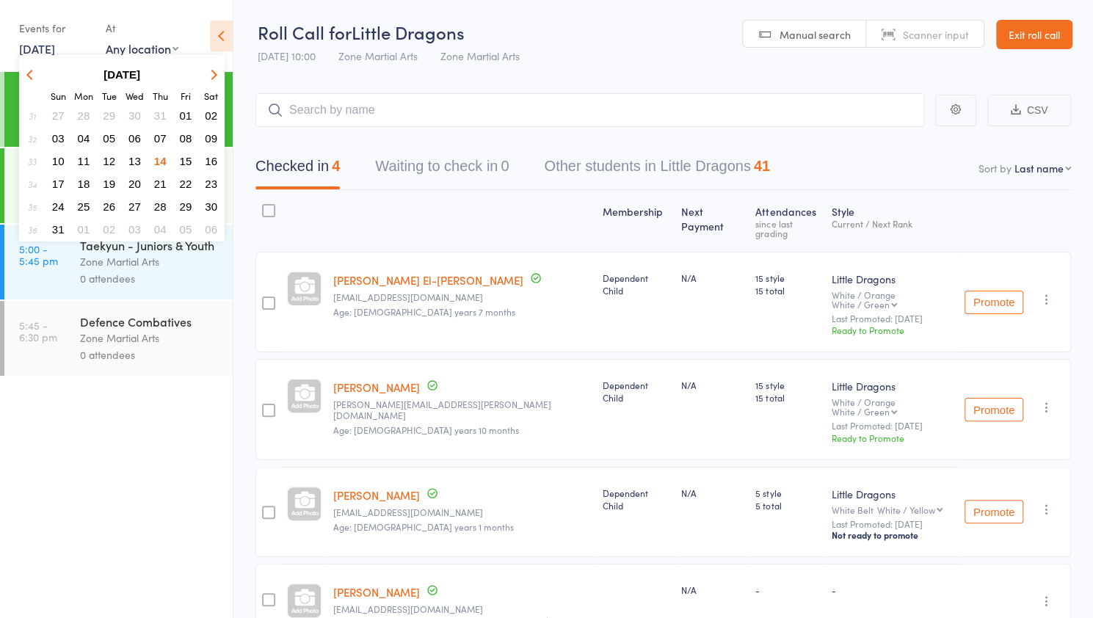
click at [216, 158] on span "16" at bounding box center [211, 161] width 12 height 12
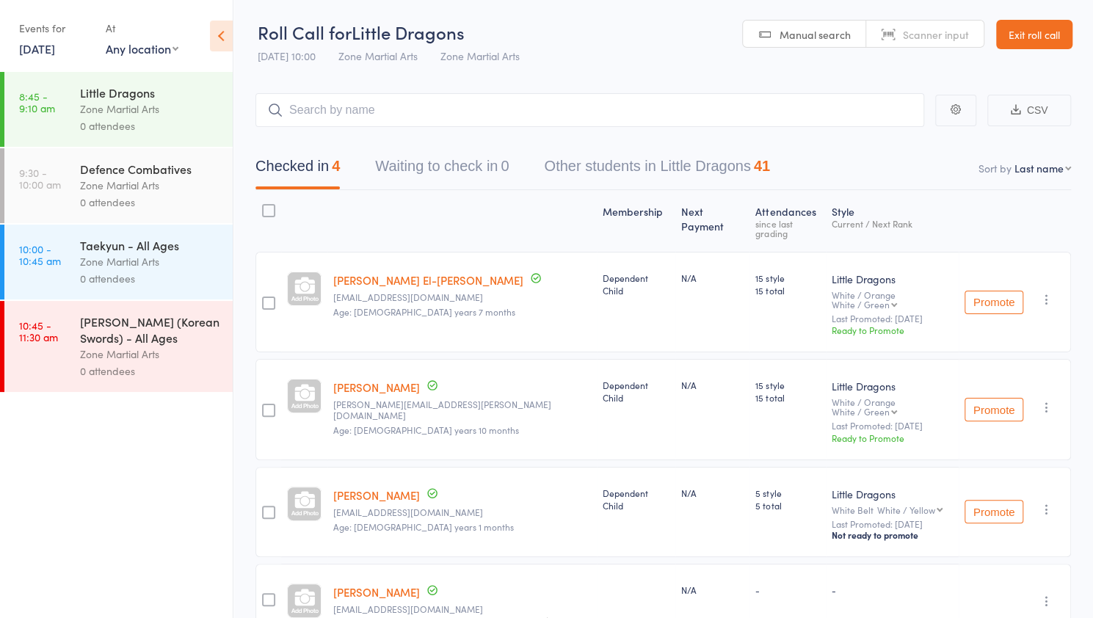
click at [47, 95] on time "8:45 - 9:10 am" at bounding box center [37, 101] width 36 height 23
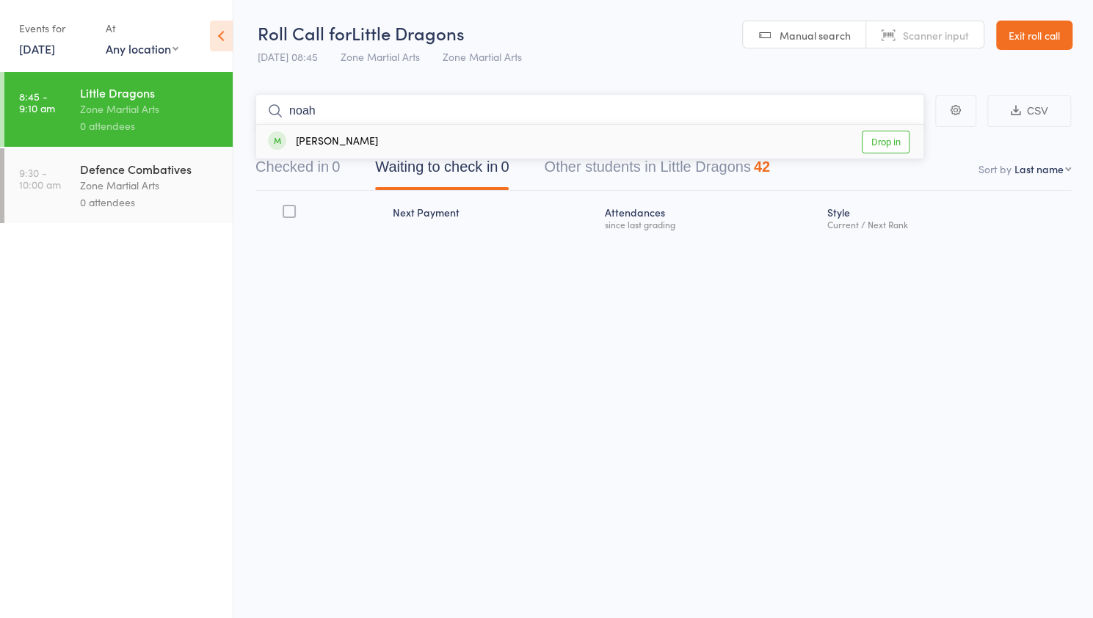
type input "noah"
click at [883, 143] on link "Drop in" at bounding box center [885, 142] width 48 height 23
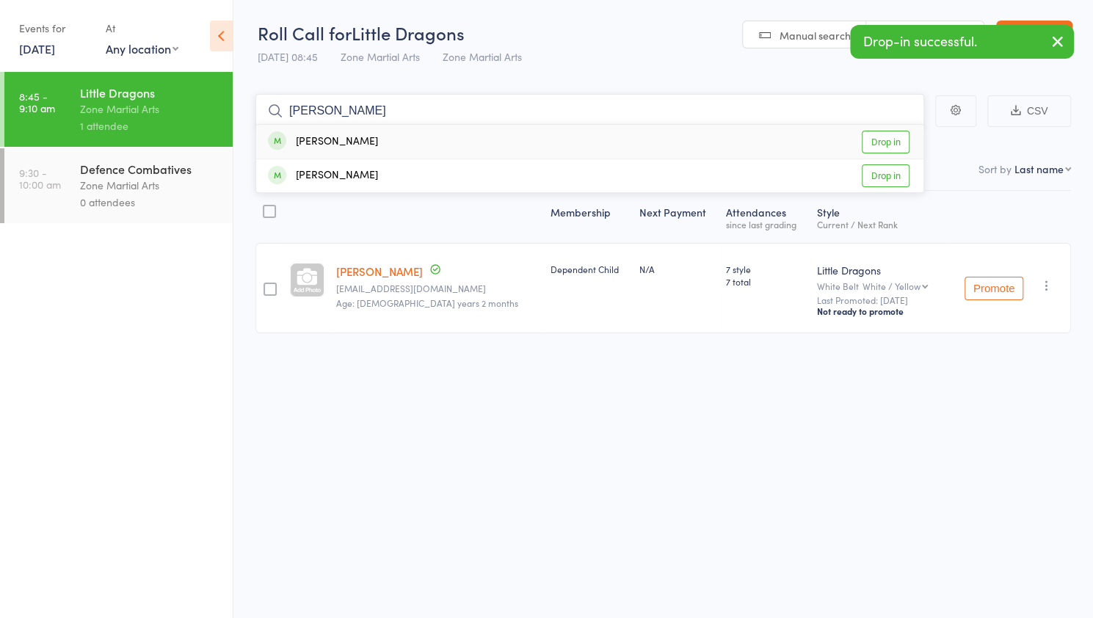
type input "isaac"
click at [883, 143] on link "Drop in" at bounding box center [885, 142] width 48 height 23
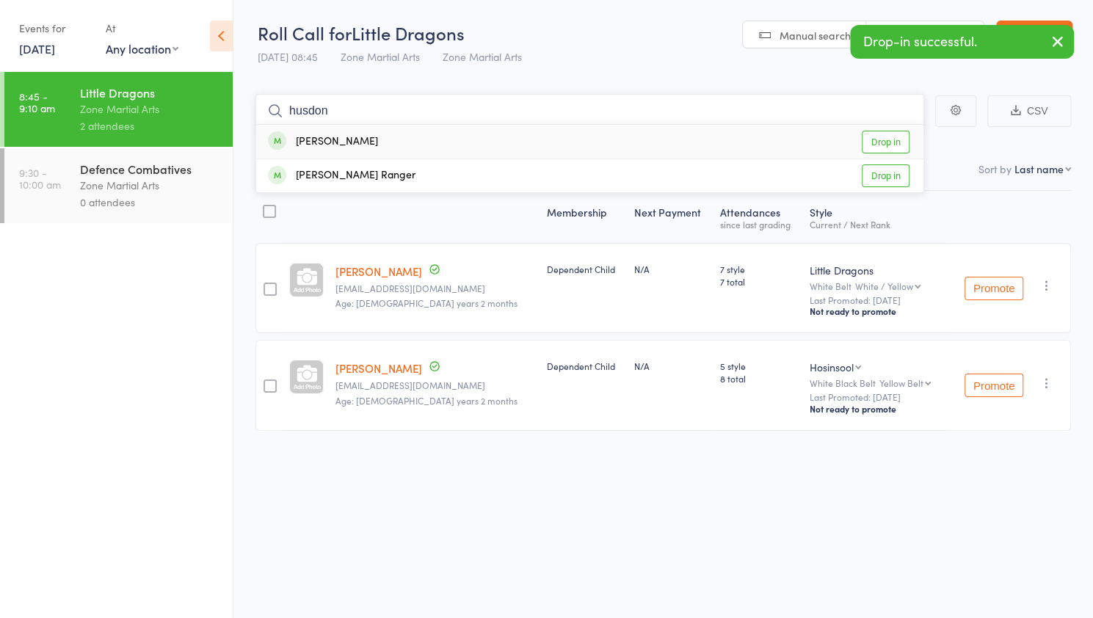
type input "husdon"
click at [883, 143] on link "Drop in" at bounding box center [885, 142] width 48 height 23
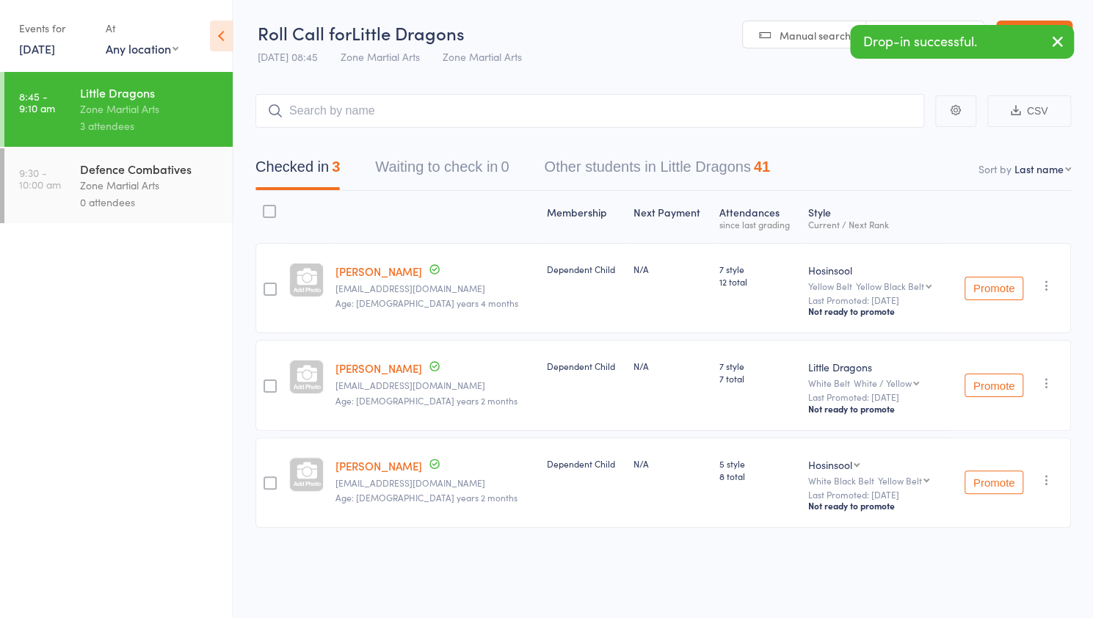
click at [1046, 283] on icon "button" at bounding box center [1046, 285] width 15 height 15
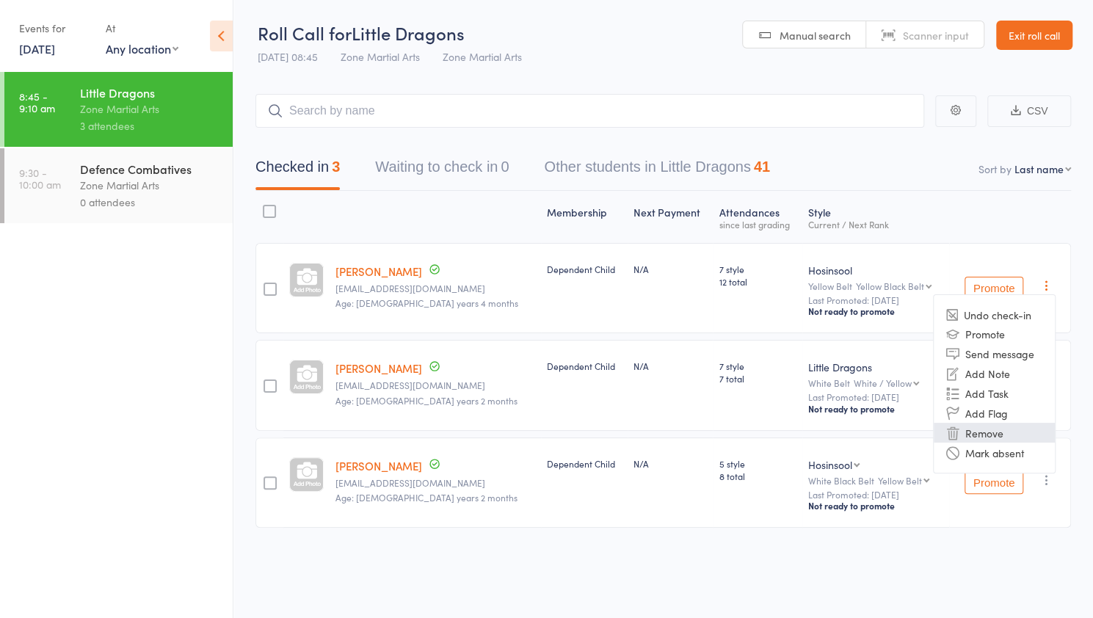
click at [1030, 430] on li "Remove" at bounding box center [993, 433] width 121 height 20
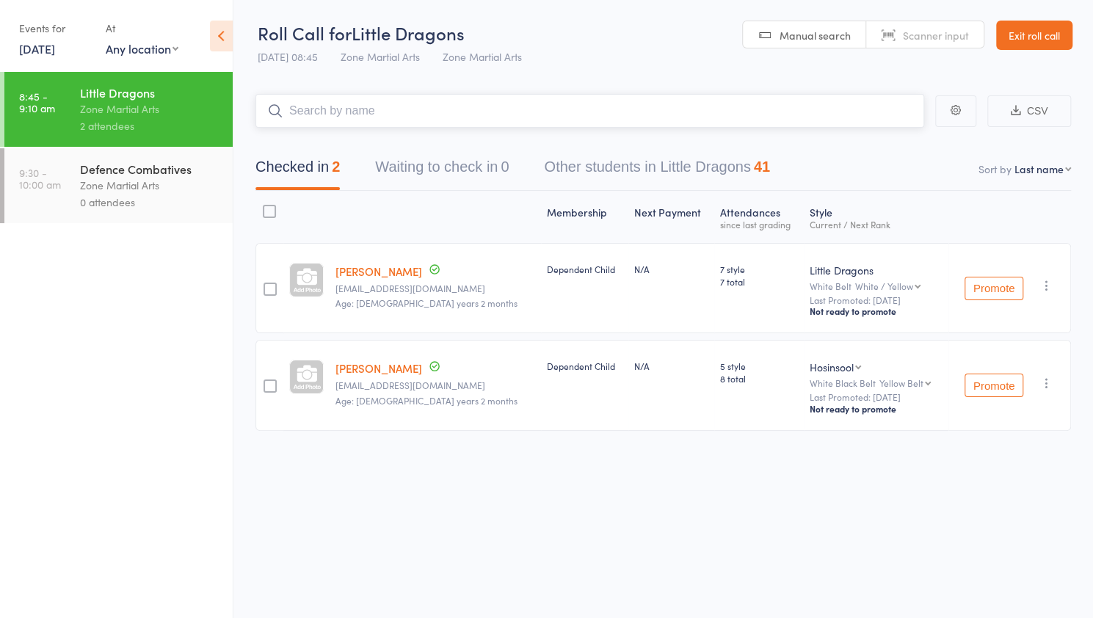
click at [501, 117] on input "search" at bounding box center [589, 111] width 668 height 34
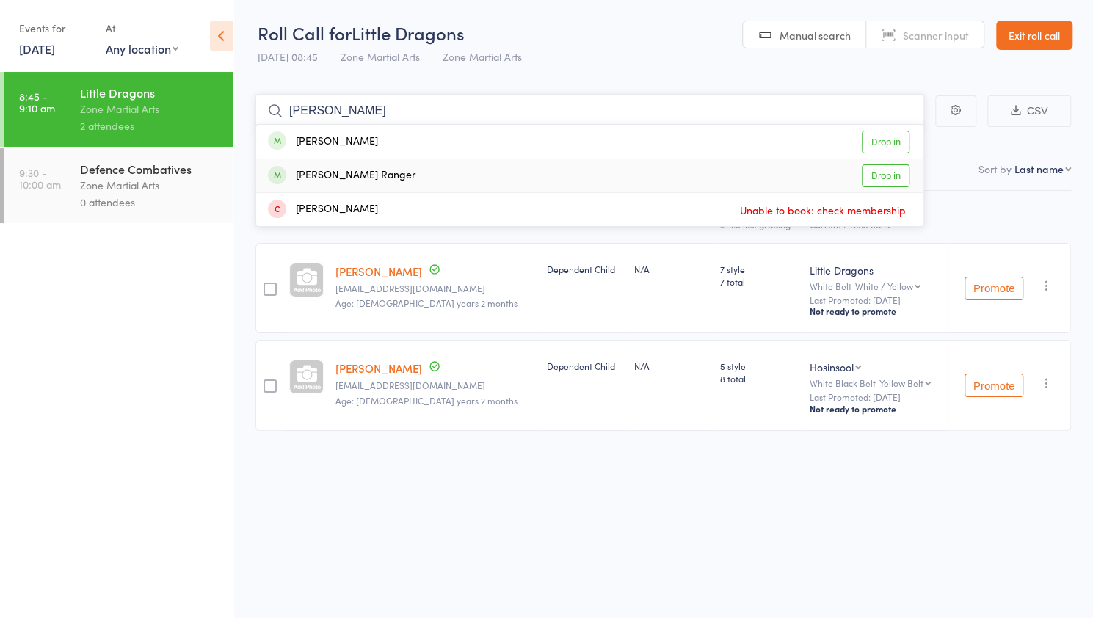
type input "hudson"
click at [883, 172] on link "Drop in" at bounding box center [885, 175] width 48 height 23
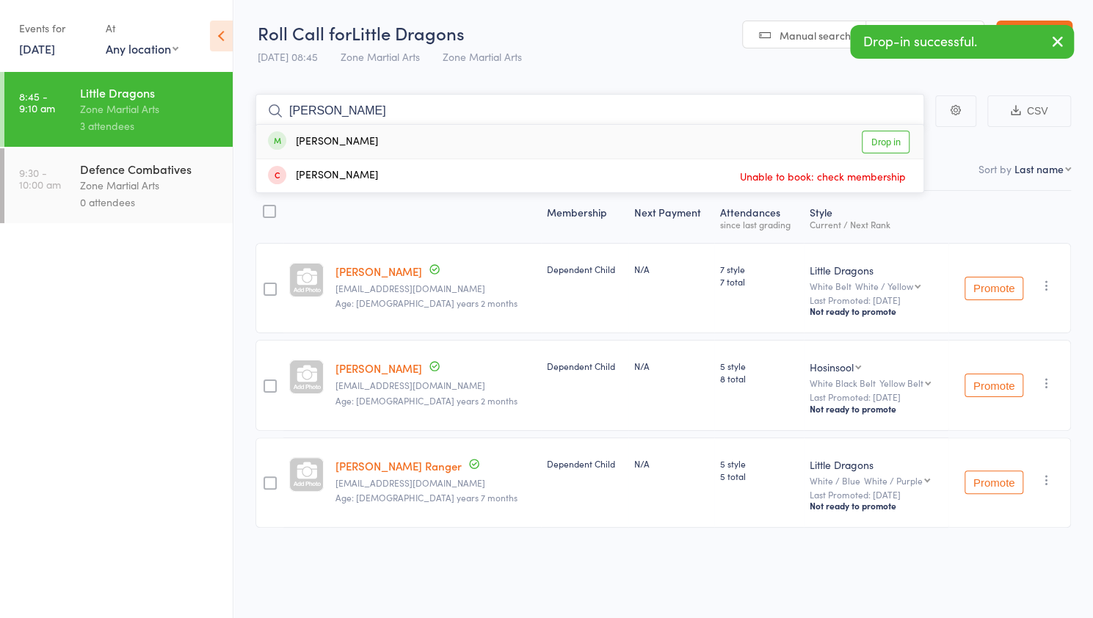
type input "antonio"
click at [885, 136] on link "Drop in" at bounding box center [885, 142] width 48 height 23
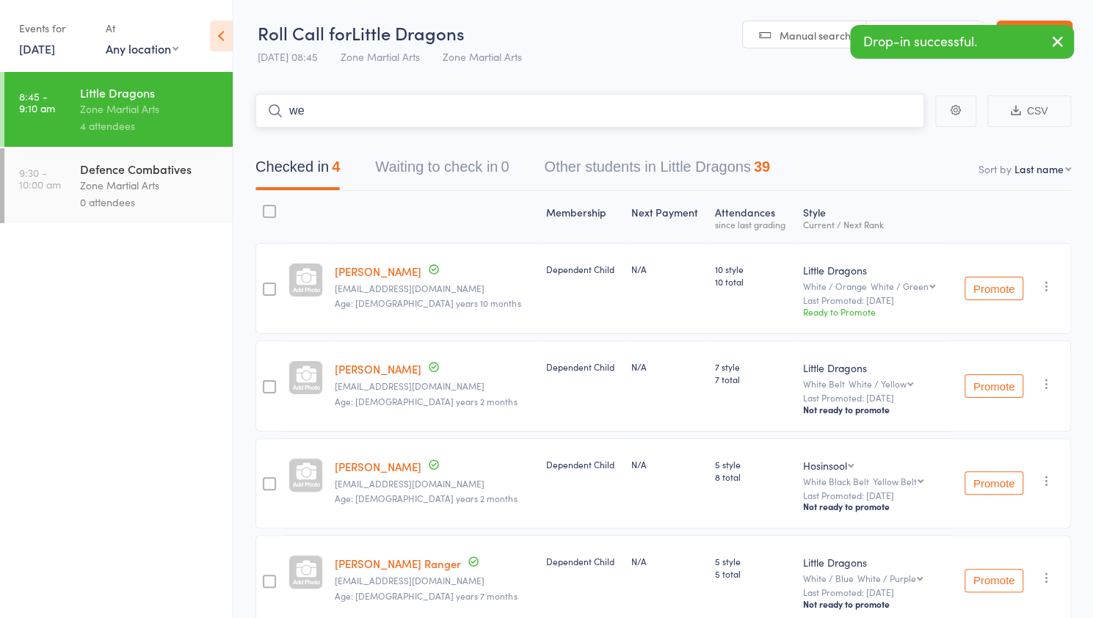
type input "w"
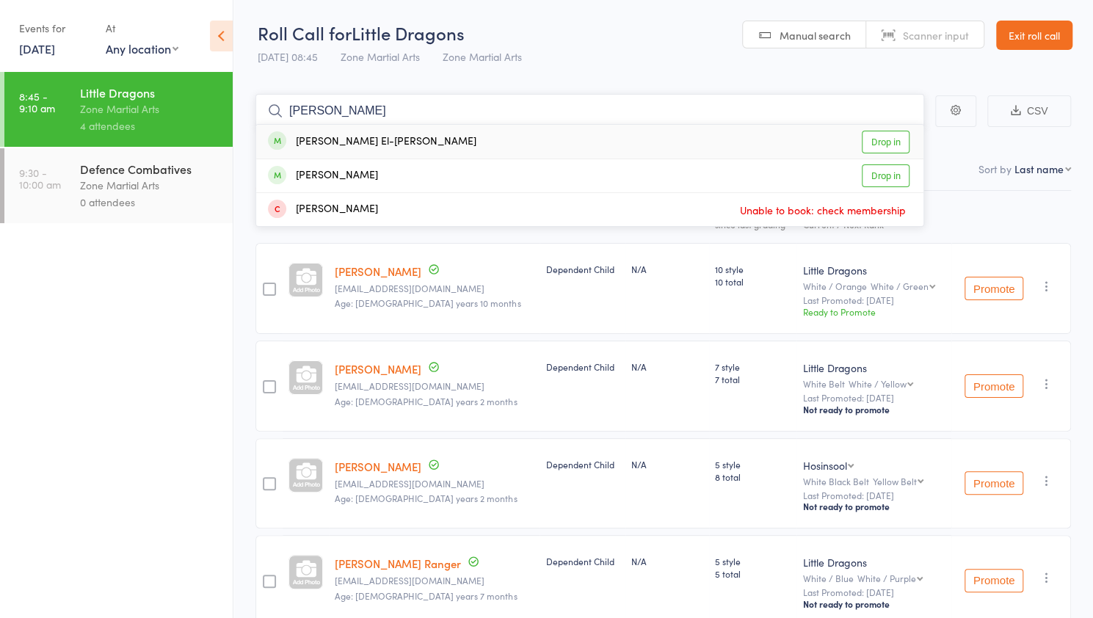
type input "elias"
click at [885, 136] on link "Drop in" at bounding box center [885, 142] width 48 height 23
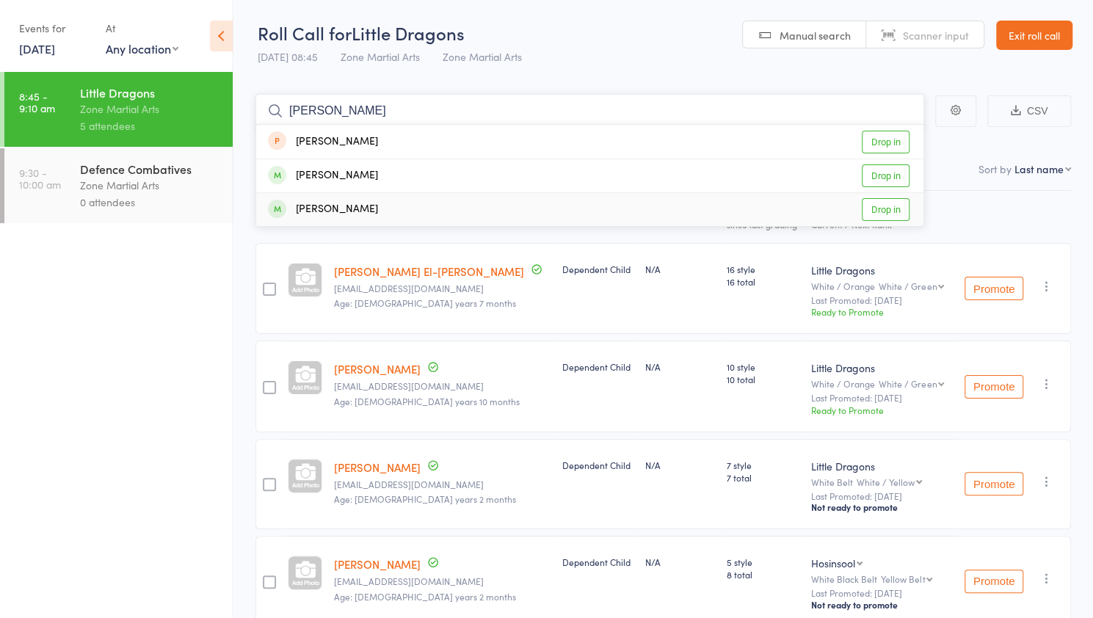
type input "thomas"
click at [887, 205] on link "Drop in" at bounding box center [885, 209] width 48 height 23
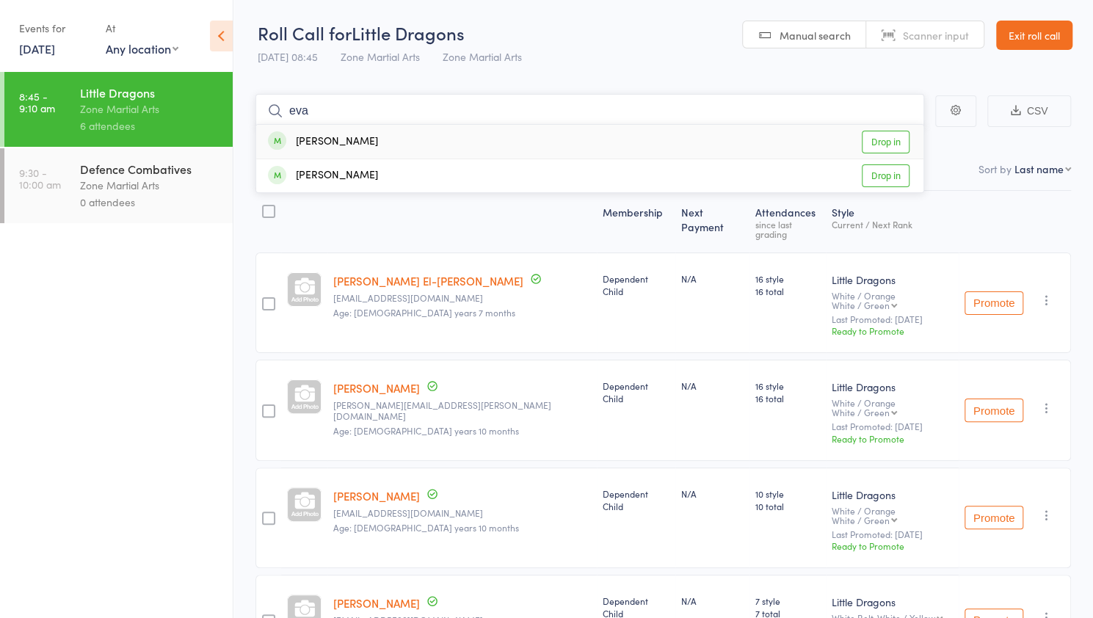
type input "eva"
click at [888, 146] on link "Drop in" at bounding box center [885, 142] width 48 height 23
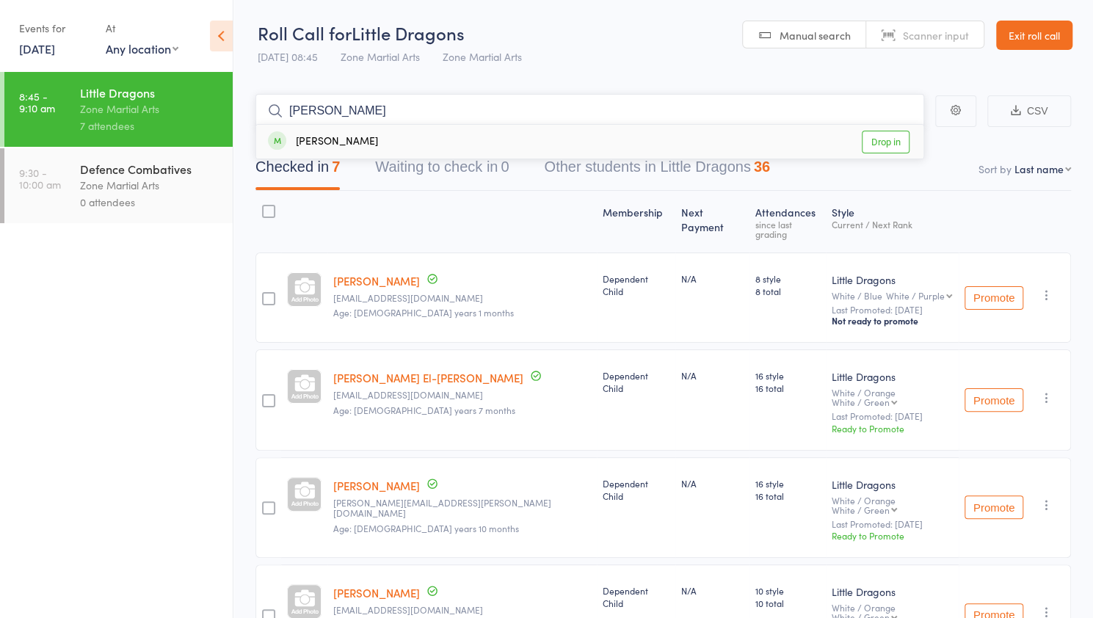
type input "adrian"
click at [888, 146] on link "Drop in" at bounding box center [885, 142] width 48 height 23
type input "reuab"
click at [888, 146] on link "Drop in" at bounding box center [885, 142] width 48 height 23
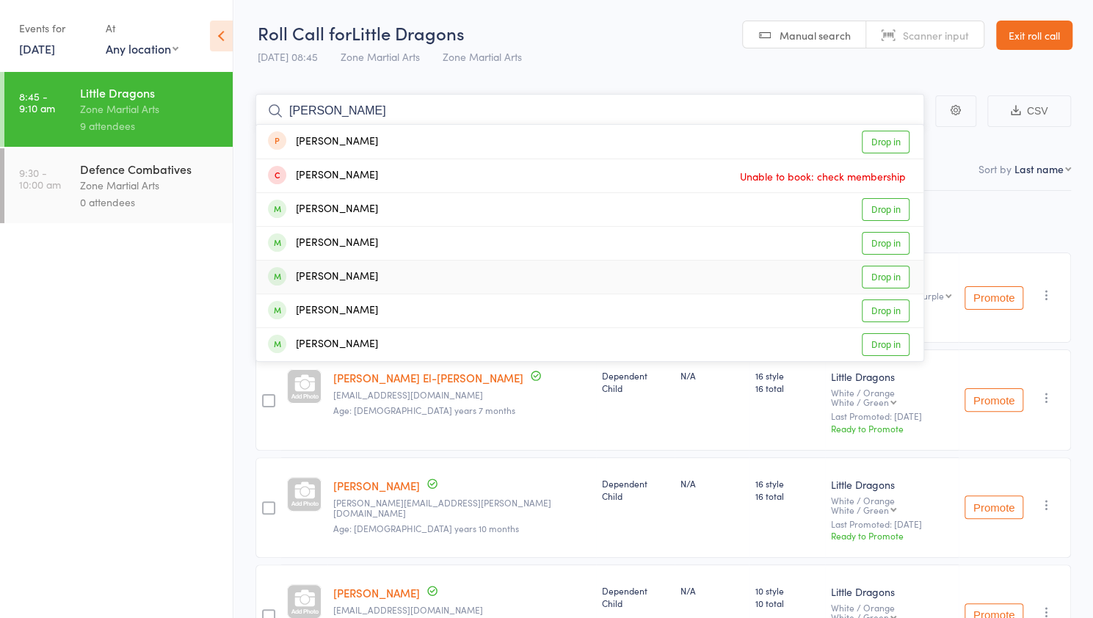
type input "oliver"
click at [892, 277] on link "Drop in" at bounding box center [885, 277] width 48 height 23
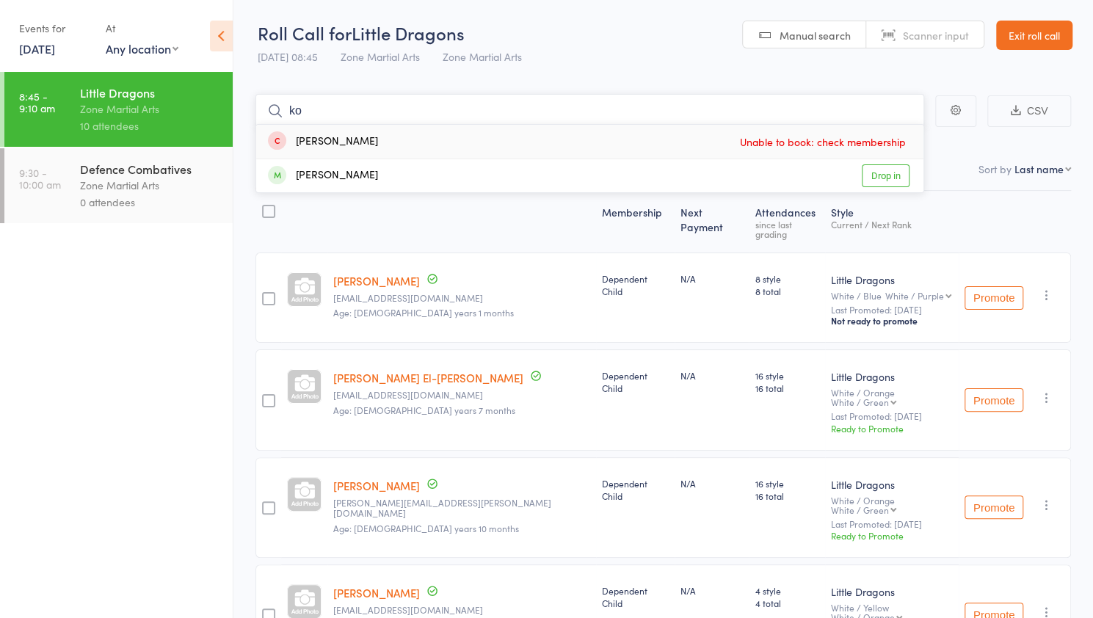
type input "k"
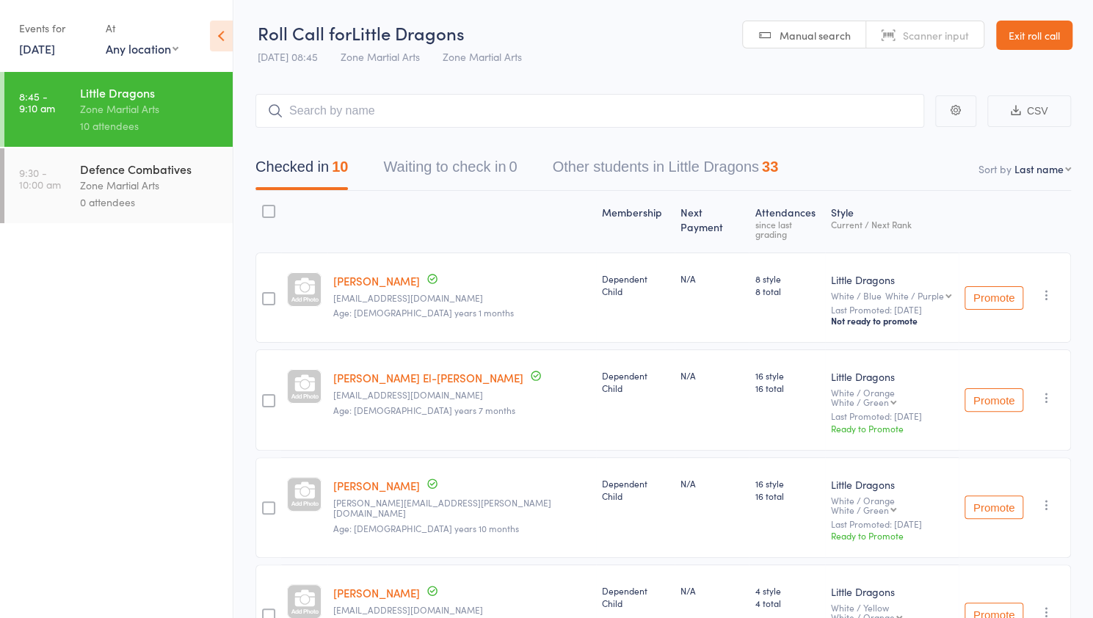
click at [171, 185] on div "Zone Martial Arts" at bounding box center [150, 185] width 140 height 17
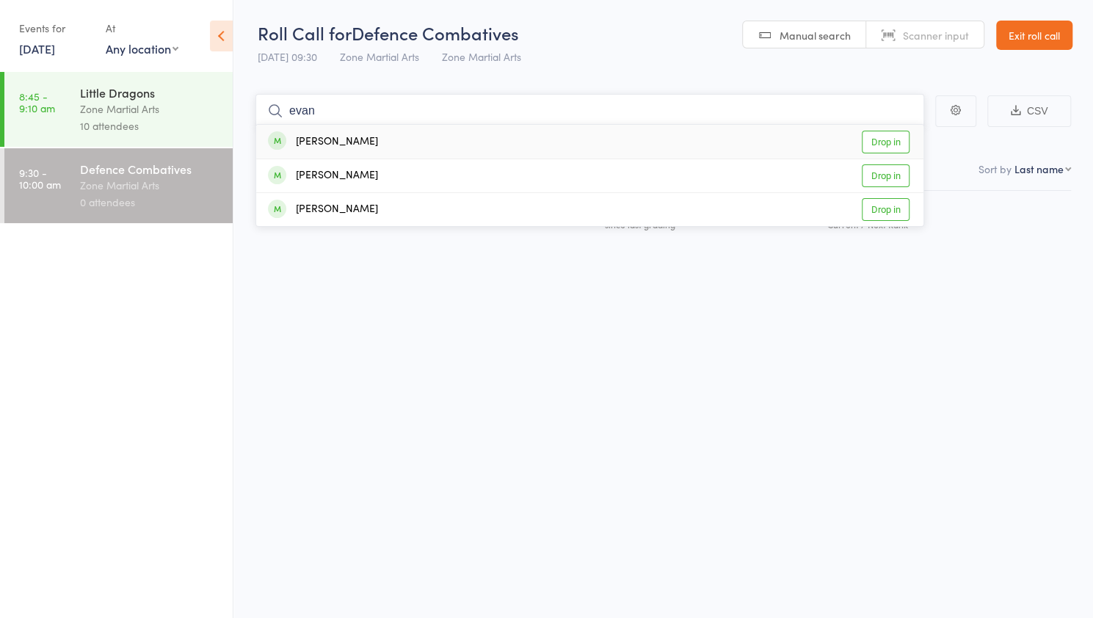
type input "evan"
click at [894, 138] on link "Drop in" at bounding box center [885, 142] width 48 height 23
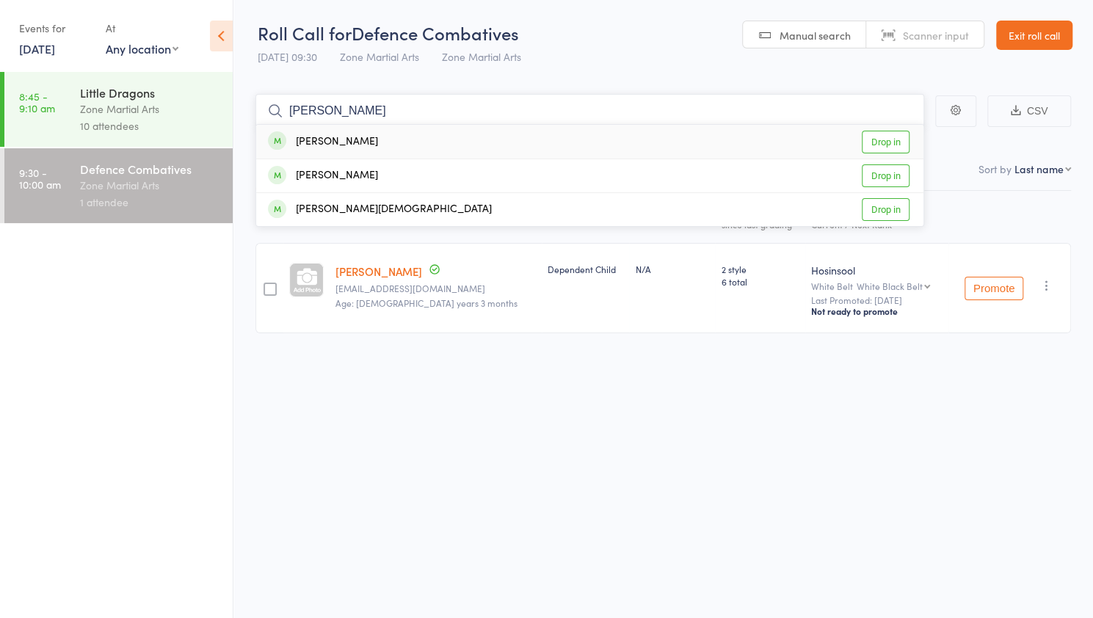
type input "james"
click at [890, 143] on link "Drop in" at bounding box center [885, 142] width 48 height 23
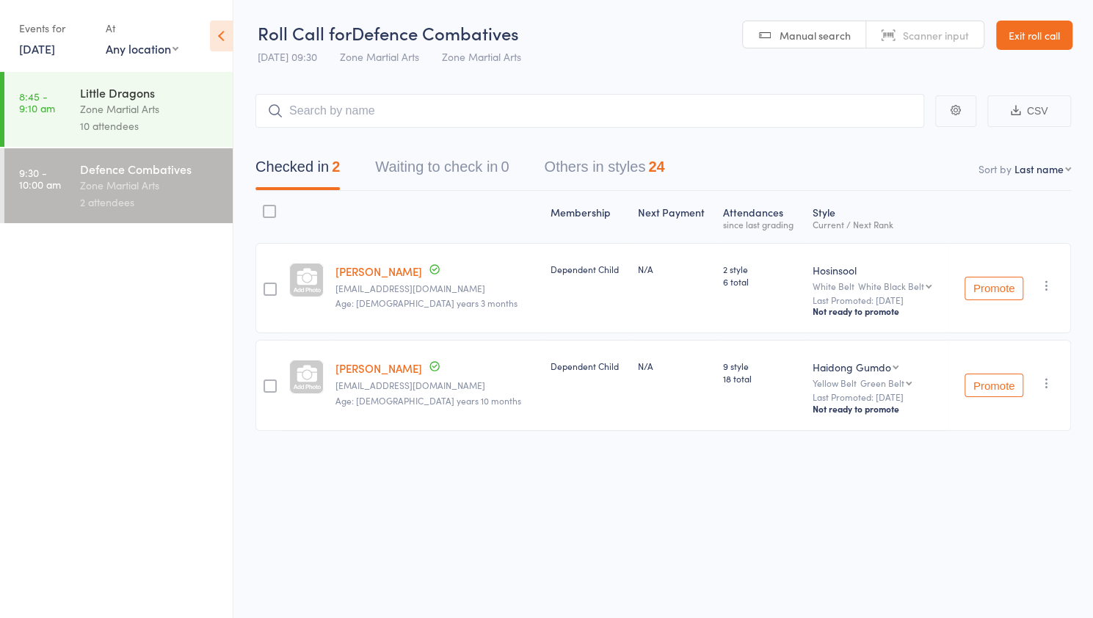
click at [166, 163] on div "Defence Combatives" at bounding box center [150, 169] width 140 height 16
click at [363, 114] on input "search" at bounding box center [589, 111] width 668 height 34
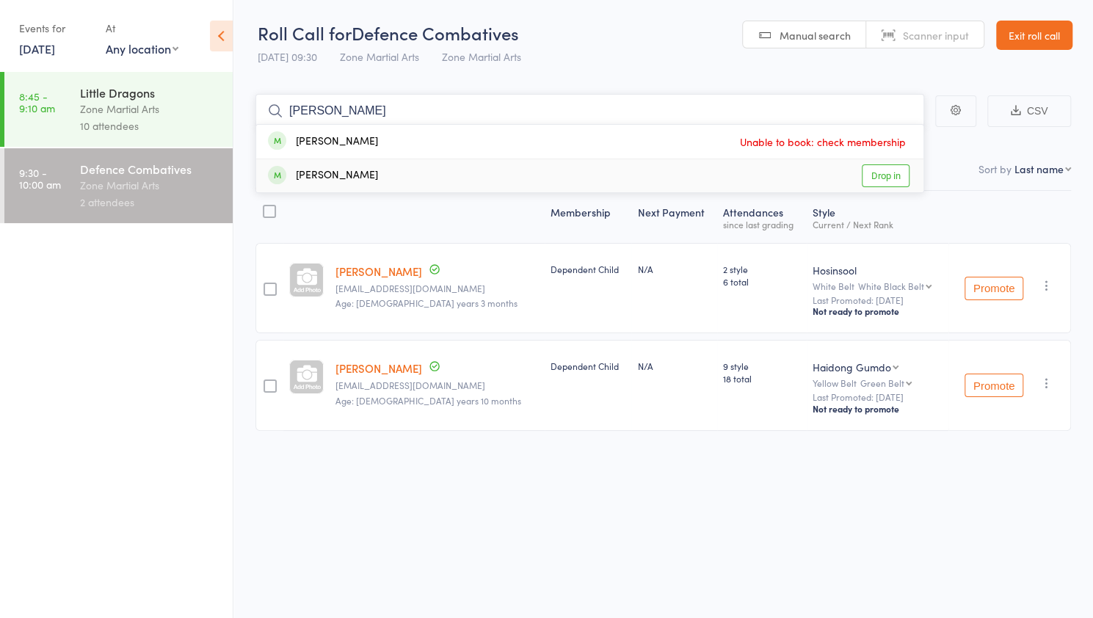
type input "janette"
click at [888, 178] on link "Drop in" at bounding box center [885, 175] width 48 height 23
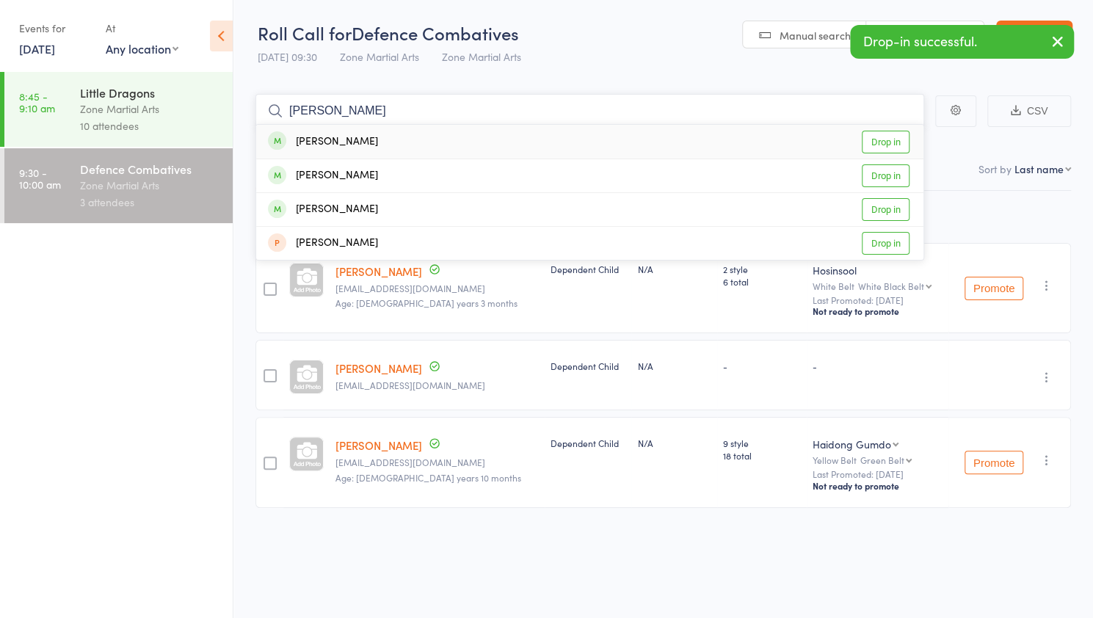
type input "alex"
click at [891, 138] on link "Drop in" at bounding box center [885, 142] width 48 height 23
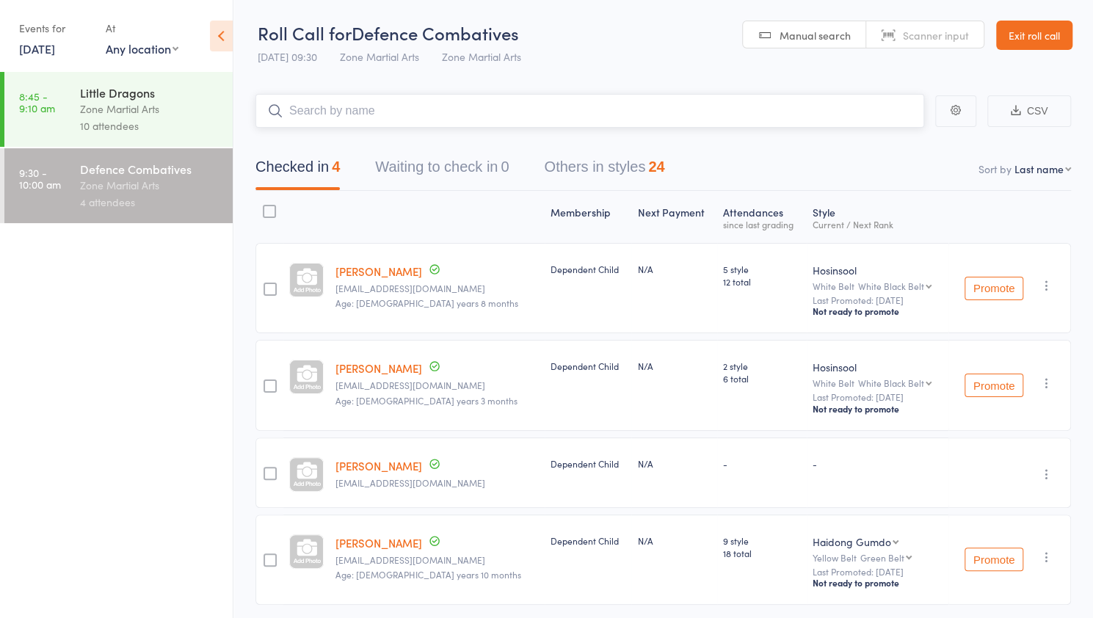
scroll to position [44, 0]
